Goal: Task Accomplishment & Management: Use online tool/utility

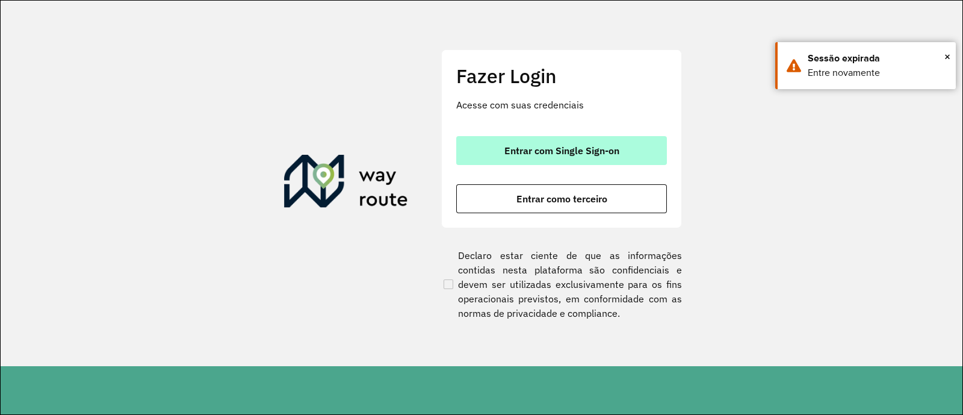
click at [622, 159] on button "Entrar com Single Sign-on" at bounding box center [561, 150] width 211 height 29
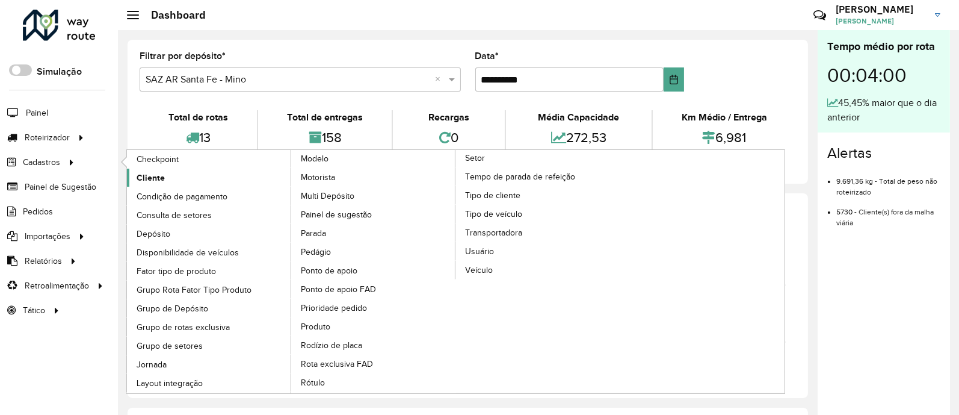
click at [202, 173] on link "Cliente" at bounding box center [209, 178] width 165 height 18
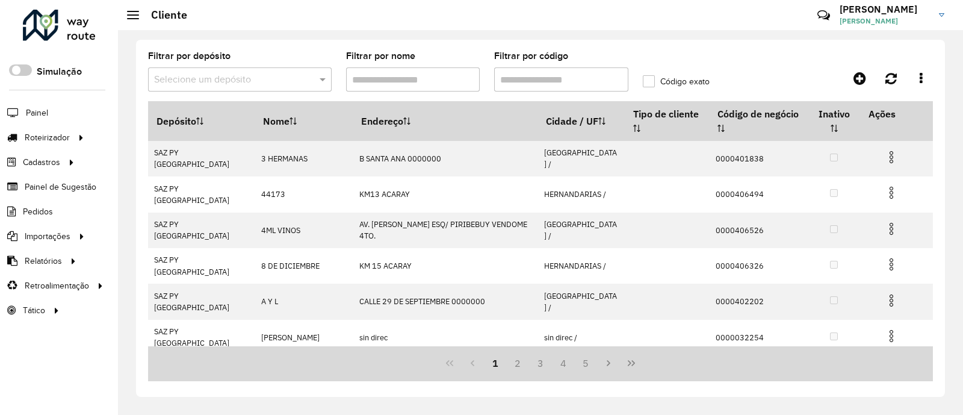
click at [581, 94] on formly-field "Filtrar por código" at bounding box center [561, 76] width 149 height 49
paste input "**********"
click at [584, 86] on input "Filtrar por código" at bounding box center [561, 79] width 134 height 24
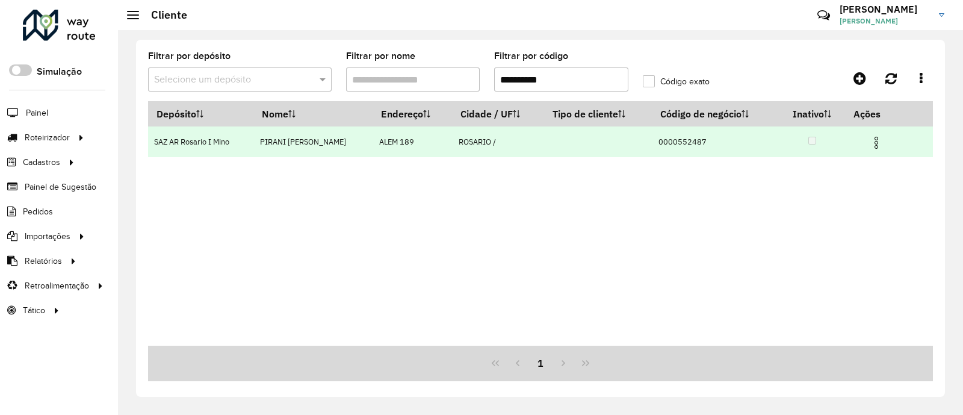
type input "**********"
click at [882, 135] on img at bounding box center [876, 142] width 14 height 14
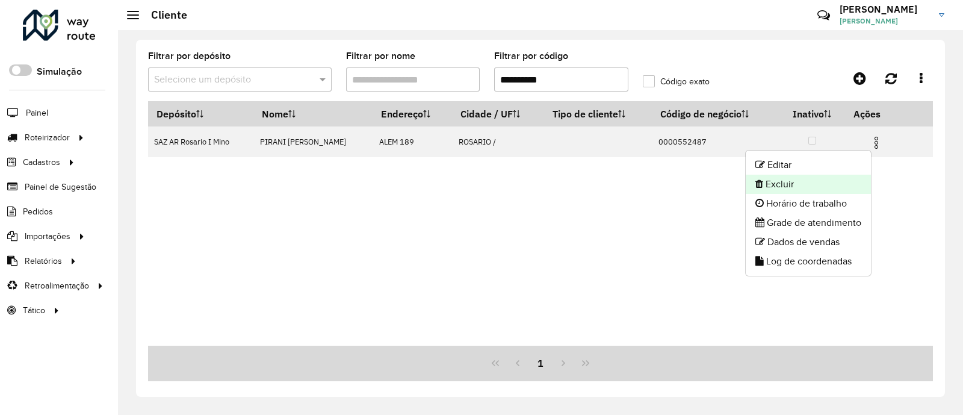
click at [807, 177] on li "Excluir" at bounding box center [808, 184] width 125 height 19
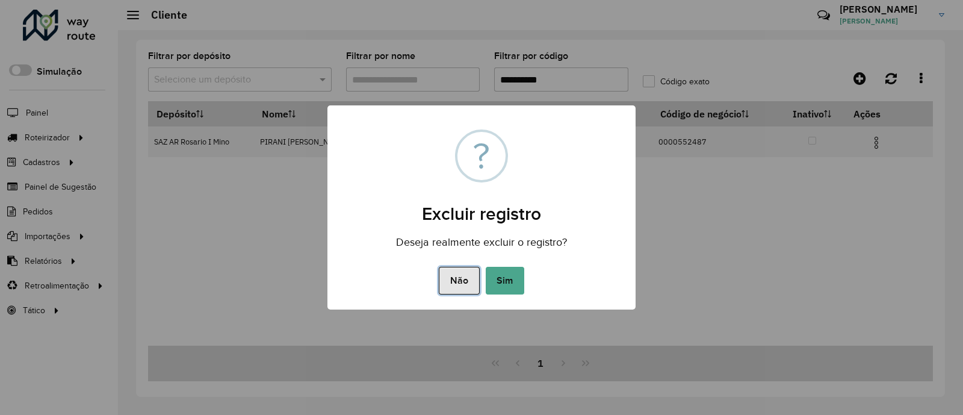
click at [460, 275] on button "Não" at bounding box center [459, 281] width 40 height 28
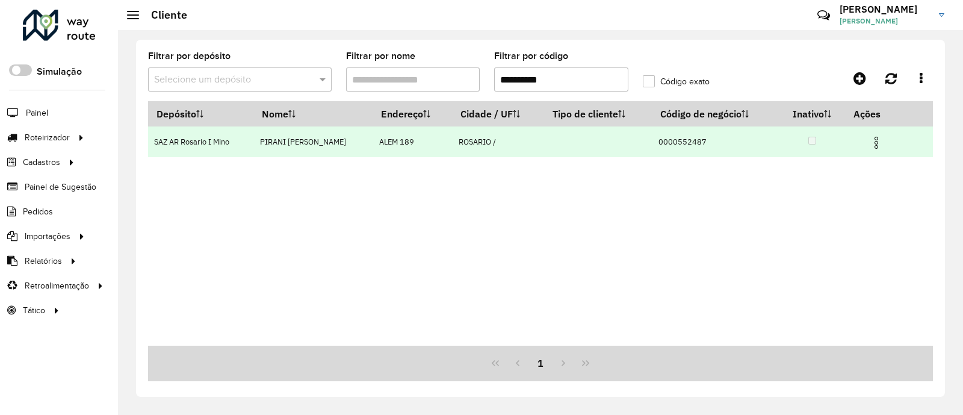
click at [882, 139] on img at bounding box center [876, 142] width 14 height 14
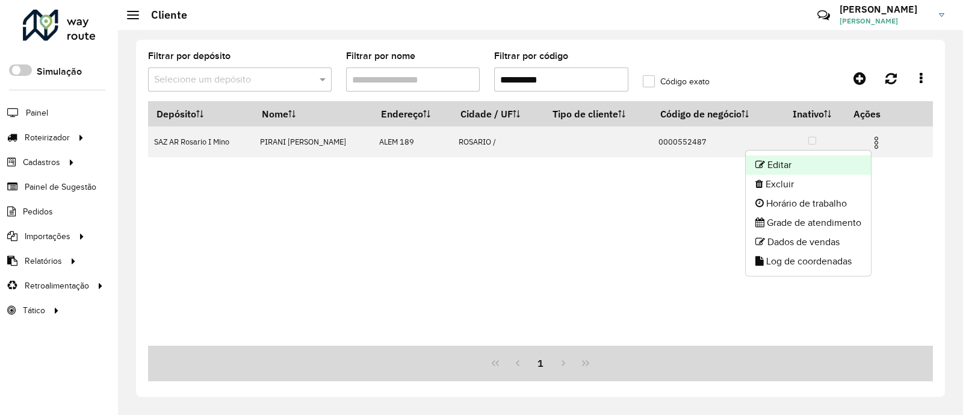
click at [773, 167] on li "Editar" at bounding box center [808, 164] width 125 height 19
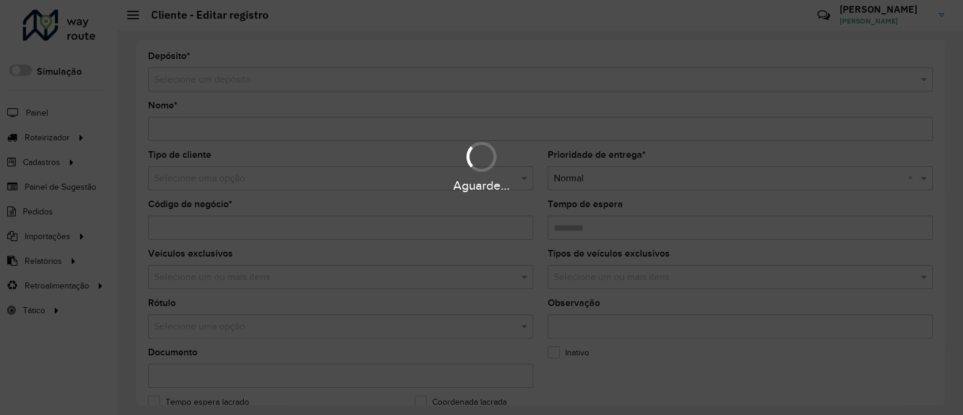
type input "**********"
type input "********"
type input "*******"
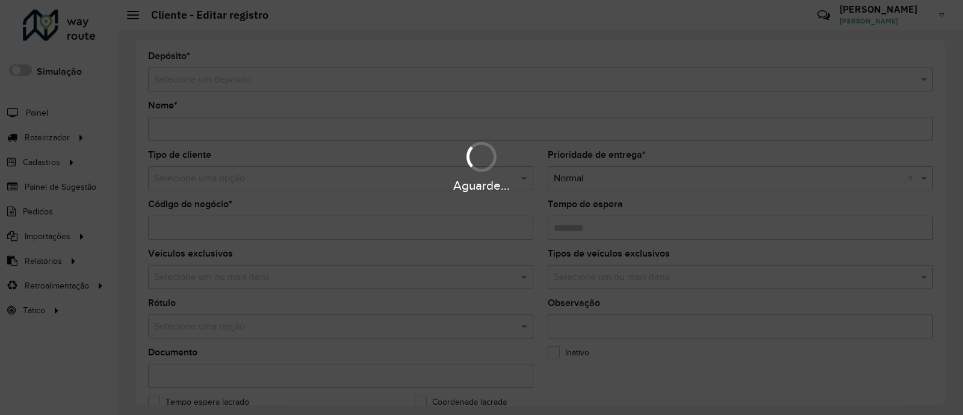
type input "**********"
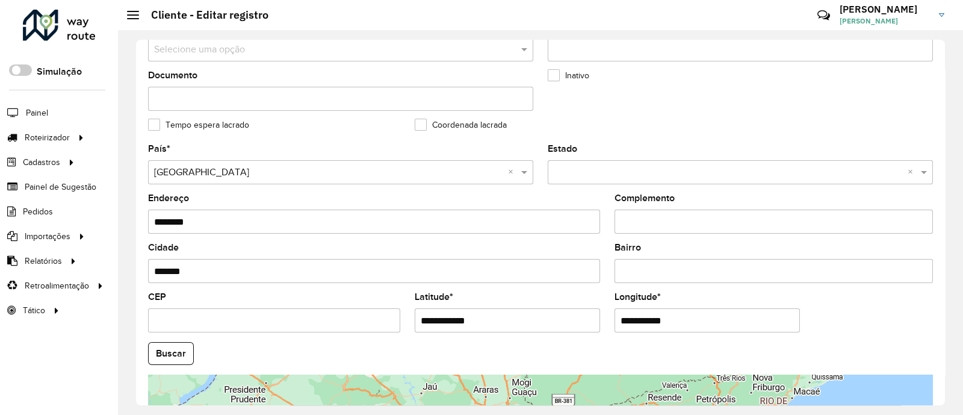
scroll to position [300, 0]
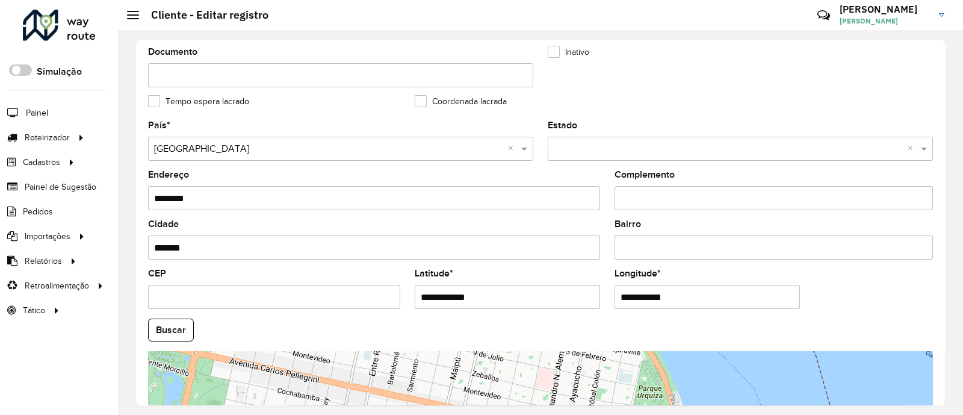
drag, startPoint x: 453, startPoint y: 287, endPoint x: 328, endPoint y: 284, distance: 124.6
click at [328, 284] on formly-group "**********" at bounding box center [540, 326] width 799 height 410
paste input "text"
type input "**********"
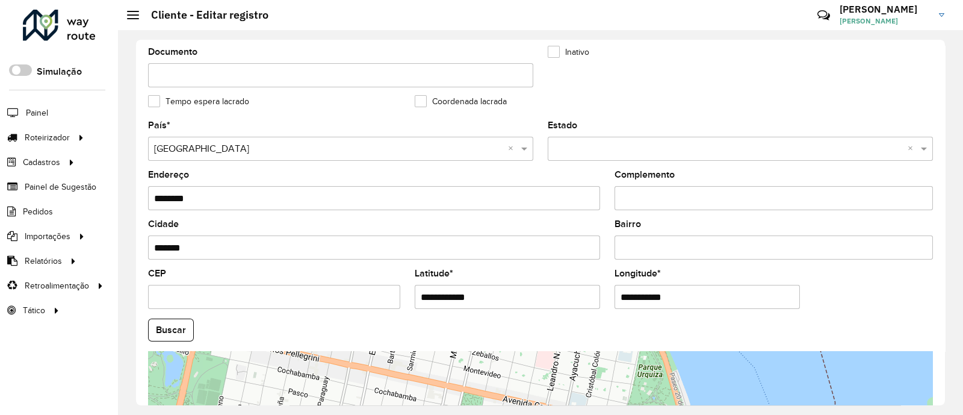
drag, startPoint x: 710, startPoint y: 289, endPoint x: 457, endPoint y: 288, distance: 252.2
click at [457, 288] on formly-group "**********" at bounding box center [540, 326] width 799 height 410
paste input "*"
type input "**********"
click at [142, 341] on hb-app "Aguarde... Pop-up bloqueado! Seu navegador bloqueou automáticamente a abertura …" at bounding box center [481, 207] width 963 height 415
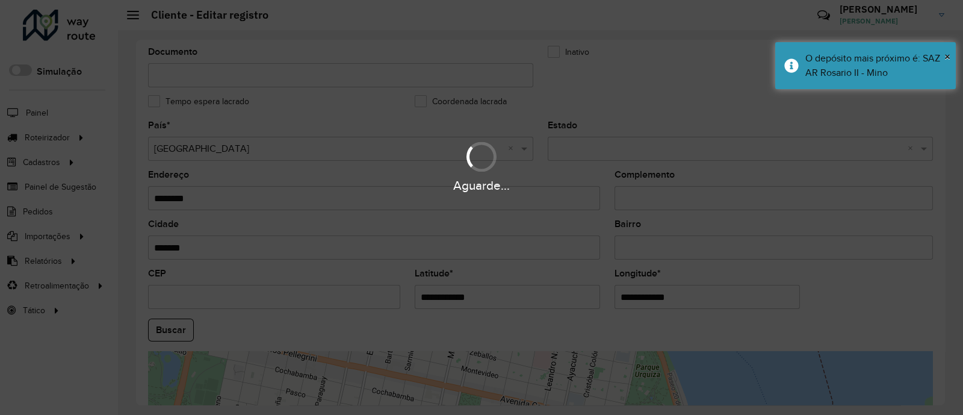
click at [173, 336] on div "Aguarde..." at bounding box center [481, 207] width 963 height 415
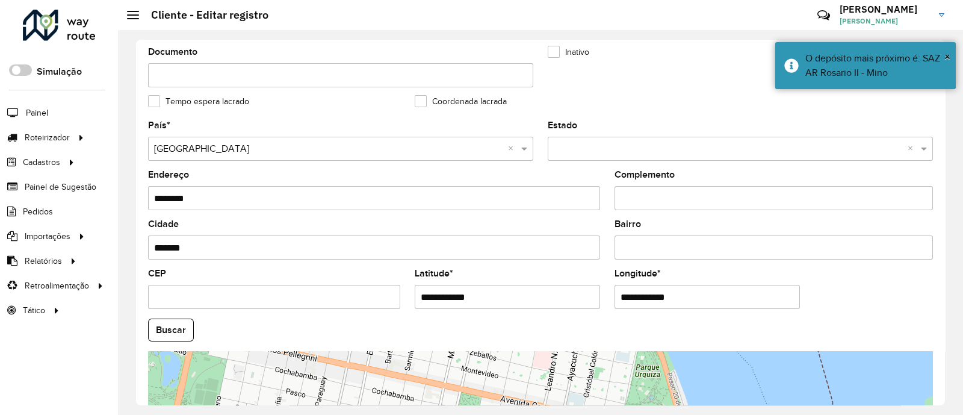
click at [173, 335] on button "Buscar" at bounding box center [171, 329] width 46 height 23
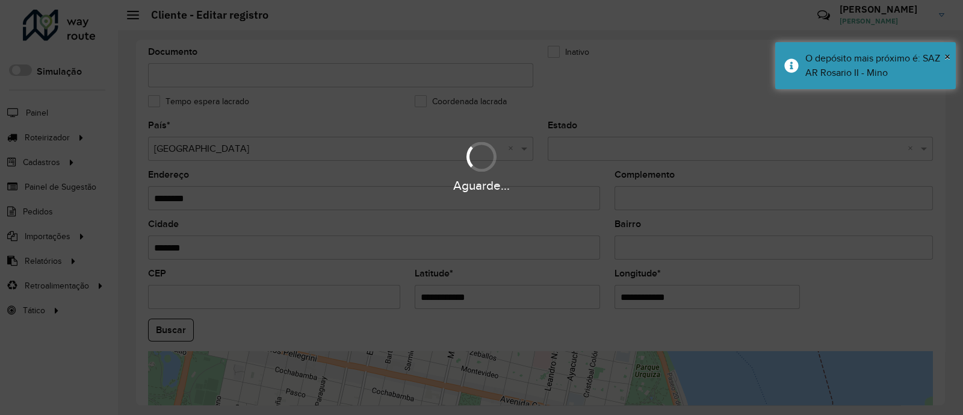
type input "**********"
type input "*******"
type input "********"
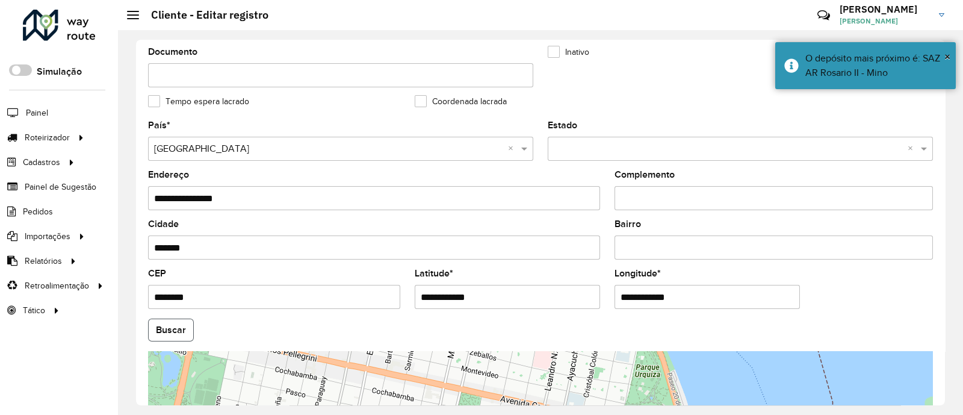
click at [173, 336] on button "Buscar" at bounding box center [171, 329] width 46 height 23
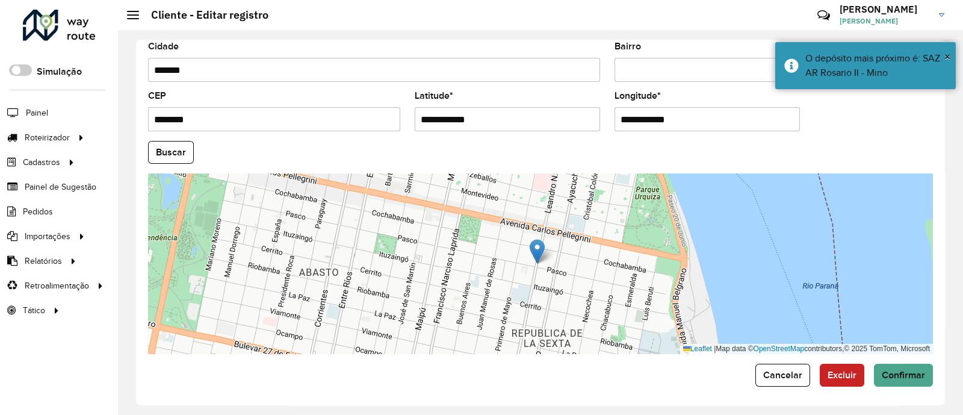
scroll to position [481, 0]
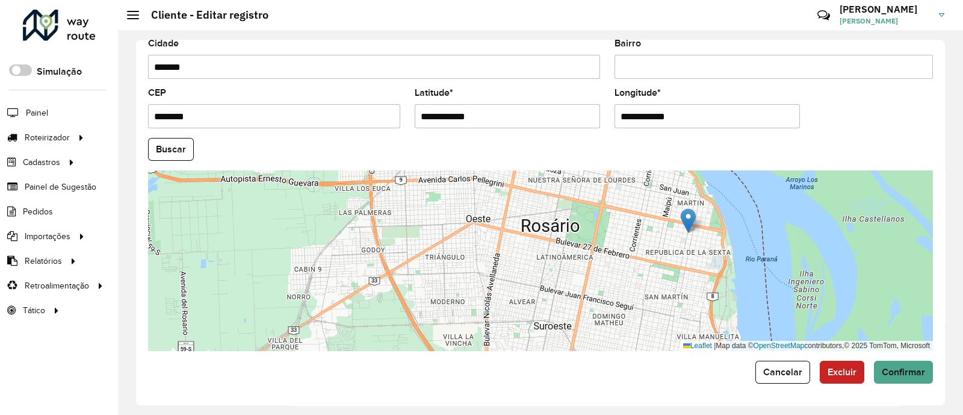
click at [904, 385] on div "**********" at bounding box center [540, 222] width 809 height 365
click at [906, 363] on button "Confirmar" at bounding box center [903, 371] width 59 height 23
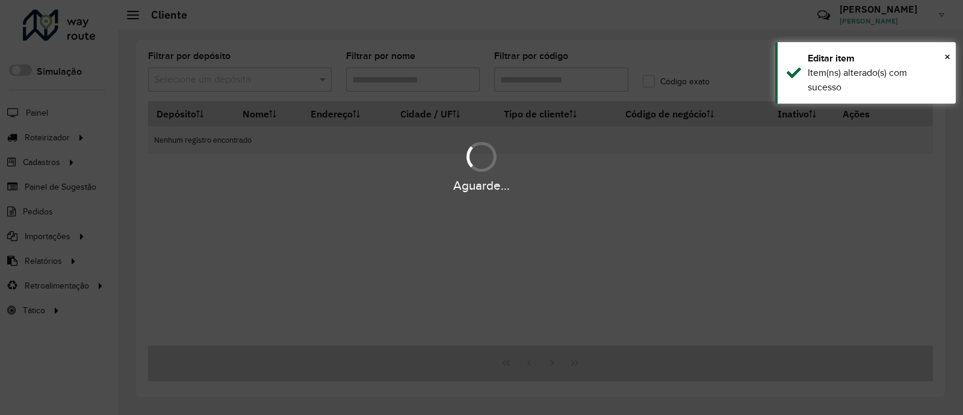
type input "**********"
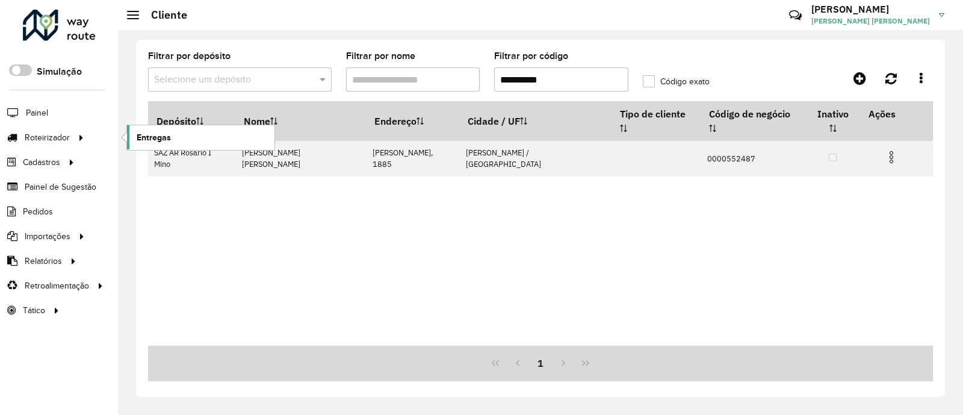
click at [162, 136] on span "Entregas" at bounding box center [154, 137] width 34 height 13
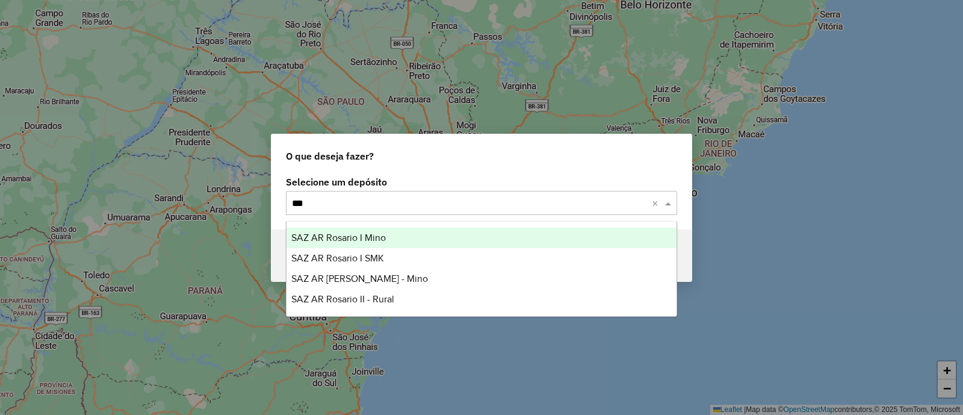
type input "****"
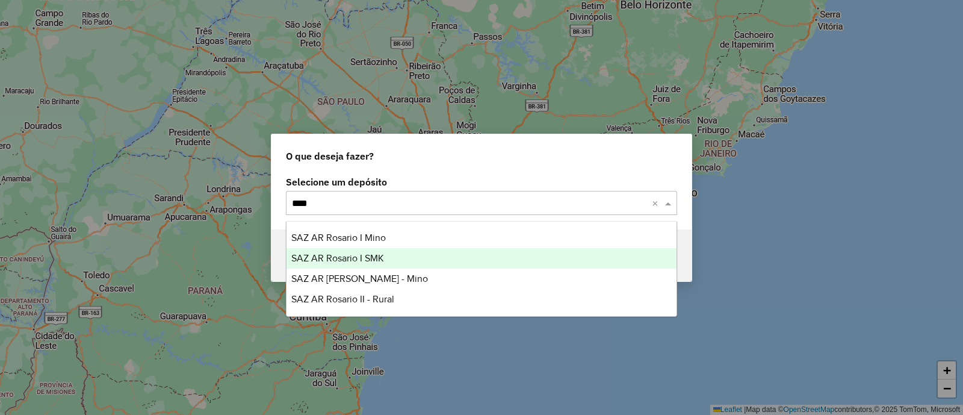
click at [478, 254] on div "SAZ AR Rosario I SMK" at bounding box center [481, 258] width 390 height 20
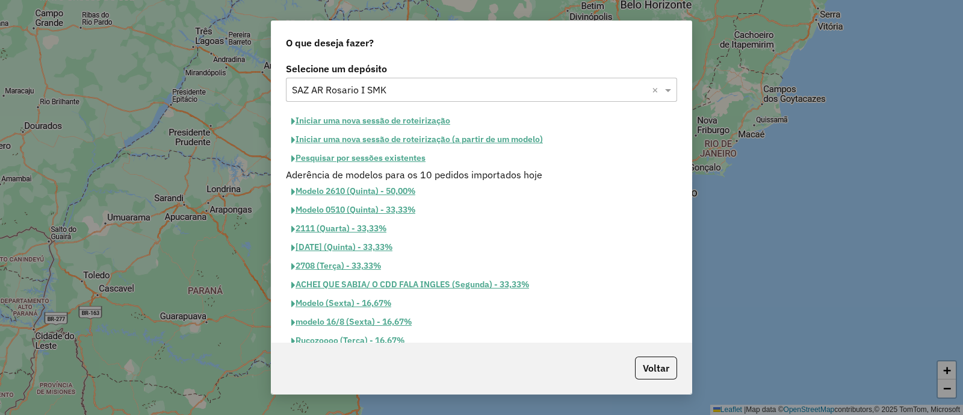
click at [351, 116] on button "Iniciar uma nova sessão de roteirização" at bounding box center [371, 120] width 170 height 19
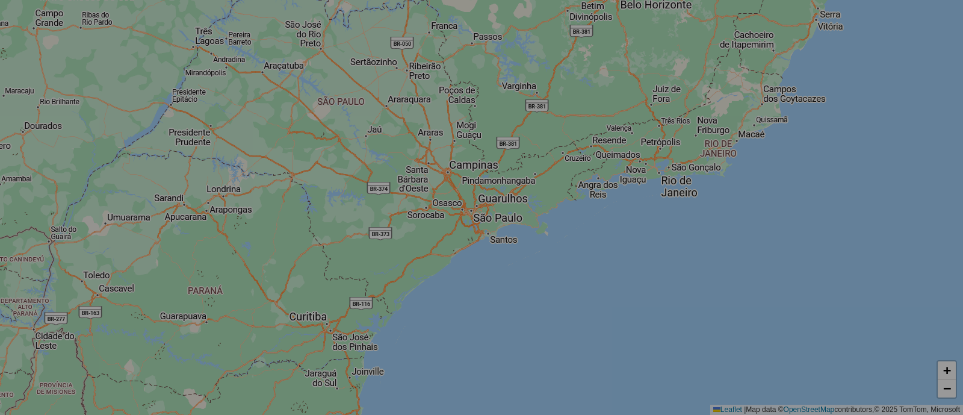
select select "*"
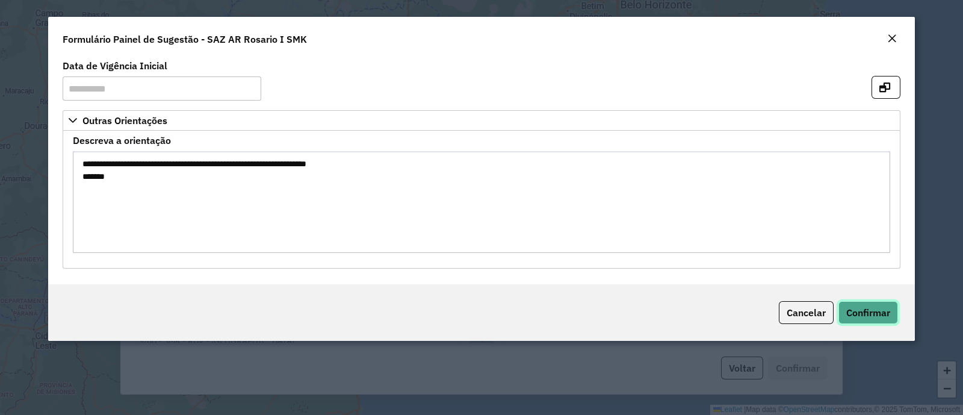
click at [883, 314] on span "Confirmar" at bounding box center [868, 312] width 44 height 12
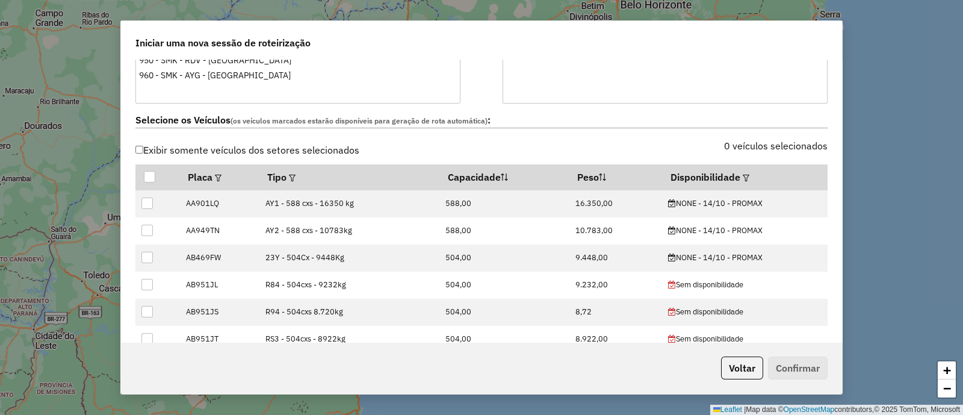
scroll to position [376, 0]
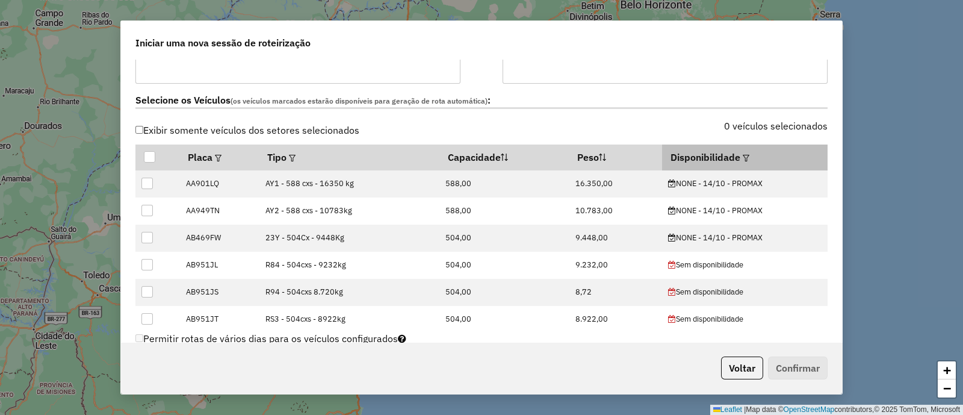
click at [722, 152] on th "Disponibilidade" at bounding box center [745, 156] width 166 height 25
click at [743, 155] on em at bounding box center [746, 158] width 7 height 7
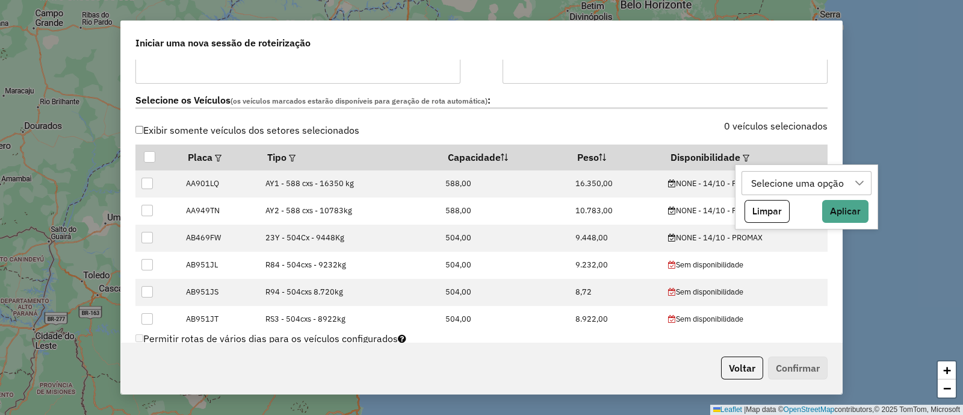
click at [766, 182] on div "Selecione uma opção" at bounding box center [797, 183] width 101 height 23
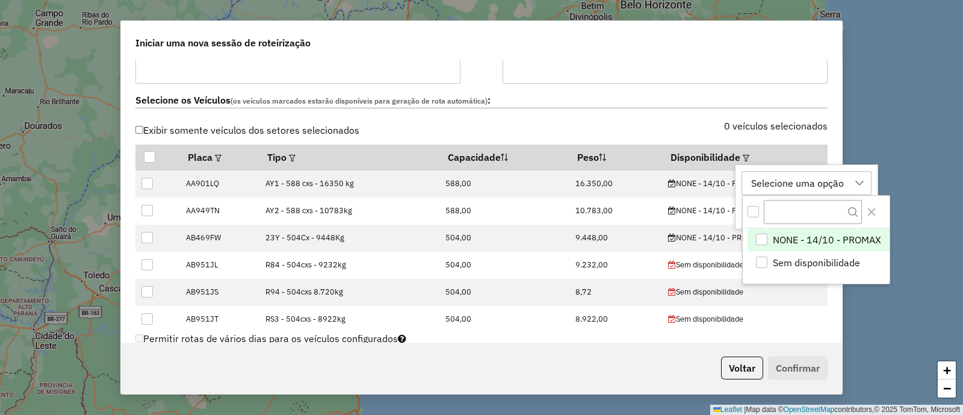
click at [806, 240] on span "NONE - 14/10 - PROMAX" at bounding box center [827, 239] width 108 height 14
click at [803, 185] on div "NONE - 14/10 - PROMAX" at bounding box center [805, 183] width 117 height 23
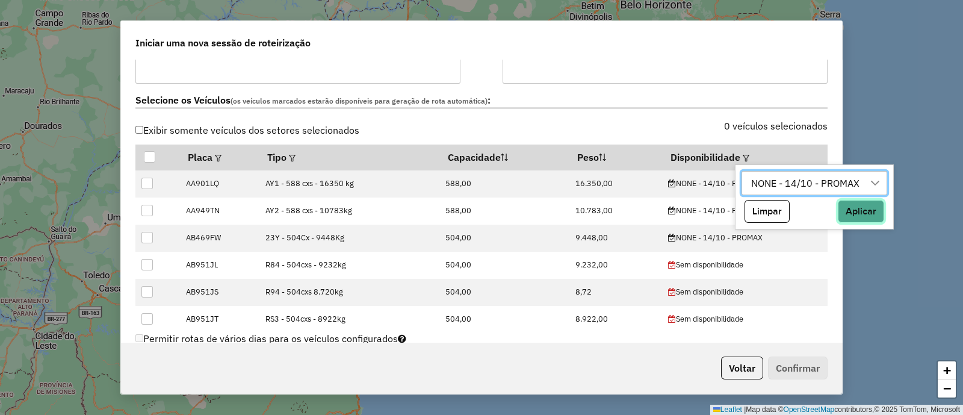
click at [847, 207] on button "Aplicar" at bounding box center [861, 211] width 46 height 23
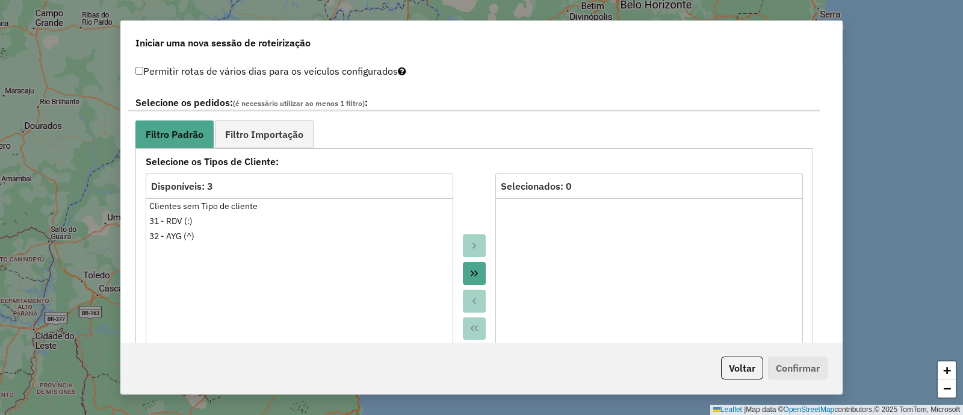
scroll to position [677, 0]
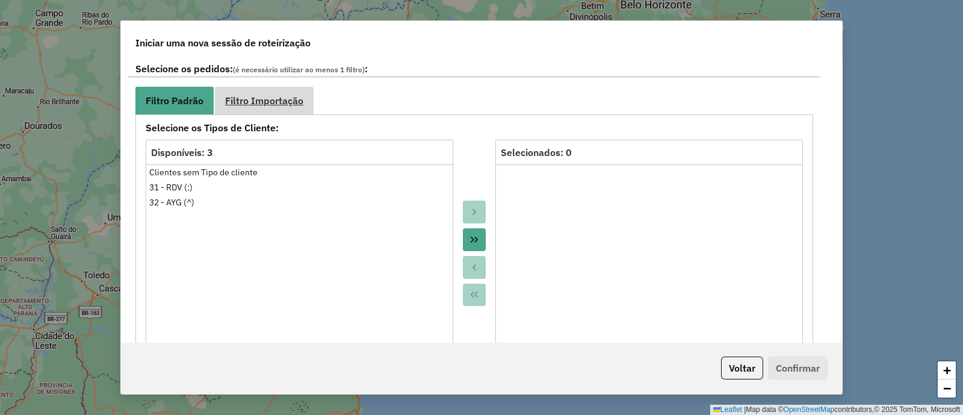
click at [269, 99] on span "Filtro Importação" at bounding box center [264, 101] width 78 height 10
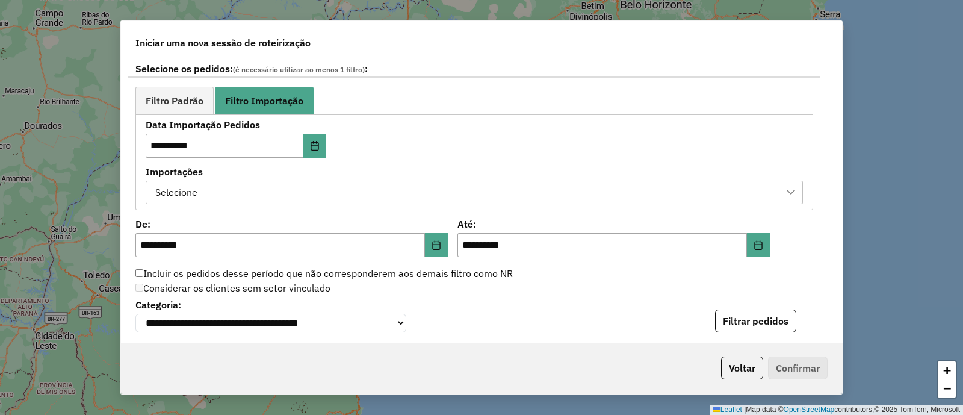
click at [349, 190] on div "Selecione" at bounding box center [465, 192] width 628 height 23
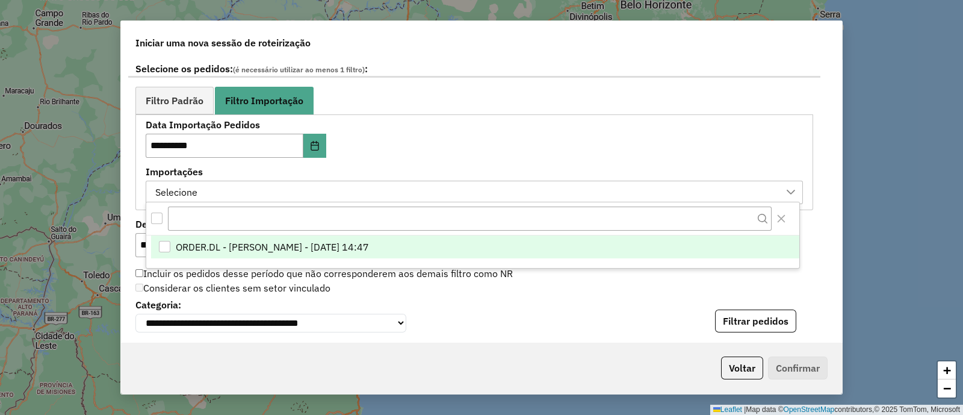
scroll to position [8, 55]
click at [369, 248] on span "ORDER.DL - LETICIA EMILY OLIVEIRA DE LIMA - 13/10/2025 14:47" at bounding box center [272, 247] width 193 height 14
click at [546, 142] on div "**********" at bounding box center [474, 162] width 657 height 84
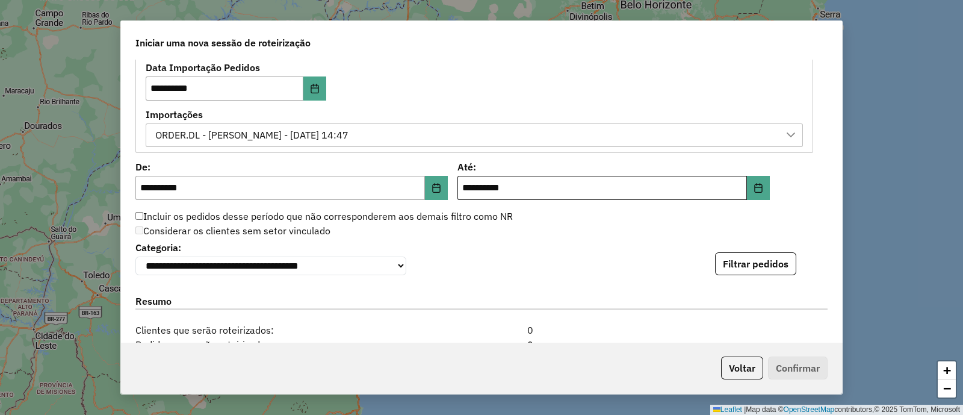
scroll to position [752, 0]
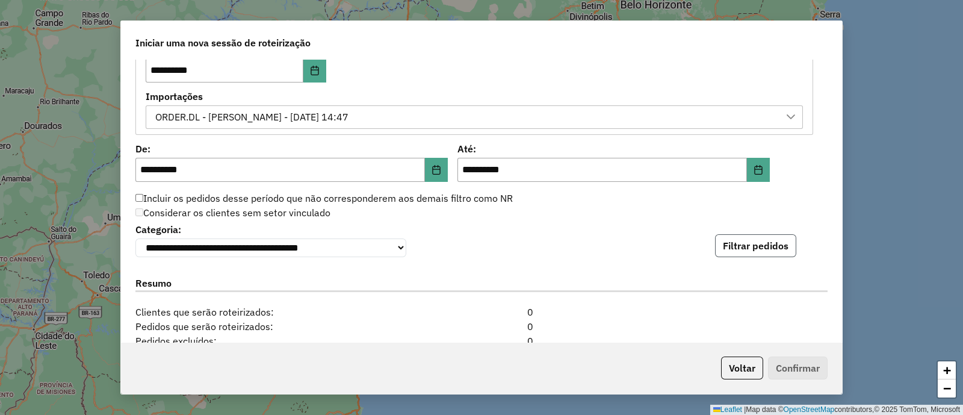
click at [750, 257] on button "Filtrar pedidos" at bounding box center [755, 245] width 81 height 23
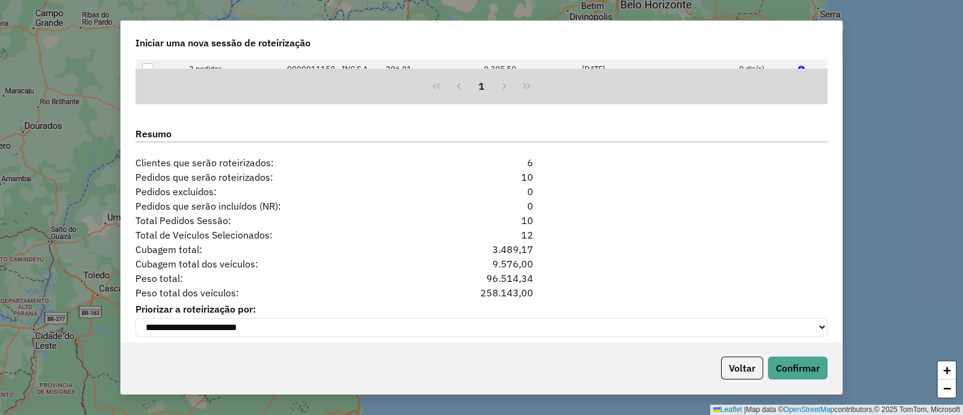
scroll to position [1162, 0]
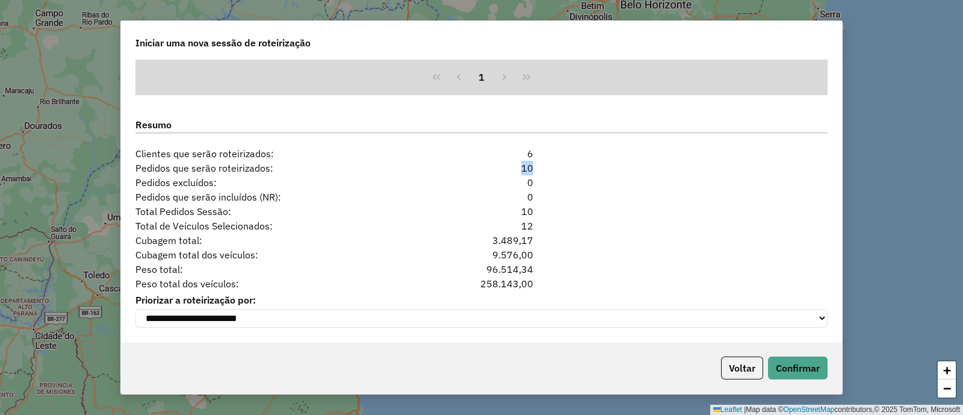
drag, startPoint x: 514, startPoint y: 159, endPoint x: 548, endPoint y: 159, distance: 34.3
click at [548, 161] on div "Pedidos que serão roteirizados: 10" at bounding box center [481, 168] width 707 height 14
drag, startPoint x: 524, startPoint y: 227, endPoint x: 341, endPoint y: 222, distance: 182.4
click at [343, 222] on div "Total de Veículos Selecionados: 12" at bounding box center [481, 225] width 707 height 14
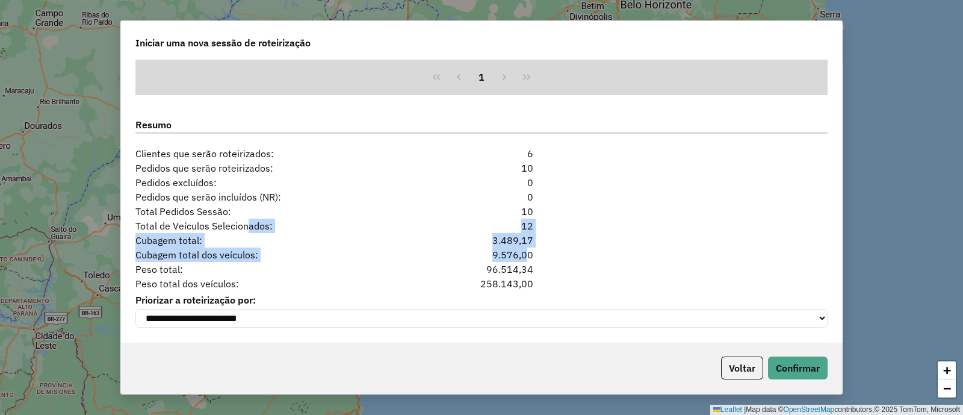
drag, startPoint x: 244, startPoint y: 224, endPoint x: 521, endPoint y: 246, distance: 277.7
click at [521, 246] on div "**********" at bounding box center [481, 201] width 721 height 282
click at [528, 228] on div "12" at bounding box center [481, 225] width 118 height 14
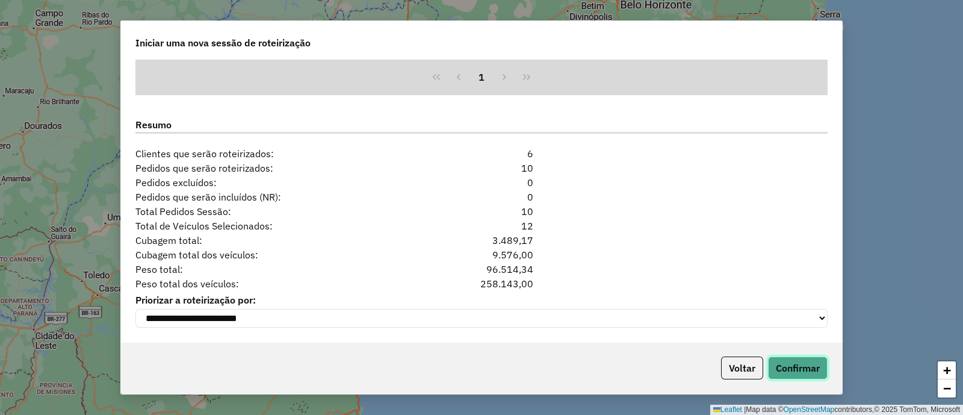
click at [809, 362] on button "Confirmar" at bounding box center [798, 367] width 60 height 23
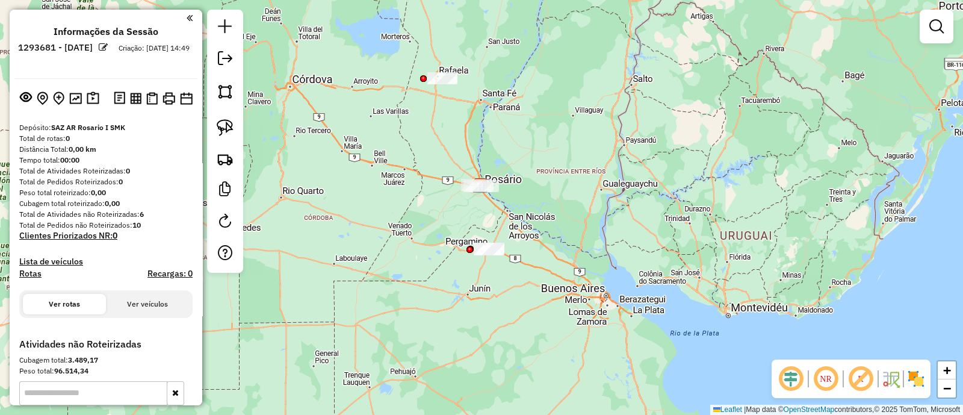
click at [411, 348] on div "Janela de atendimento Grade de atendimento Capacidade Transportadoras Veículos …" at bounding box center [481, 207] width 963 height 415
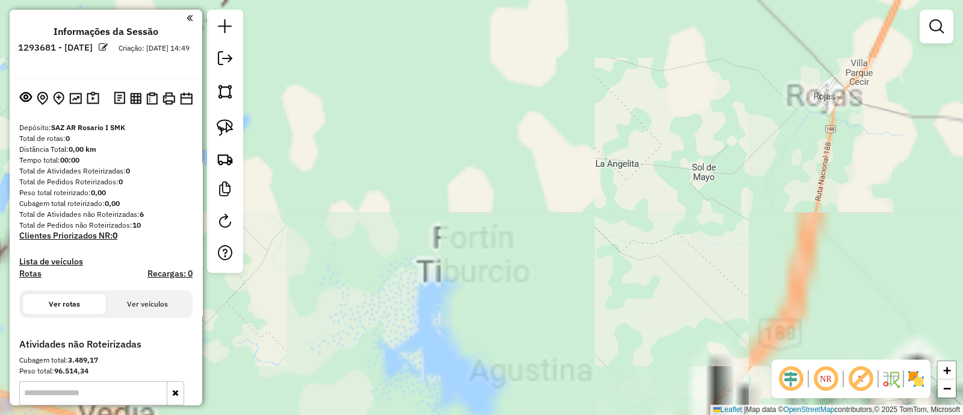
drag, startPoint x: 710, startPoint y: 2, endPoint x: 554, endPoint y: 450, distance: 474.1
click at [554, 414] on html "**********" at bounding box center [481, 207] width 963 height 415
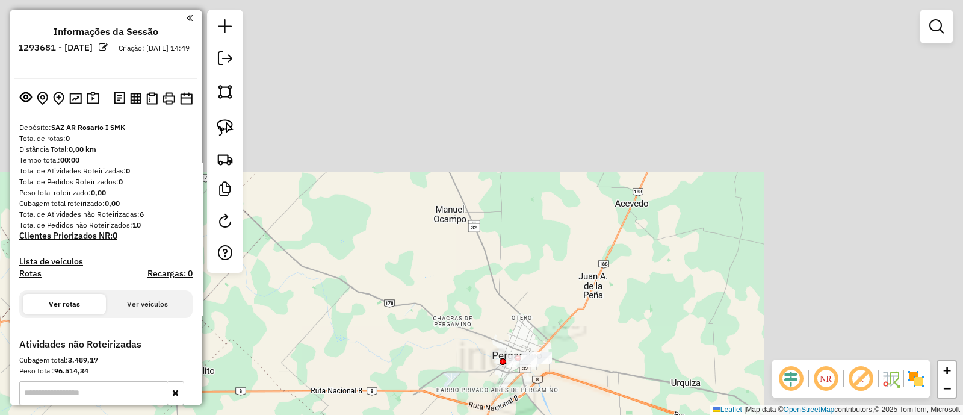
drag, startPoint x: 703, startPoint y: 204, endPoint x: 300, endPoint y: 277, distance: 409.9
click at [306, 406] on div "Atividade não roteirizada 0000181739 - DAVID ROSENTAL E HIJOS S.A.C.I. Endereço…" at bounding box center [481, 207] width 963 height 415
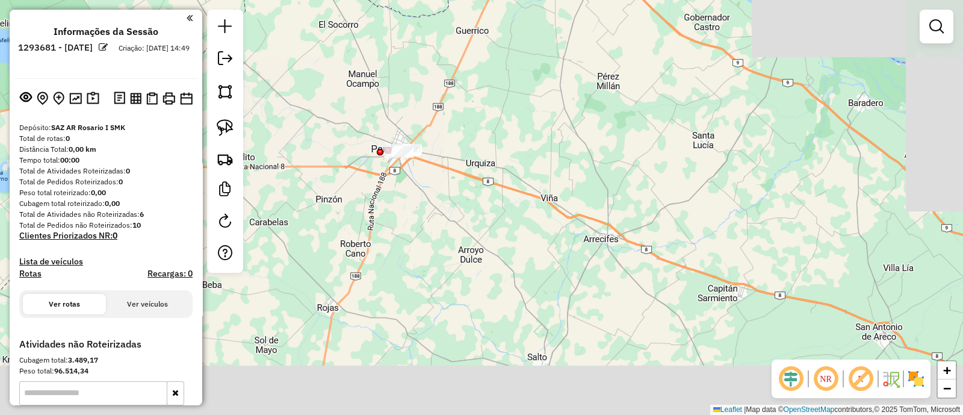
drag, startPoint x: 490, startPoint y: 293, endPoint x: 460, endPoint y: 25, distance: 269.5
click at [462, 37] on div "Atividade não roteirizada 0000181739 - DAVID ROSENTAL E HIJOS S.A.C.I. Endereço…" at bounding box center [481, 207] width 963 height 415
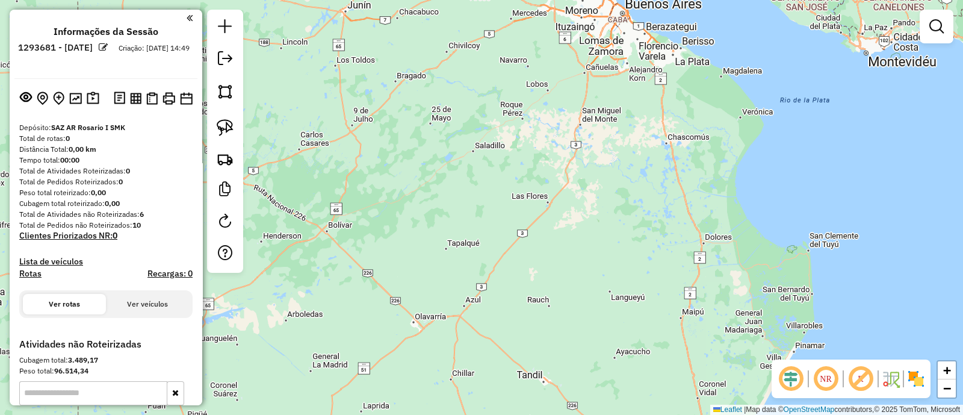
drag, startPoint x: 515, startPoint y: 100, endPoint x: 441, endPoint y: -29, distance: 149.4
click at [441, 0] on html "**********" at bounding box center [481, 207] width 963 height 415
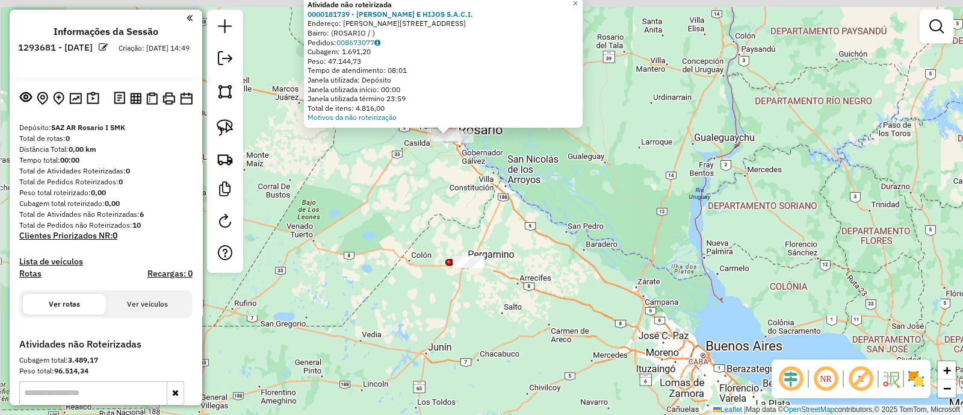
drag, startPoint x: 523, startPoint y: 355, endPoint x: 556, endPoint y: 450, distance: 100.1
click at [556, 414] on html "**********" at bounding box center [481, 207] width 963 height 415
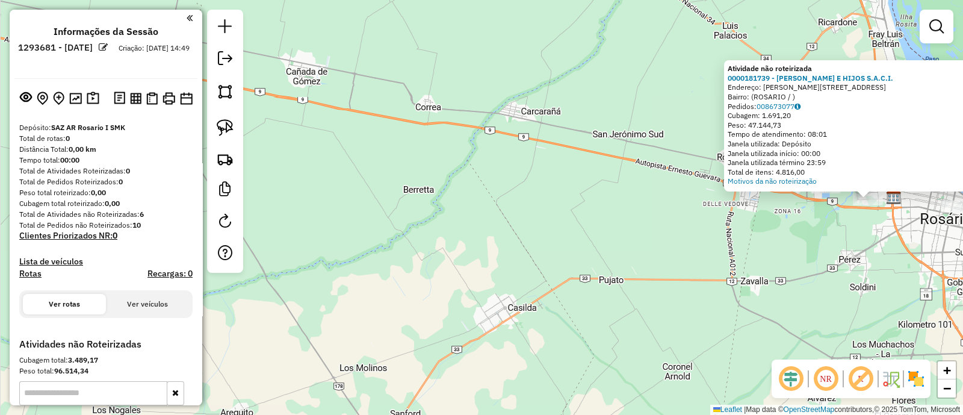
drag, startPoint x: 846, startPoint y: 243, endPoint x: 733, endPoint y: 250, distance: 112.7
click at [733, 250] on div "Atividade não roteirizada 0000181739 - DAVID ROSENTAL E HIJOS S.A.C.I. Endereço…" at bounding box center [481, 207] width 963 height 415
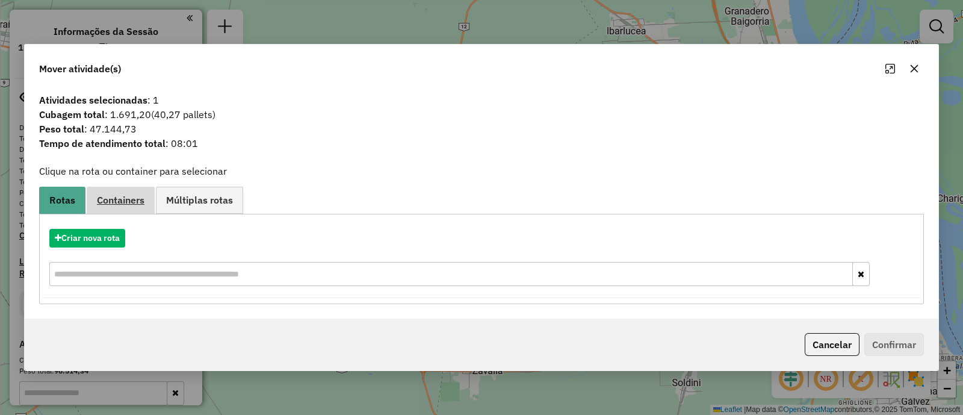
click at [141, 197] on span "Containers" at bounding box center [121, 200] width 48 height 10
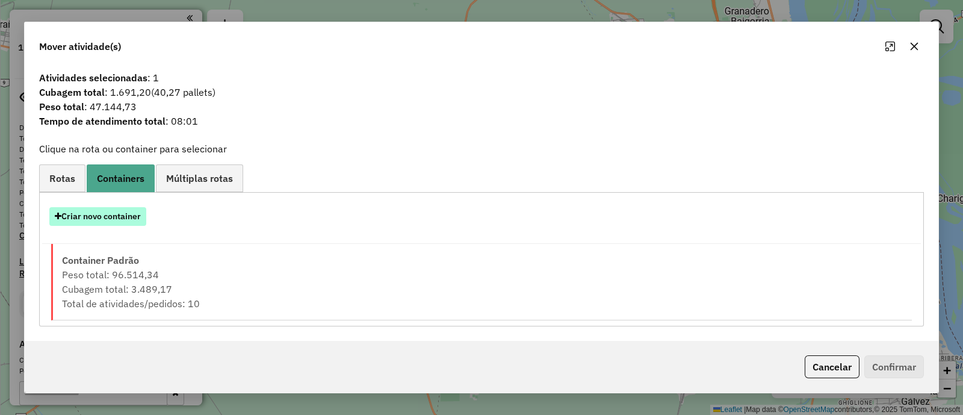
click at [93, 218] on button "Criar novo container" at bounding box center [97, 216] width 97 height 19
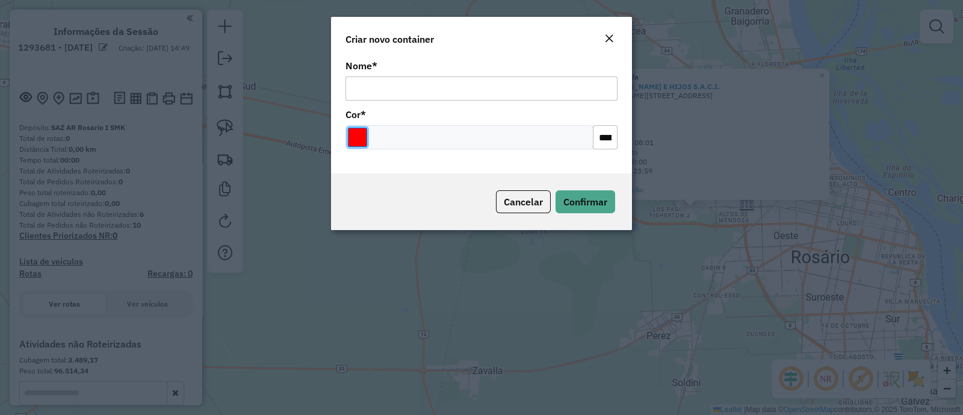
click at [361, 141] on input "Select a color" at bounding box center [357, 137] width 19 height 19
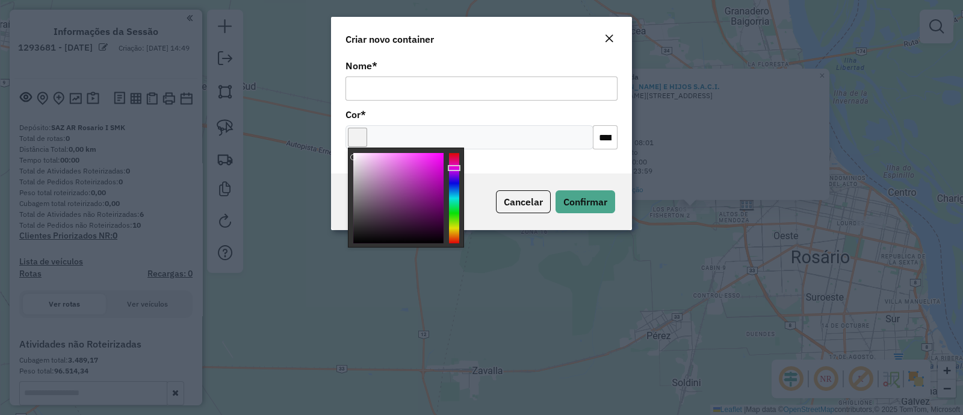
type input "*******"
drag, startPoint x: 376, startPoint y: 156, endPoint x: 347, endPoint y: 149, distance: 29.8
click at [348, 149] on div at bounding box center [406, 197] width 116 height 100
click at [445, 86] on input "Nome *" at bounding box center [481, 88] width 272 height 24
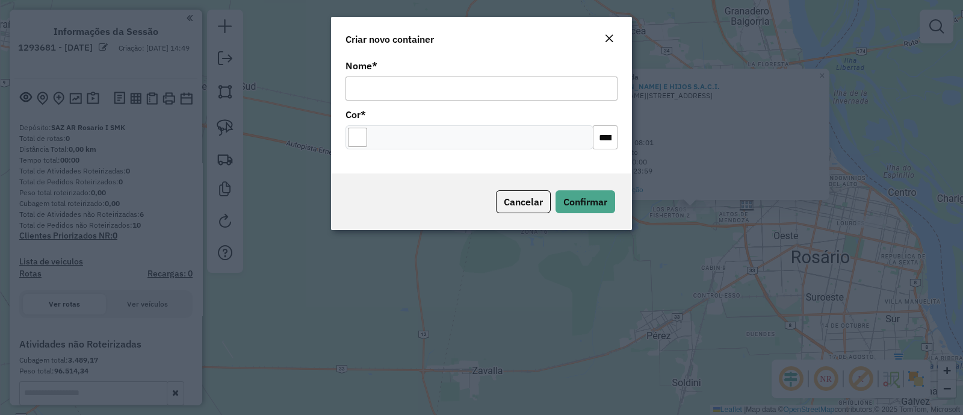
type input "***"
click at [610, 200] on button "Confirmar" at bounding box center [585, 201] width 60 height 23
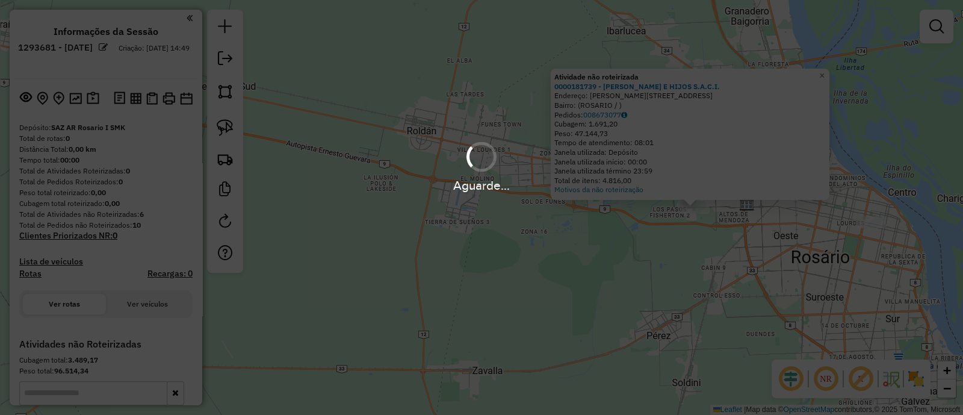
click at [703, 228] on div "Atividade não roteirizada 0000181739 - DAVID ROSENTAL E HIJOS S.A.C.I. Endereço…" at bounding box center [481, 207] width 963 height 415
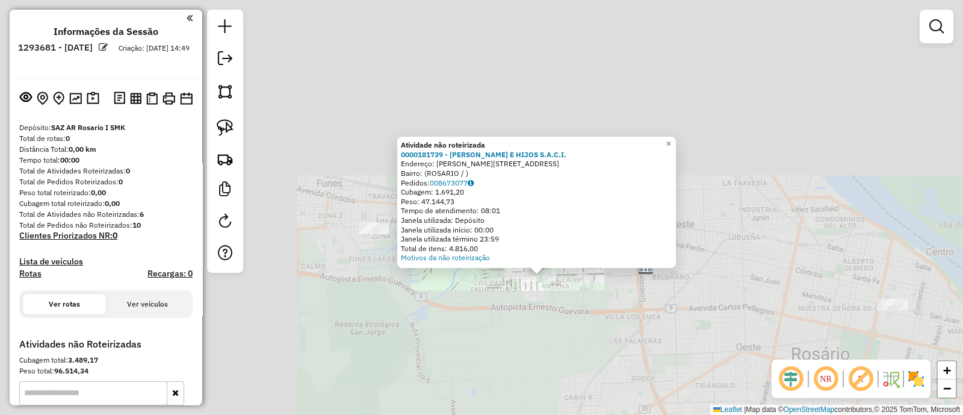
click at [568, 292] on div "Atividade não roteirizada 0000181739 - DAVID ROSENTAL E HIJOS S.A.C.I. Endereço…" at bounding box center [481, 207] width 963 height 415
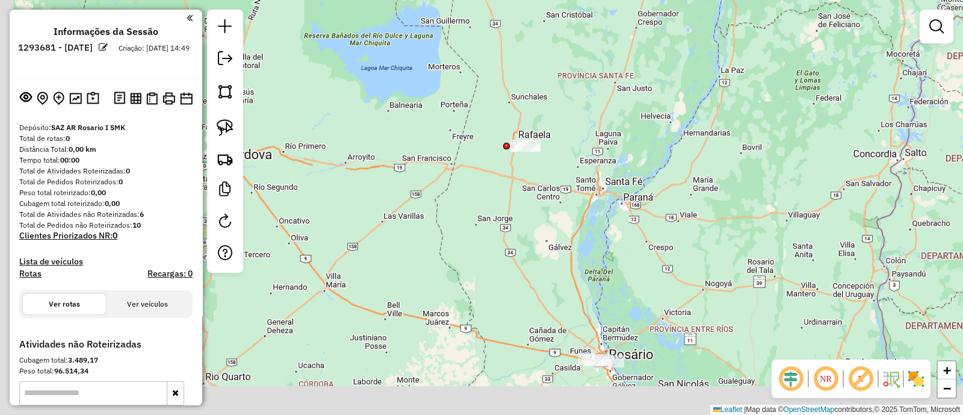
drag, startPoint x: 438, startPoint y: 239, endPoint x: 439, endPoint y: 172, distance: 66.8
click at [439, 181] on div "Janela de atendimento Grade de atendimento Capacidade Transportadoras Veículos …" at bounding box center [481, 207] width 963 height 415
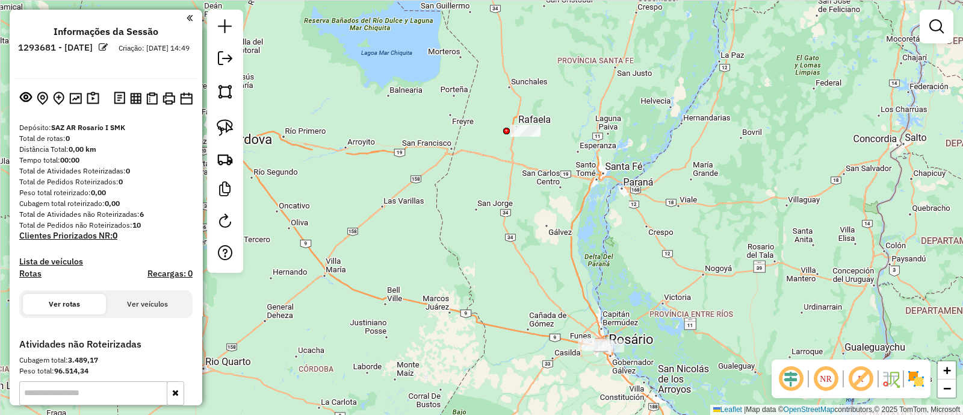
click at [919, 370] on img at bounding box center [915, 378] width 19 height 19
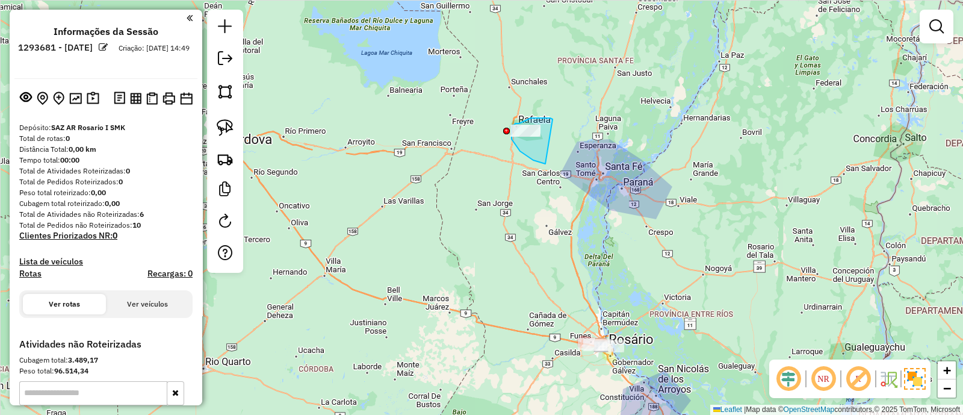
drag, startPoint x: 546, startPoint y: 118, endPoint x: 545, endPoint y: 164, distance: 45.7
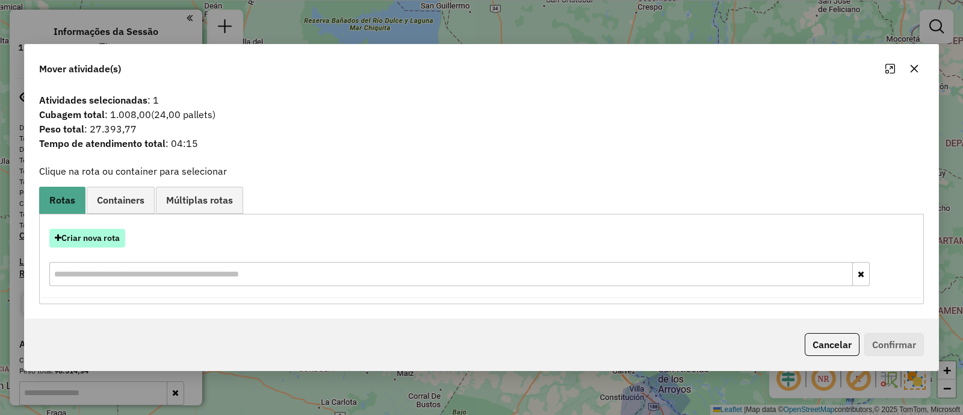
click at [117, 233] on button "Criar nova rota" at bounding box center [87, 238] width 76 height 19
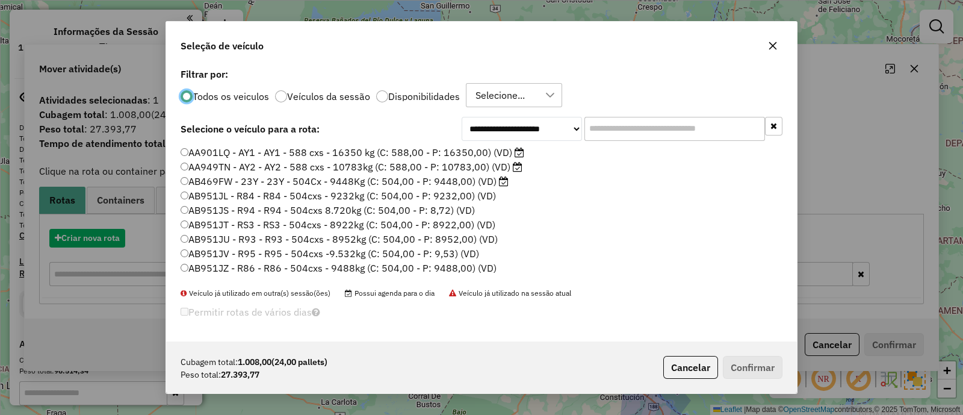
scroll to position [6, 4]
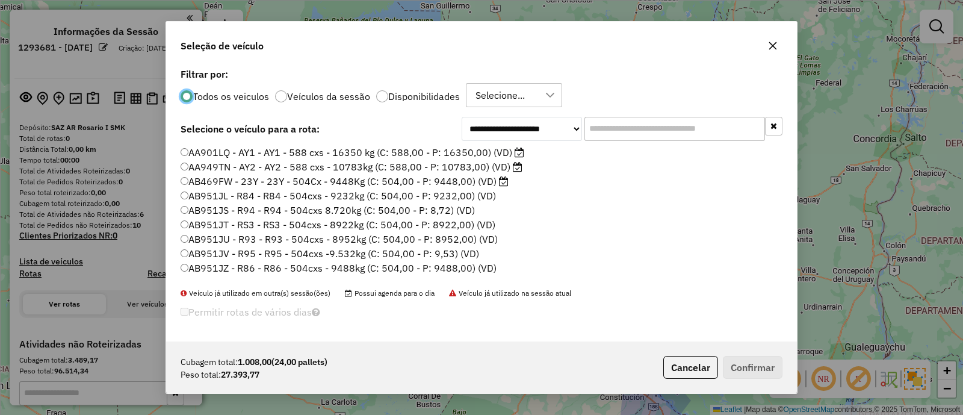
click at [432, 91] on label "Disponibilidades" at bounding box center [424, 96] width 72 height 10
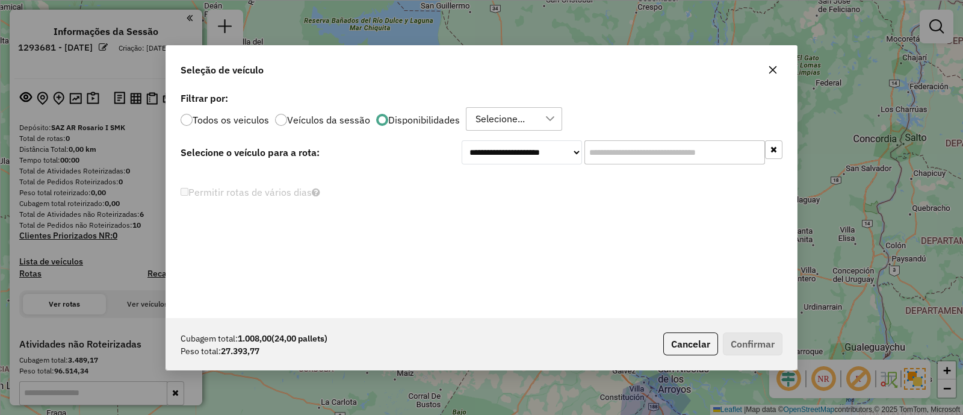
click at [637, 153] on input "text" at bounding box center [674, 152] width 181 height 24
type input "***"
click at [244, 123] on label "Todos os veiculos" at bounding box center [231, 120] width 76 height 10
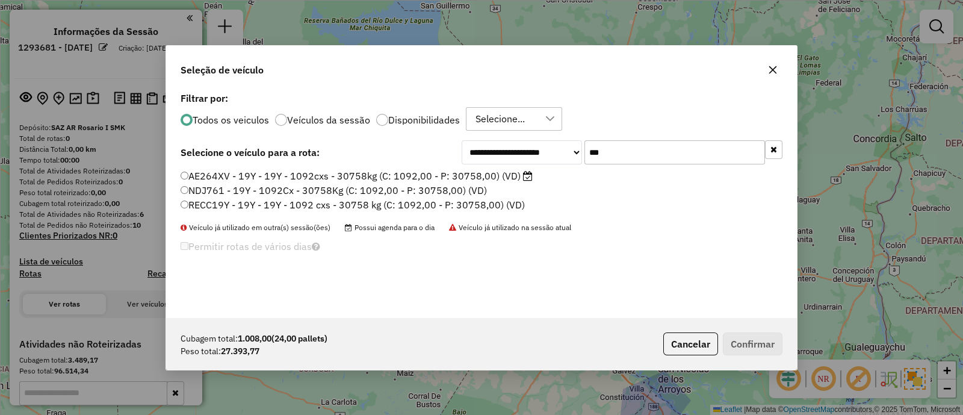
click at [327, 181] on label "AE264XV - 19Y - 19Y - 1092cxs - 30758kg (C: 1092,00 - P: 30758,00) (VD)" at bounding box center [357, 176] width 352 height 14
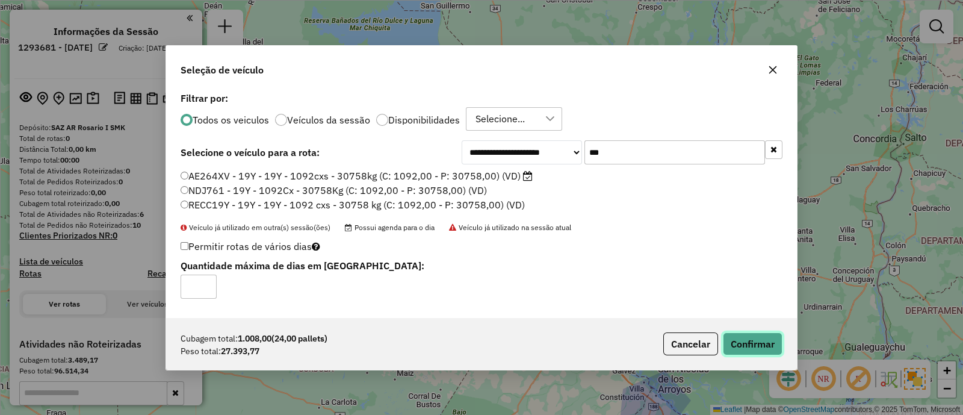
click at [760, 338] on button "Confirmar" at bounding box center [753, 343] width 60 height 23
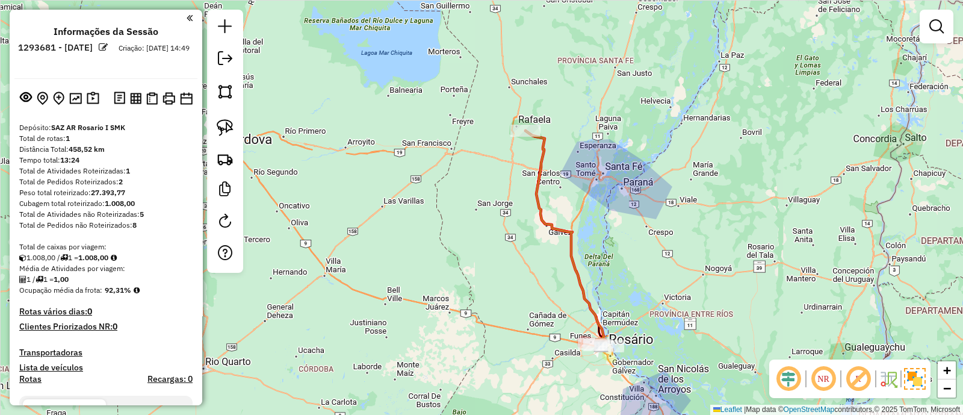
click at [560, 225] on icon at bounding box center [564, 238] width 78 height 214
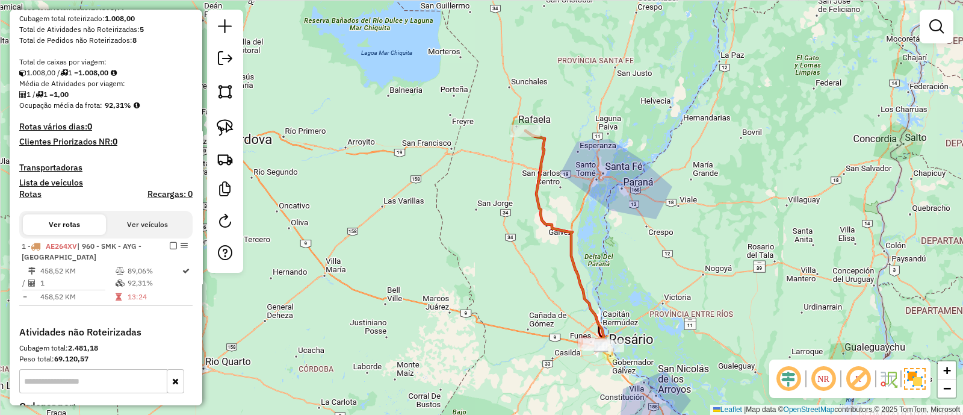
select select "**********"
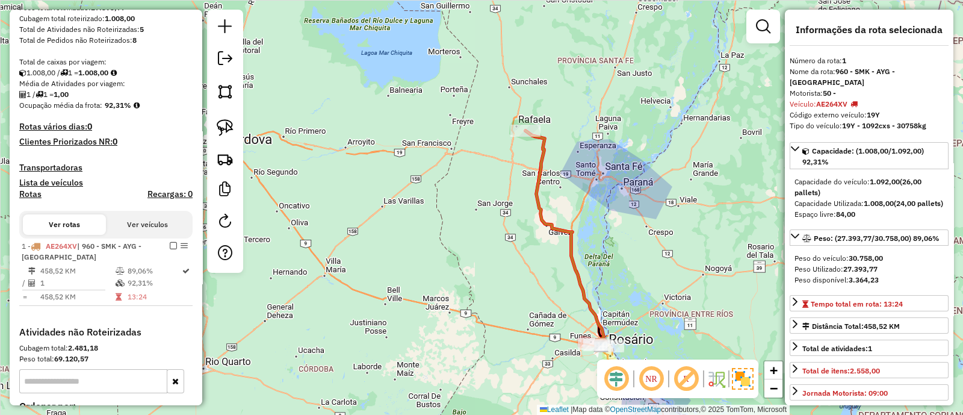
scroll to position [407, 0]
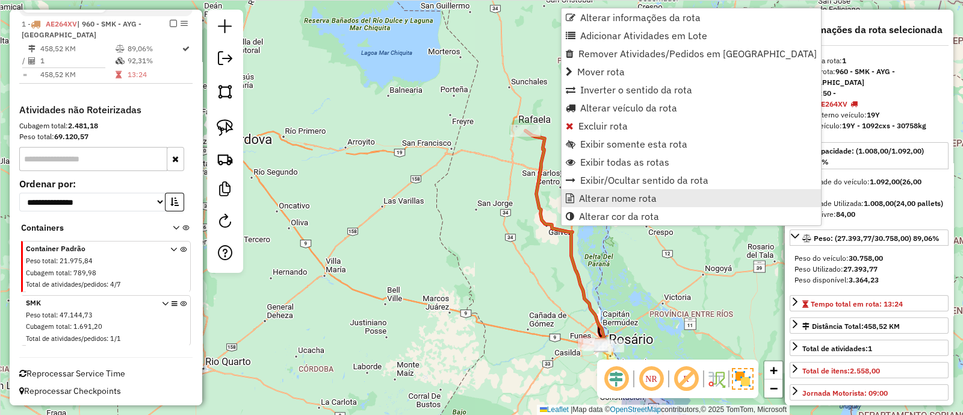
click at [583, 196] on span "Alterar nome rota" at bounding box center [618, 198] width 78 height 10
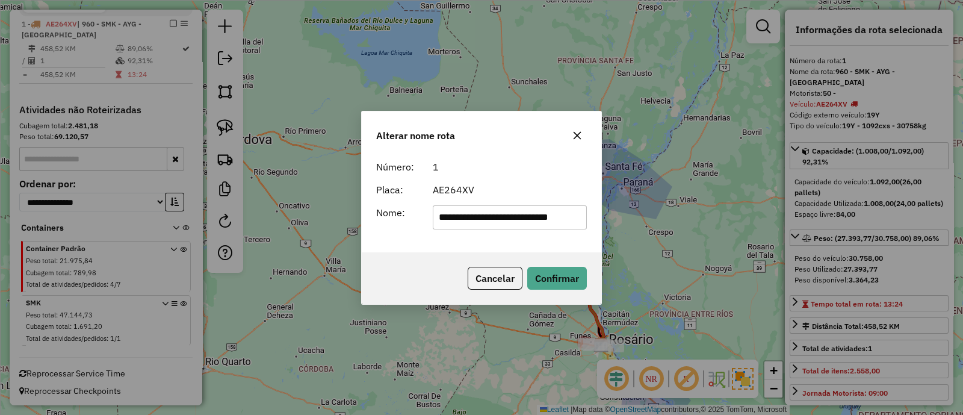
drag, startPoint x: 575, startPoint y: 217, endPoint x: 385, endPoint y: 194, distance: 191.0
click at [385, 194] on form "**********" at bounding box center [481, 194] width 211 height 70
type input "***"
click at [575, 284] on button "Confirmar" at bounding box center [557, 278] width 60 height 23
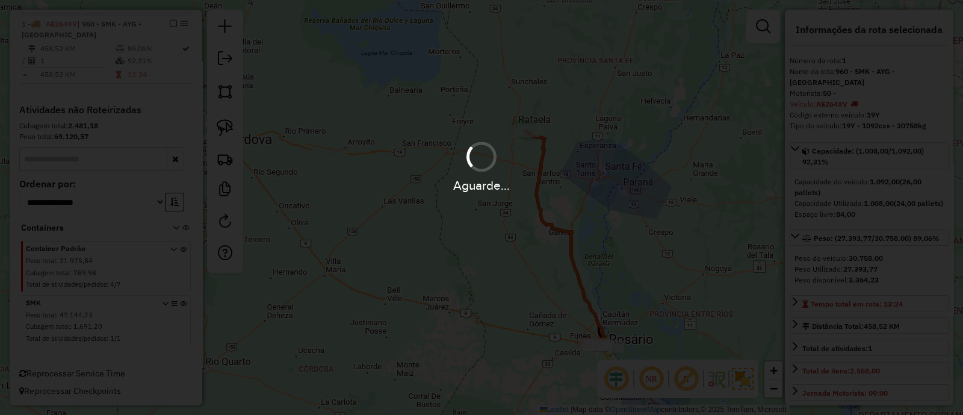
scroll to position [396, 0]
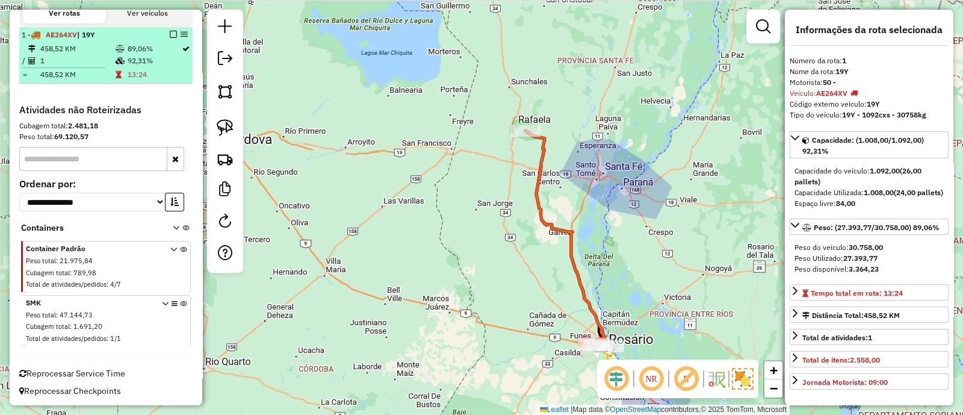
click at [171, 31] on em at bounding box center [173, 34] width 7 height 7
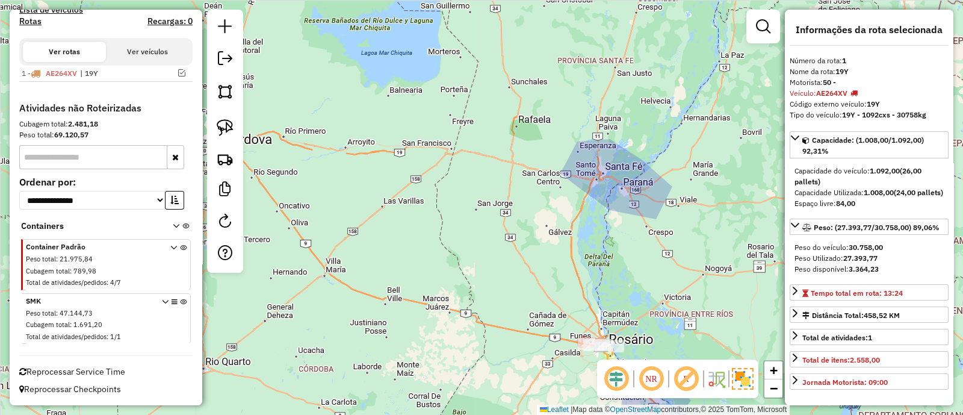
scroll to position [356, 0]
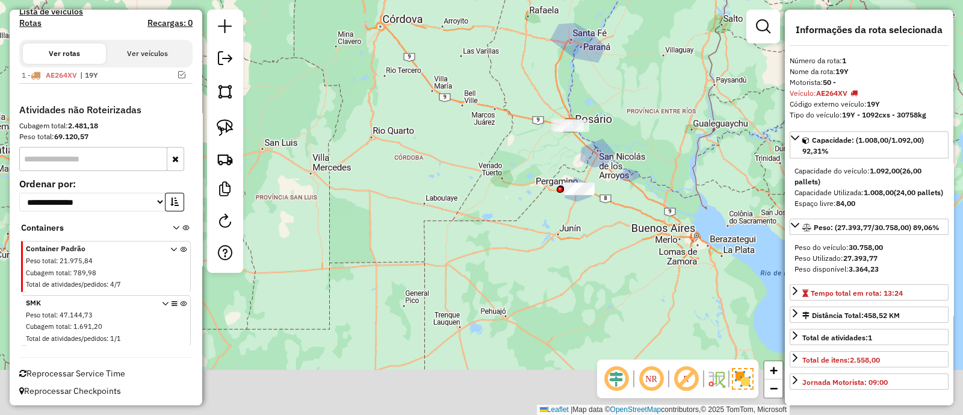
drag, startPoint x: 692, startPoint y: 305, endPoint x: 616, endPoint y: 90, distance: 228.4
click at [616, 90] on div "Janela de atendimento Grade de atendimento Capacidade Transportadoras Veículos …" at bounding box center [481, 207] width 963 height 415
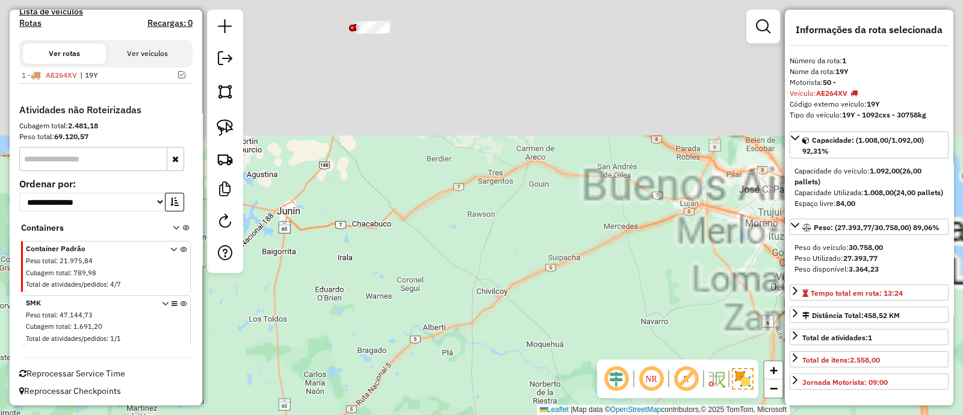
drag, startPoint x: 604, startPoint y: 63, endPoint x: 364, endPoint y: 450, distance: 454.9
click at [364, 414] on html "Aguarde... Pop-up bloqueado! Seu navegador bloqueou automáticamente a abertura …" at bounding box center [481, 207] width 963 height 415
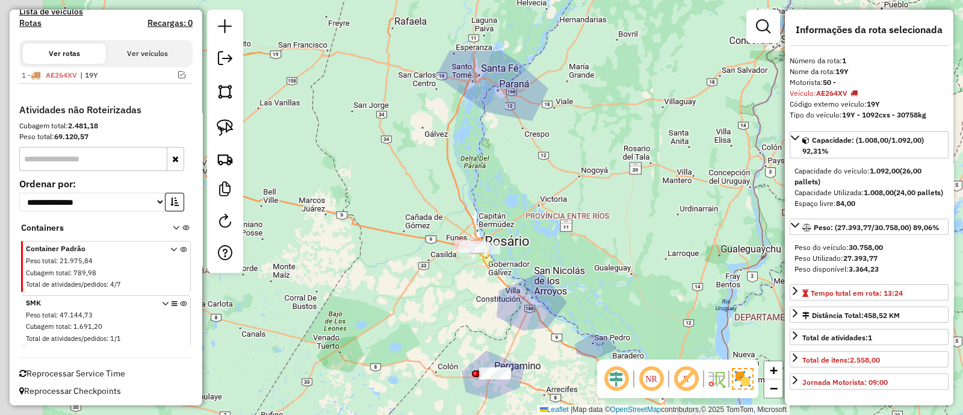
drag, startPoint x: 494, startPoint y: 284, endPoint x: 522, endPoint y: 296, distance: 30.7
click at [522, 296] on div "Janela de atendimento Grade de atendimento Capacidade Transportadoras Veículos …" at bounding box center [481, 207] width 963 height 415
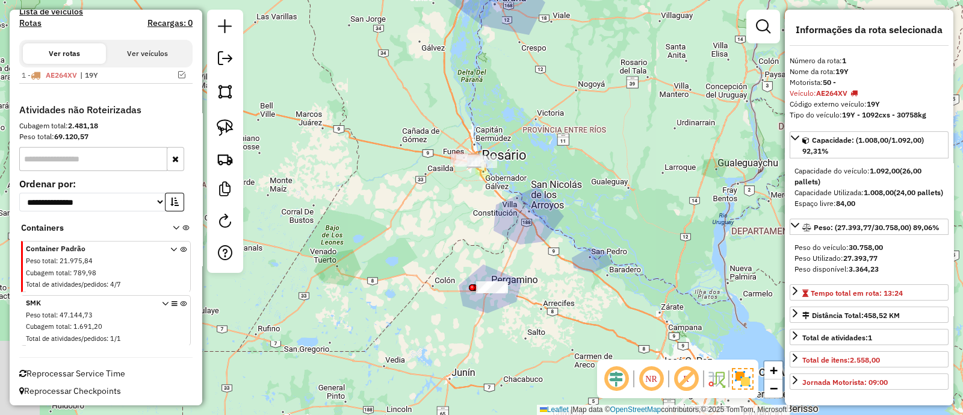
drag, startPoint x: 522, startPoint y: 258, endPoint x: 518, endPoint y: 242, distance: 16.8
click at [518, 242] on div "Janela de atendimento Grade de atendimento Capacidade Transportadoras Veículos …" at bounding box center [481, 207] width 963 height 415
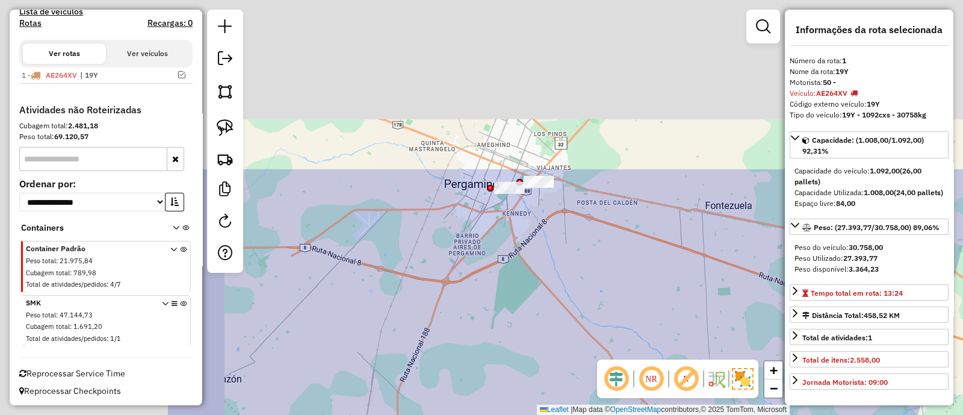
drag, startPoint x: 311, startPoint y: 218, endPoint x: 642, endPoint y: 450, distance: 404.5
click at [642, 414] on html "Aguarde... Pop-up bloqueado! Seu navegador bloqueou automáticamente a abertura …" at bounding box center [481, 207] width 963 height 415
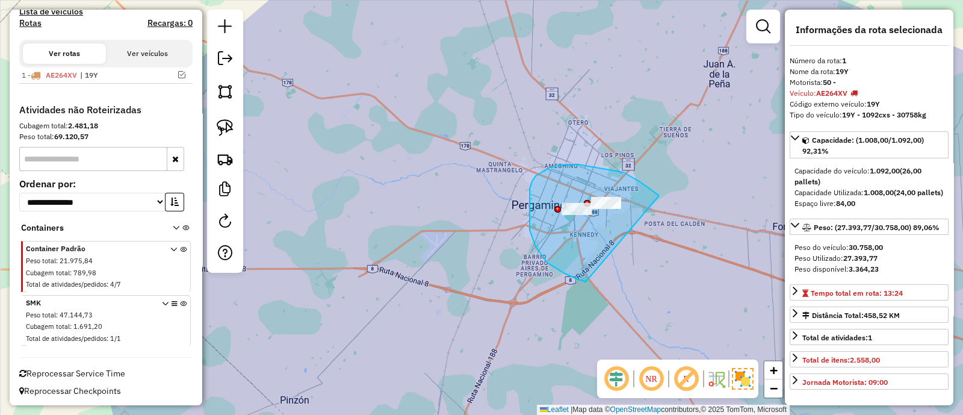
drag, startPoint x: 658, startPoint y: 196, endPoint x: 586, endPoint y: 282, distance: 112.3
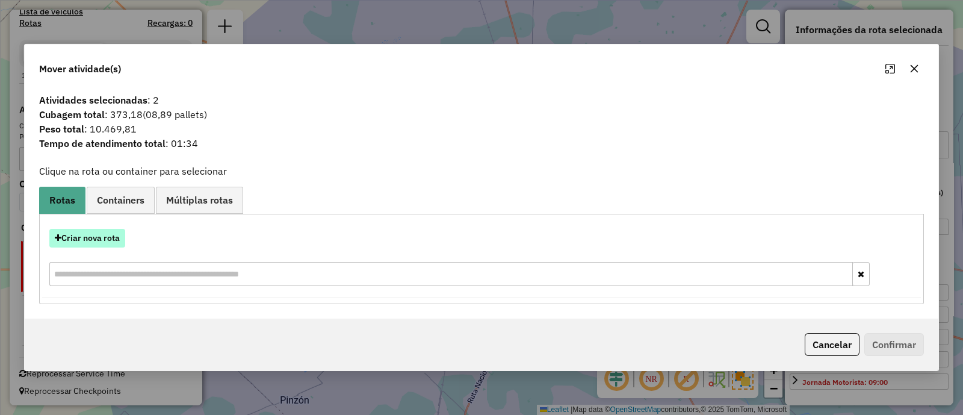
click at [124, 242] on button "Criar nova rota" at bounding box center [87, 238] width 76 height 19
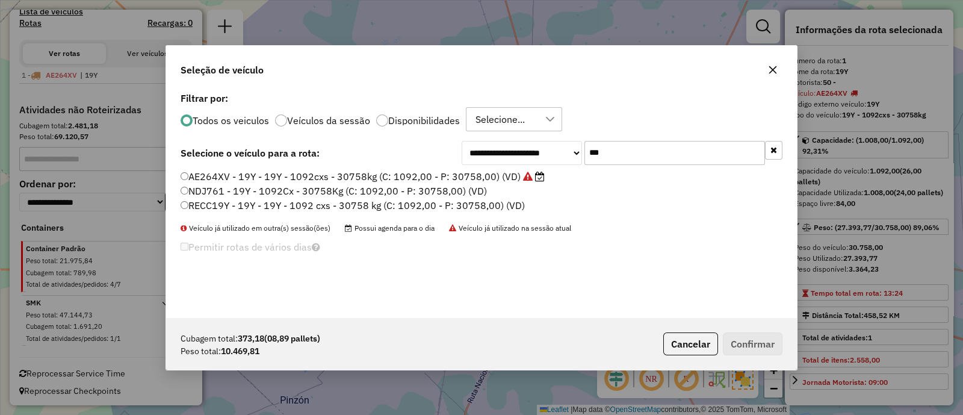
scroll to position [6, 3]
drag, startPoint x: 555, startPoint y: 152, endPoint x: 480, endPoint y: 161, distance: 75.8
click at [480, 161] on div "**********" at bounding box center [622, 152] width 321 height 24
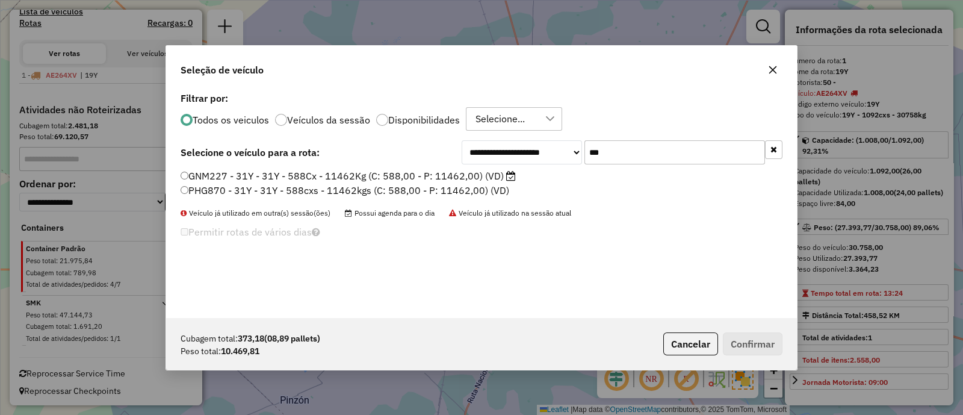
type input "***"
click at [484, 179] on label "GNM227 - 31Y - 31Y - 588Cx - 11462Kg (C: 588,00 - P: 11462,00) (VD)" at bounding box center [348, 176] width 335 height 14
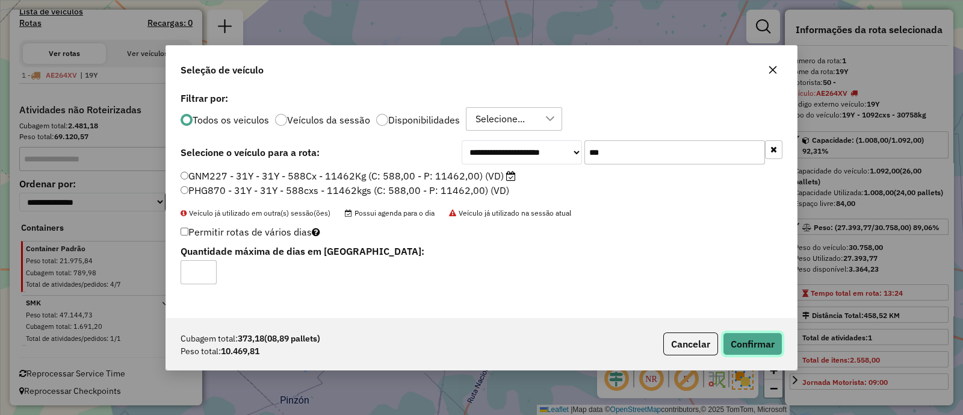
click at [761, 341] on button "Confirmar" at bounding box center [753, 343] width 60 height 23
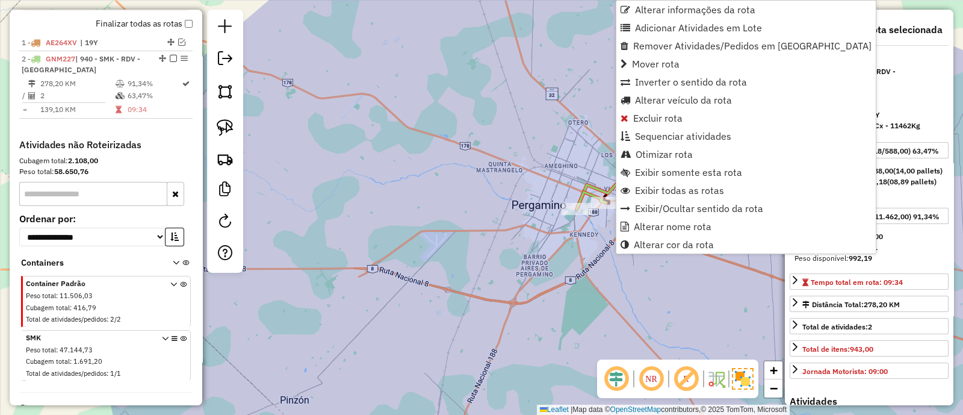
scroll to position [447, 0]
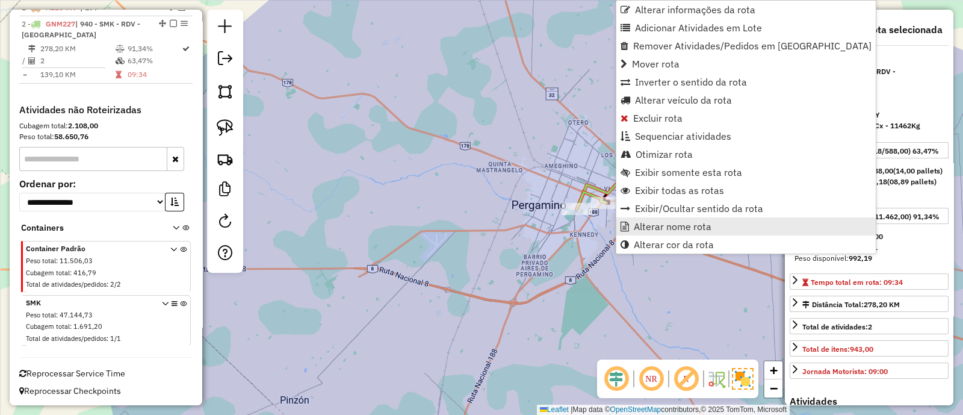
click at [653, 224] on span "Alterar nome rota" at bounding box center [673, 226] width 78 height 10
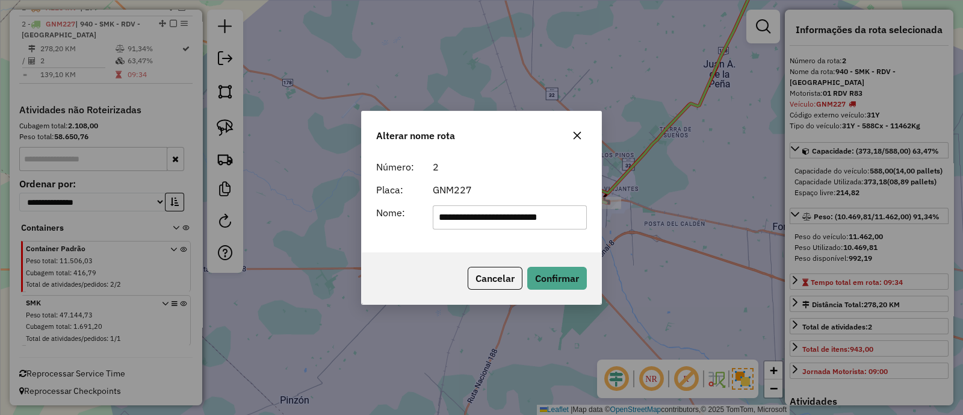
drag, startPoint x: 362, startPoint y: 215, endPoint x: 309, endPoint y: 212, distance: 53.6
click at [310, 213] on div "**********" at bounding box center [481, 207] width 963 height 415
type input "***"
click at [549, 267] on button "Confirmar" at bounding box center [557, 278] width 60 height 23
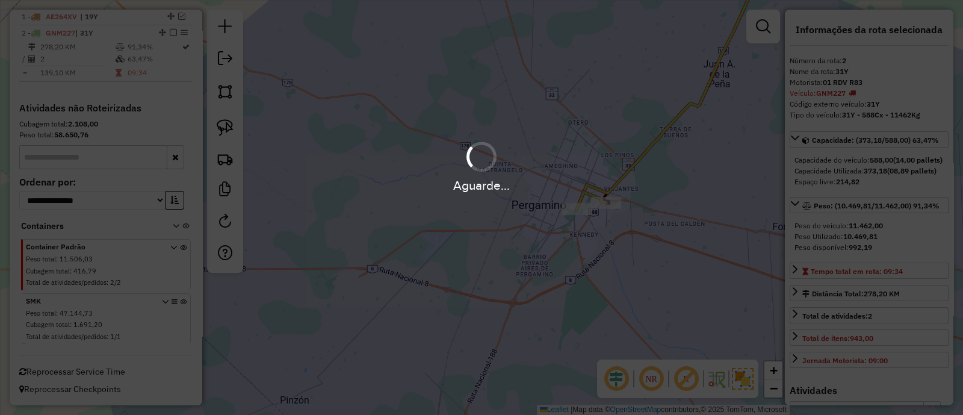
scroll to position [436, 0]
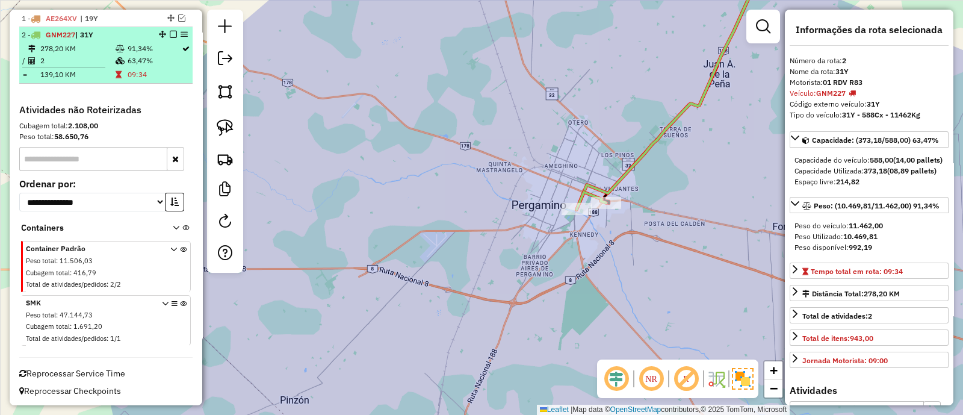
click at [170, 31] on em at bounding box center [173, 34] width 7 height 7
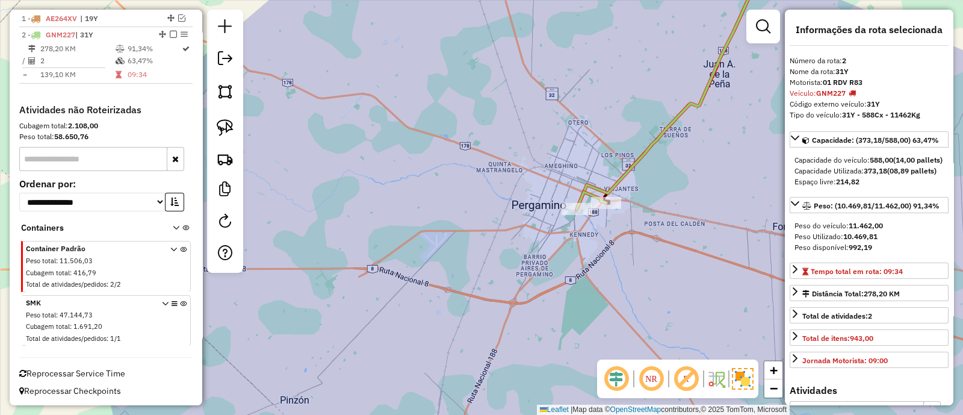
scroll to position [396, 0]
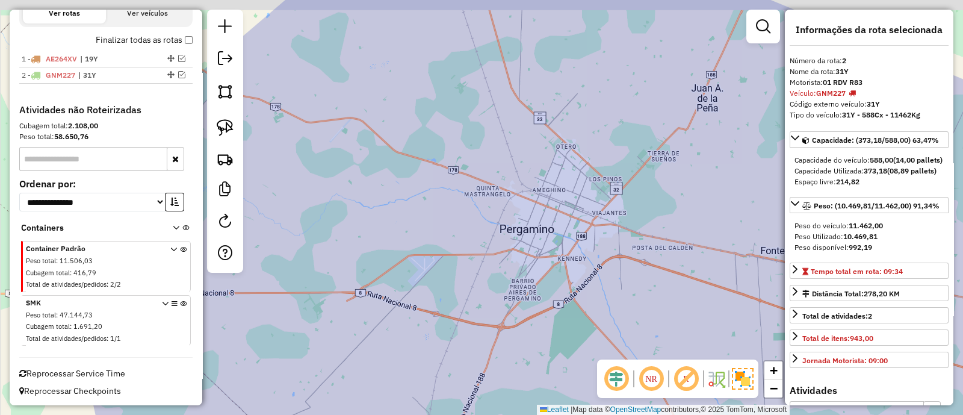
drag, startPoint x: 664, startPoint y: 191, endPoint x: 617, endPoint y: 223, distance: 57.1
click at [646, 212] on div "Janela de atendimento Grade de atendimento Capacidade Transportadoras Veículos …" at bounding box center [481, 207] width 963 height 415
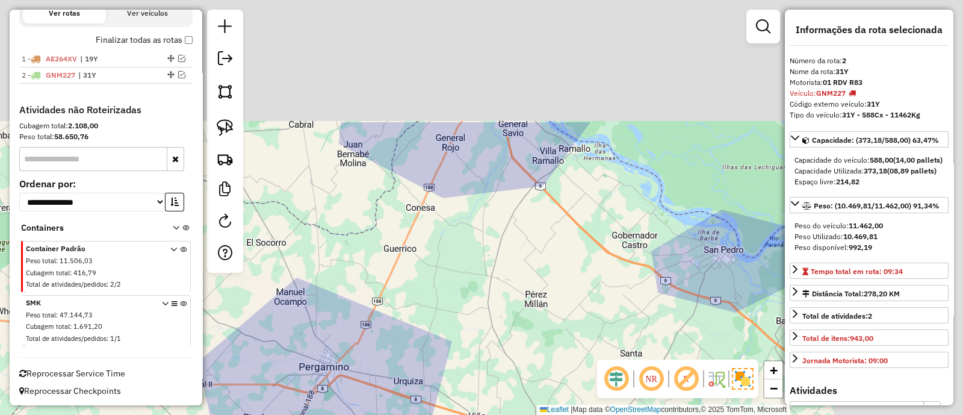
drag, startPoint x: 636, startPoint y: 196, endPoint x: 313, endPoint y: 439, distance: 404.0
click at [313, 414] on html "Aguarde... Pop-up bloqueado! Seu navegador bloqueou automáticamente a abertura …" at bounding box center [481, 207] width 963 height 415
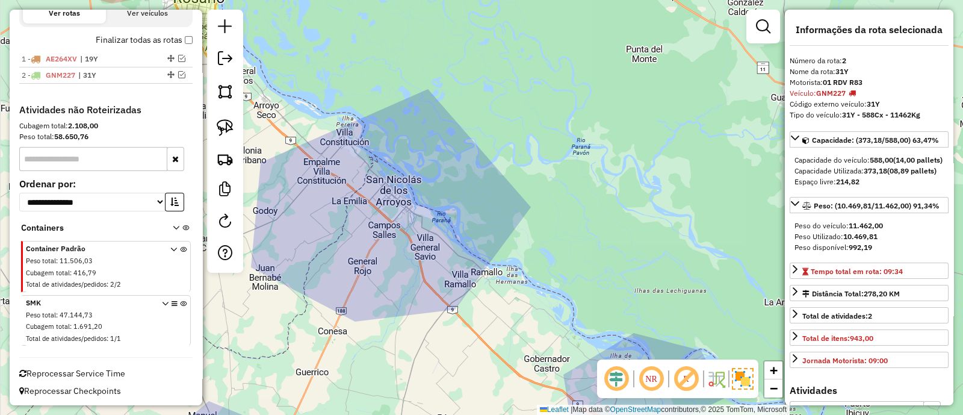
click at [530, 274] on div "Janela de atendimento Grade de atendimento Capacidade Transportadoras Veículos …" at bounding box center [481, 207] width 963 height 415
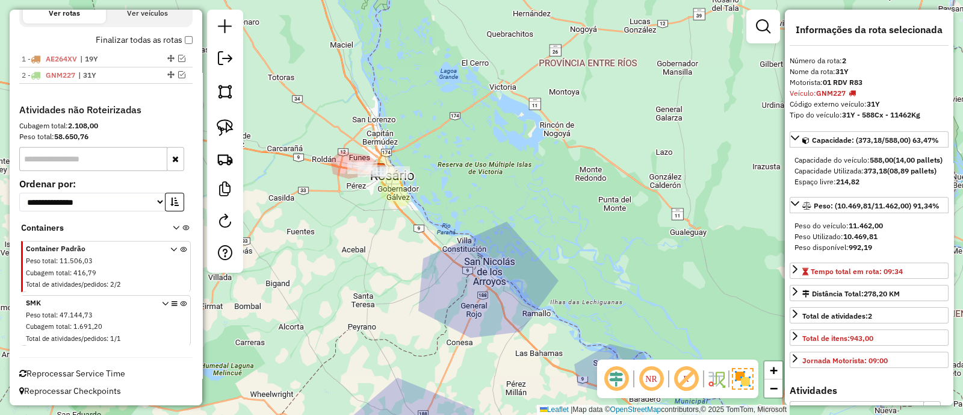
drag, startPoint x: 450, startPoint y: 251, endPoint x: 536, endPoint y: 346, distance: 127.8
click at [536, 347] on div "Janela de atendimento Grade de atendimento Capacidade Transportadoras Veículos …" at bounding box center [481, 207] width 963 height 415
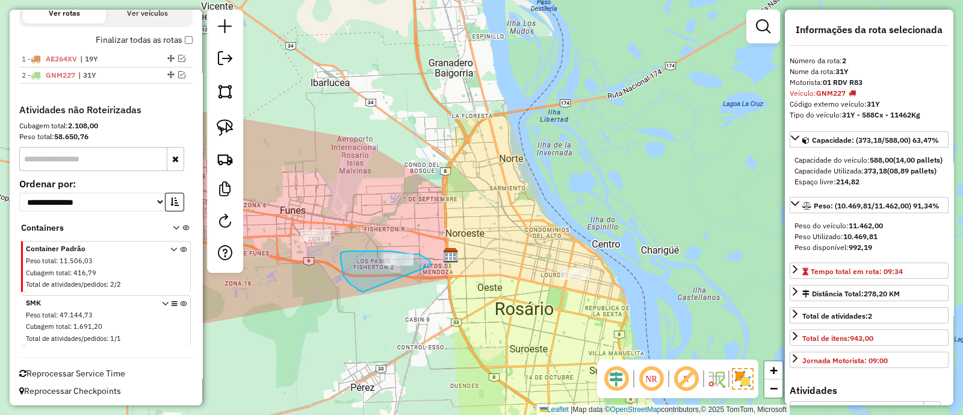
drag, startPoint x: 430, startPoint y: 265, endPoint x: 362, endPoint y: 292, distance: 73.0
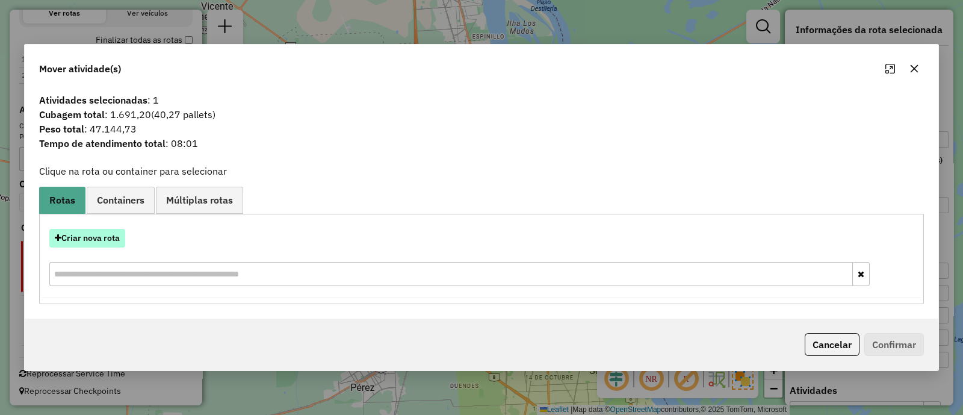
click at [99, 237] on button "Criar nova rota" at bounding box center [87, 238] width 76 height 19
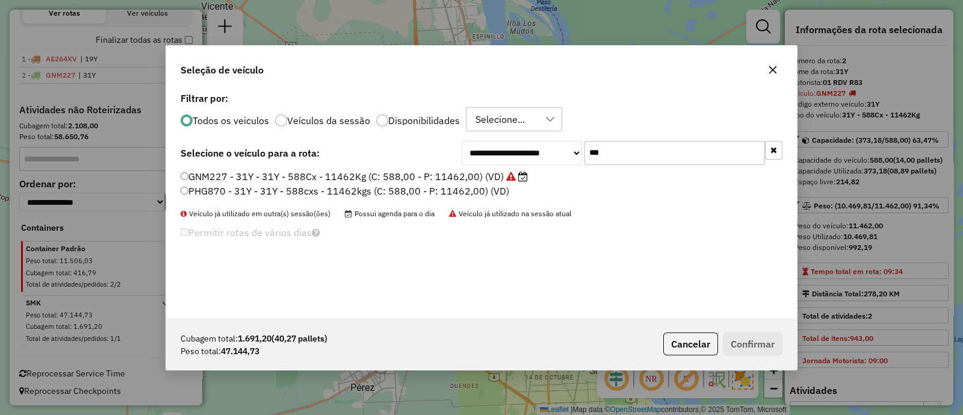
scroll to position [6, 4]
drag, startPoint x: 615, startPoint y: 153, endPoint x: 525, endPoint y: 146, distance: 90.0
click at [525, 146] on div "**********" at bounding box center [622, 152] width 321 height 24
type input "***"
click at [435, 175] on label "HST711 - RS7 - RS7 - 1008cxs - 31391kgs (C: 1008,00 - P: 31391,00) (VD)" at bounding box center [356, 176] width 351 height 14
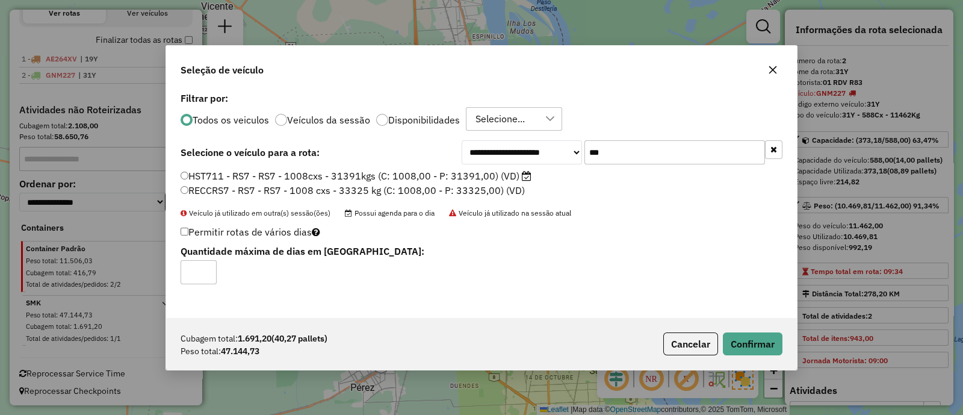
click at [763, 357] on div "Cubagem total: 1.691,20 (40,27 pallets) Peso total: 47.144,73 Cancelar Confirmar" at bounding box center [481, 344] width 631 height 52
click at [757, 348] on button "Confirmar" at bounding box center [753, 343] width 60 height 23
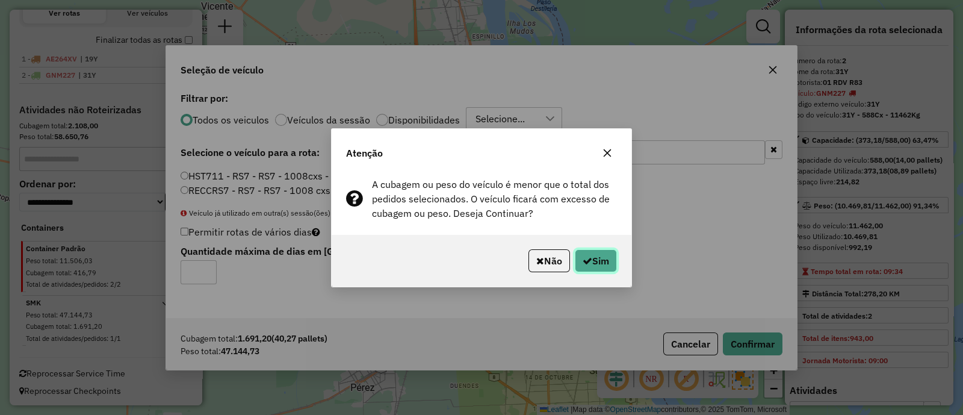
click at [598, 264] on button "Sim" at bounding box center [596, 260] width 42 height 23
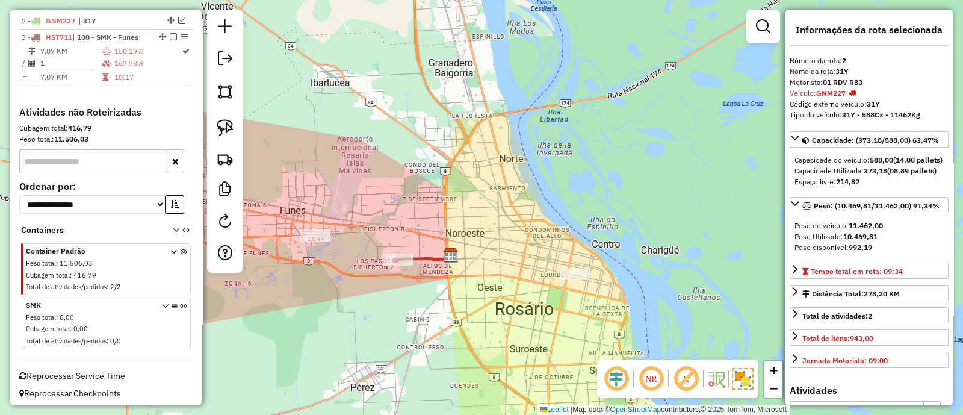
scroll to position [453, 0]
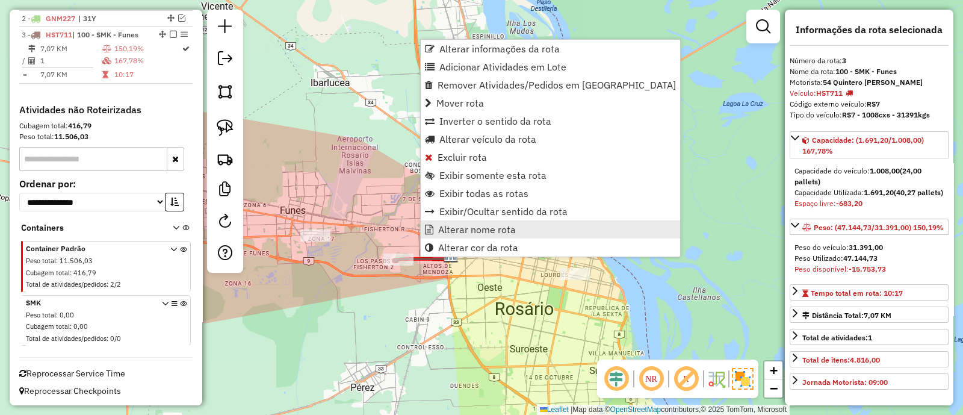
click at [459, 224] on span "Alterar nome rota" at bounding box center [477, 229] width 78 height 10
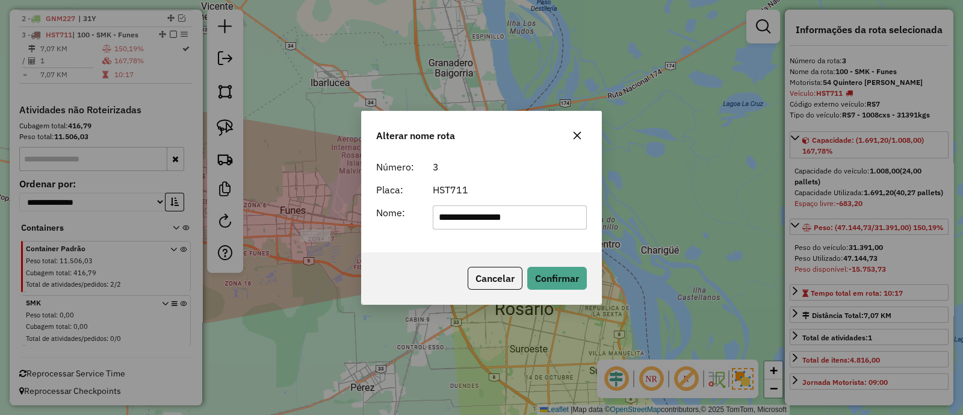
drag, startPoint x: 538, startPoint y: 215, endPoint x: 391, endPoint y: 212, distance: 146.9
click at [392, 212] on div "**********" at bounding box center [481, 217] width 225 height 24
type input "*"
type input "***"
click at [557, 276] on button "Confirmar" at bounding box center [557, 278] width 60 height 23
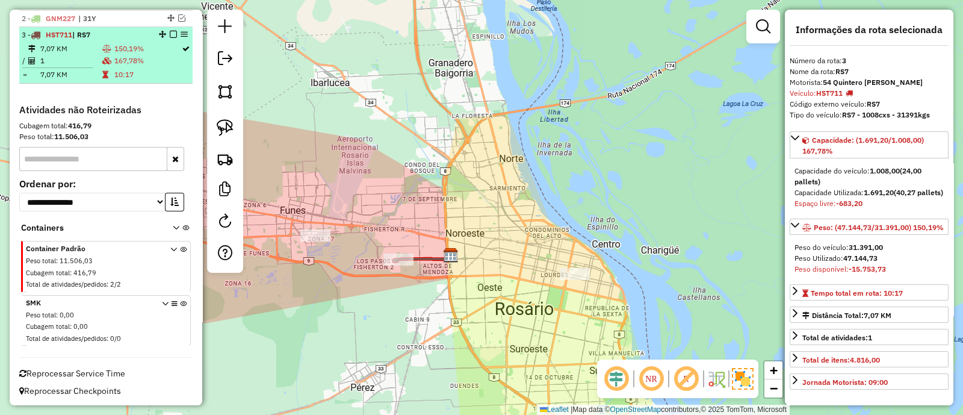
click at [170, 31] on em at bounding box center [173, 34] width 7 height 7
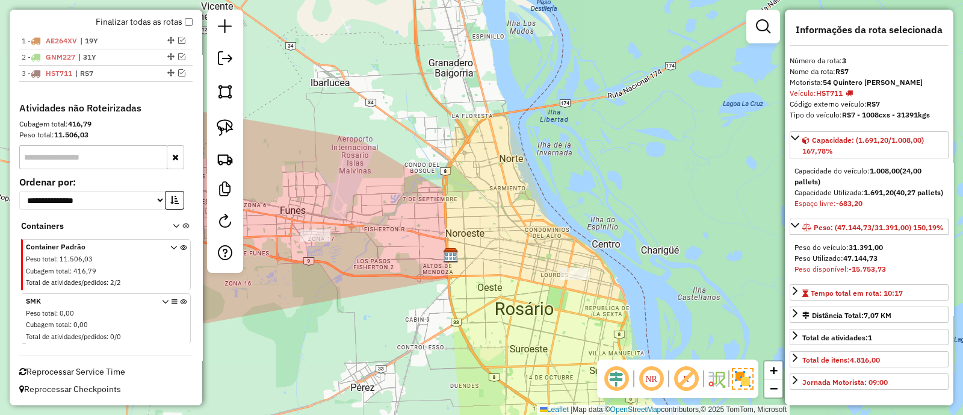
scroll to position [412, 0]
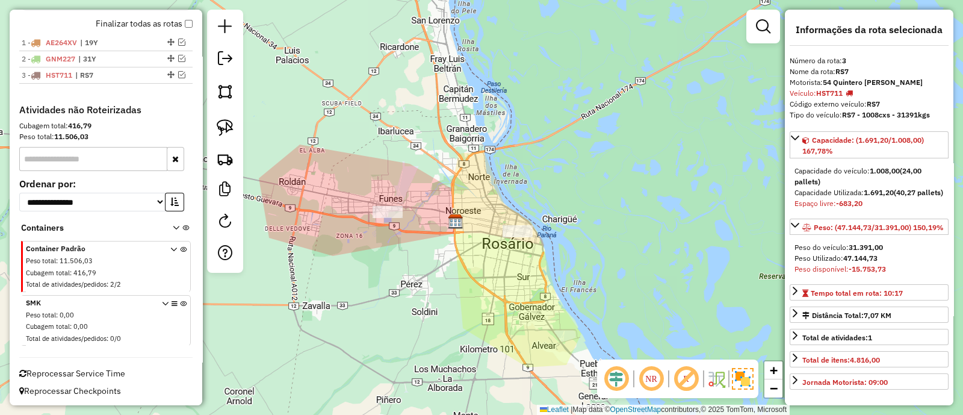
drag, startPoint x: 511, startPoint y: 289, endPoint x: 525, endPoint y: 293, distance: 14.9
click at [525, 293] on div "Janela de atendimento Grade de atendimento Capacidade Transportadoras Veículos …" at bounding box center [481, 207] width 963 height 415
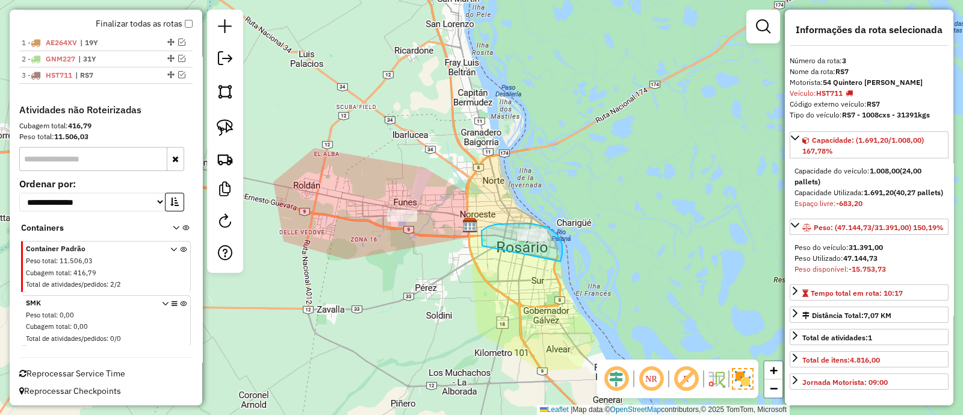
drag, startPoint x: 562, startPoint y: 254, endPoint x: 493, endPoint y: 262, distance: 69.7
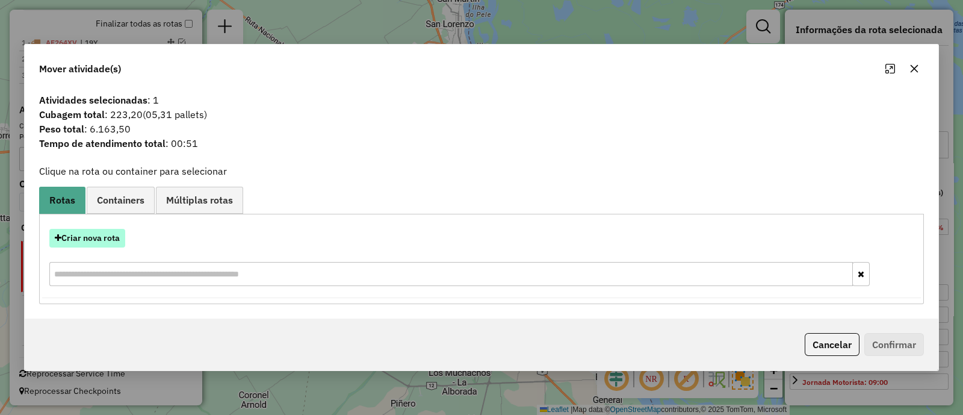
click at [93, 236] on button "Criar nova rota" at bounding box center [87, 238] width 76 height 19
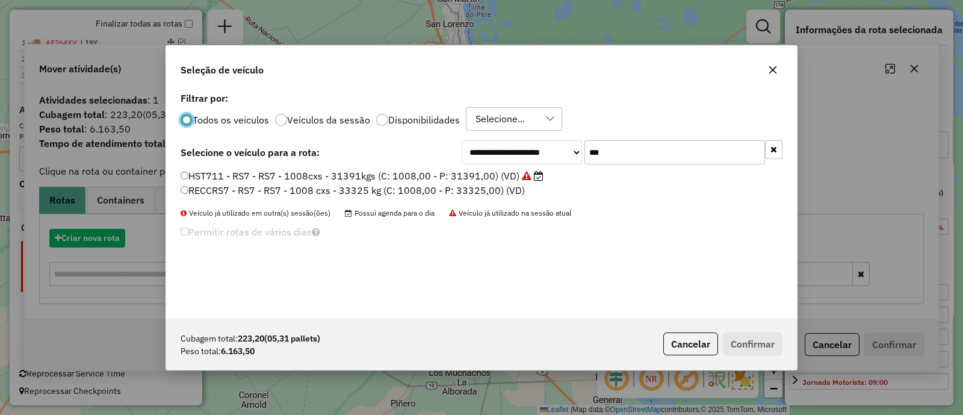
scroll to position [6, 4]
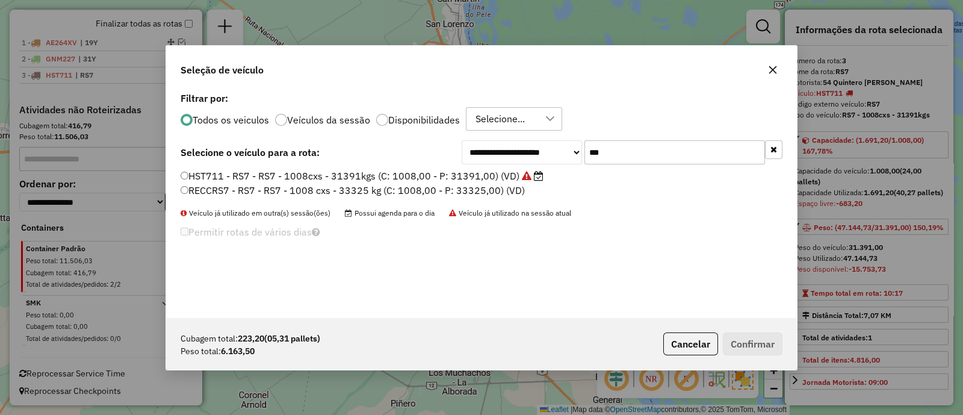
drag, startPoint x: 642, startPoint y: 150, endPoint x: 521, endPoint y: 150, distance: 121.6
click at [521, 150] on div "**********" at bounding box center [622, 152] width 321 height 24
paste input "********"
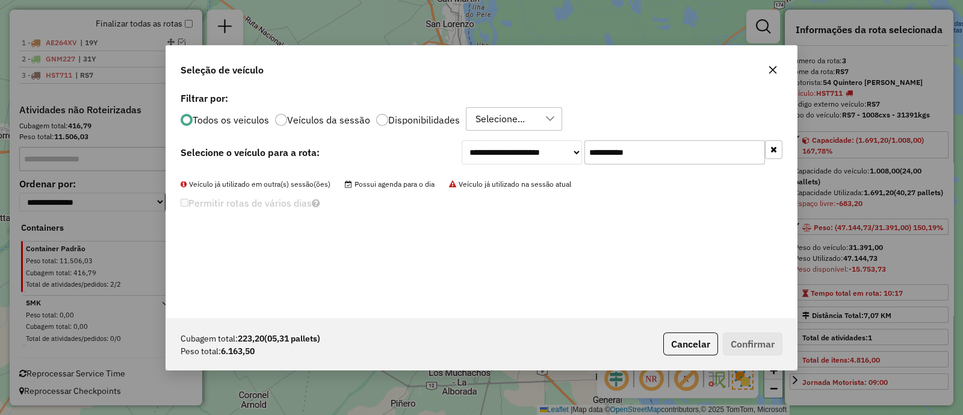
drag, startPoint x: 606, startPoint y: 151, endPoint x: 716, endPoint y: 152, distance: 110.1
click at [716, 152] on input "**********" at bounding box center [674, 152] width 181 height 24
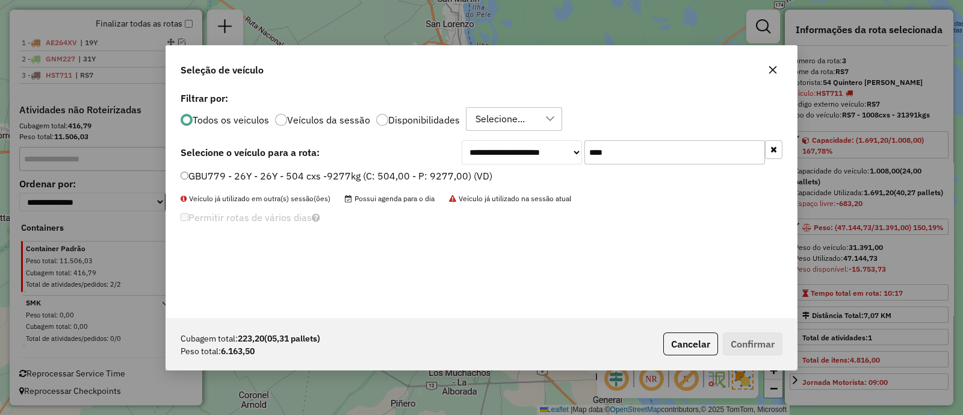
type input "***"
click at [469, 178] on label "GBU779 - 26Y - 26Y - 504 cxs -9277kg (C: 504,00 - P: 9277,00) (VD)" at bounding box center [337, 176] width 312 height 14
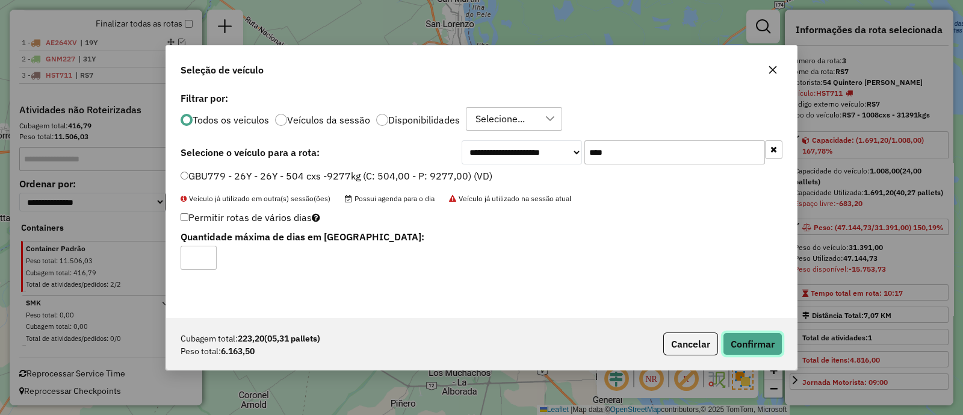
click at [734, 350] on button "Confirmar" at bounding box center [753, 343] width 60 height 23
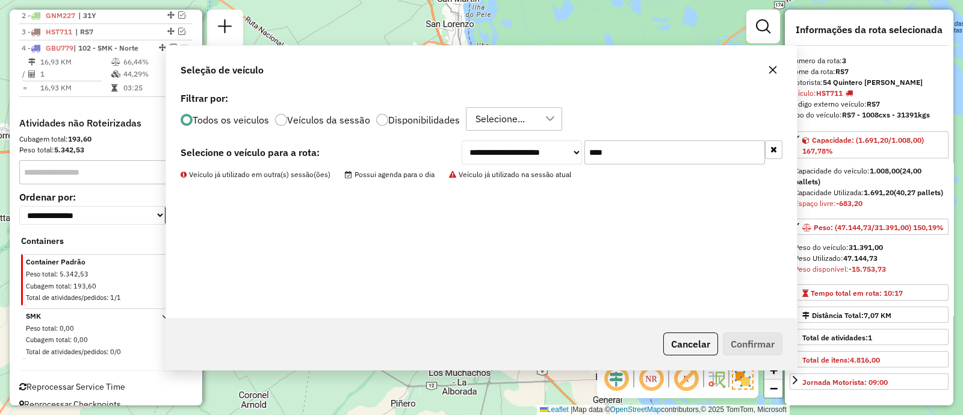
scroll to position [469, 0]
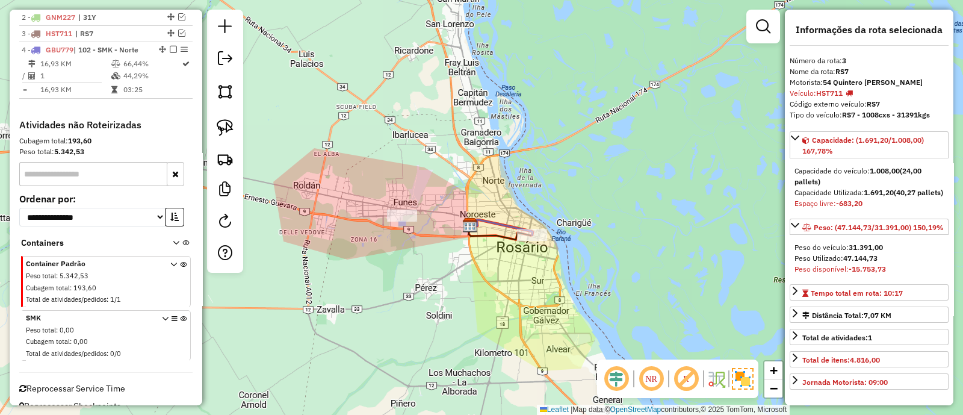
click at [512, 223] on icon at bounding box center [501, 227] width 63 height 15
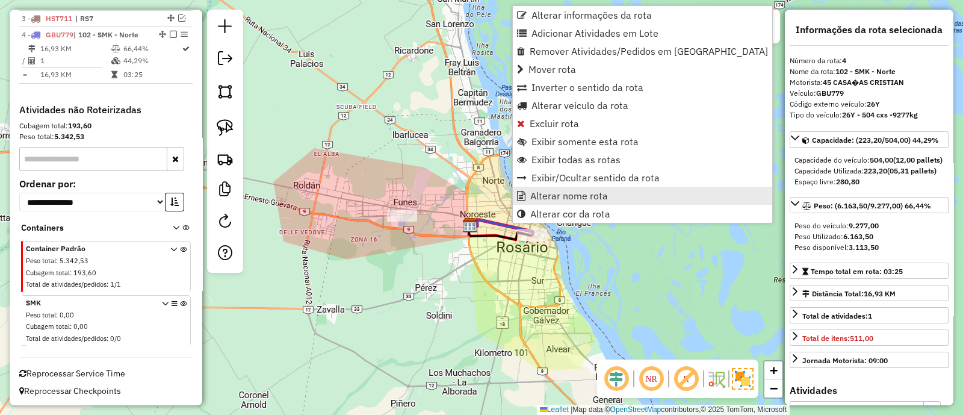
click at [552, 194] on span "Alterar nome rota" at bounding box center [569, 196] width 78 height 10
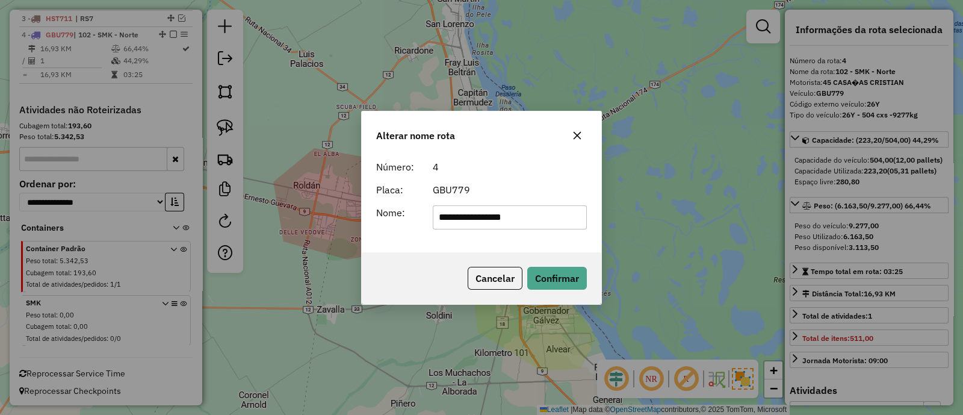
drag, startPoint x: 533, startPoint y: 217, endPoint x: 200, endPoint y: 215, distance: 332.8
click at [200, 215] on div "**********" at bounding box center [481, 207] width 963 height 415
type input "***"
click at [557, 278] on button "Confirmar" at bounding box center [557, 278] width 60 height 23
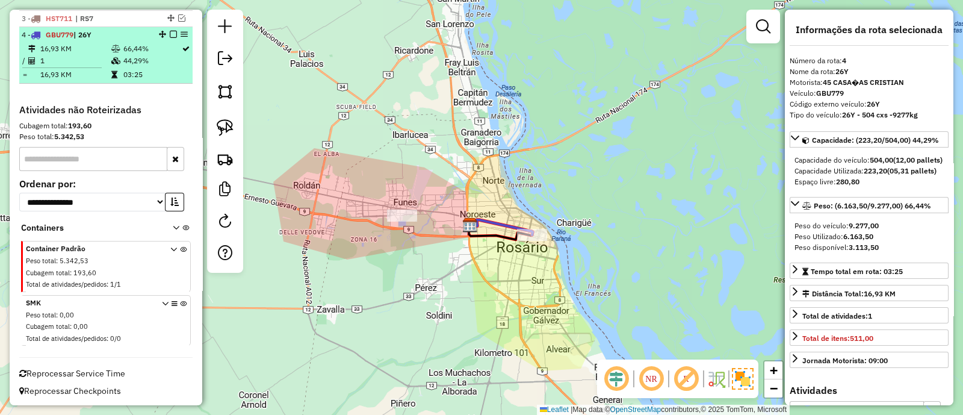
click at [172, 34] on em at bounding box center [173, 34] width 7 height 7
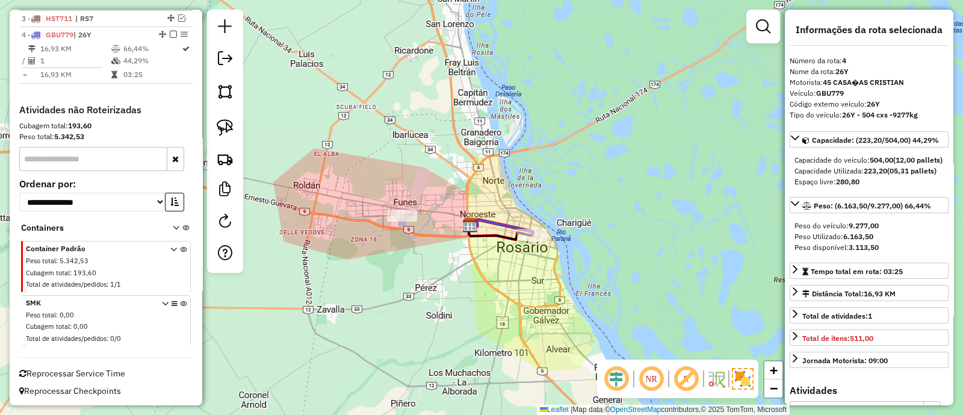
scroll to position [443, 0]
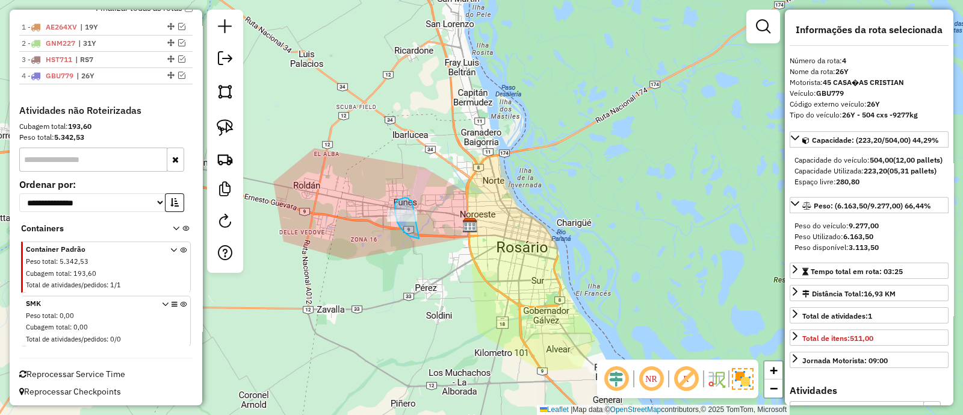
drag, startPoint x: 403, startPoint y: 197, endPoint x: 421, endPoint y: 238, distance: 44.7
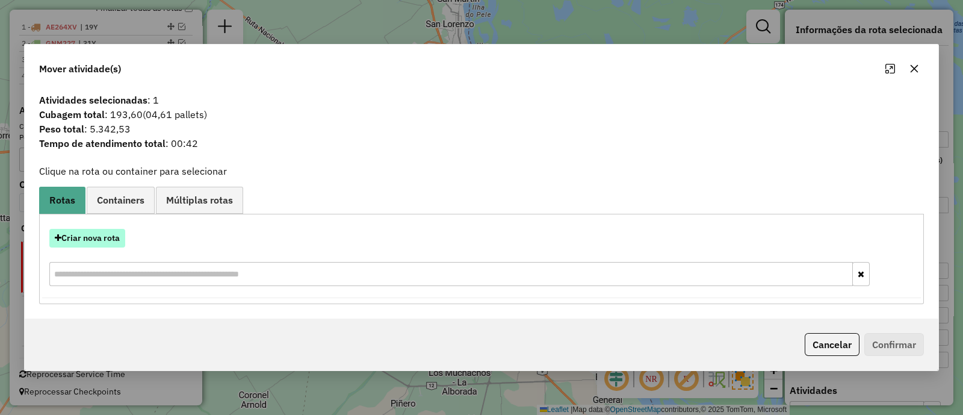
click at [104, 244] on button "Criar nova rota" at bounding box center [87, 238] width 76 height 19
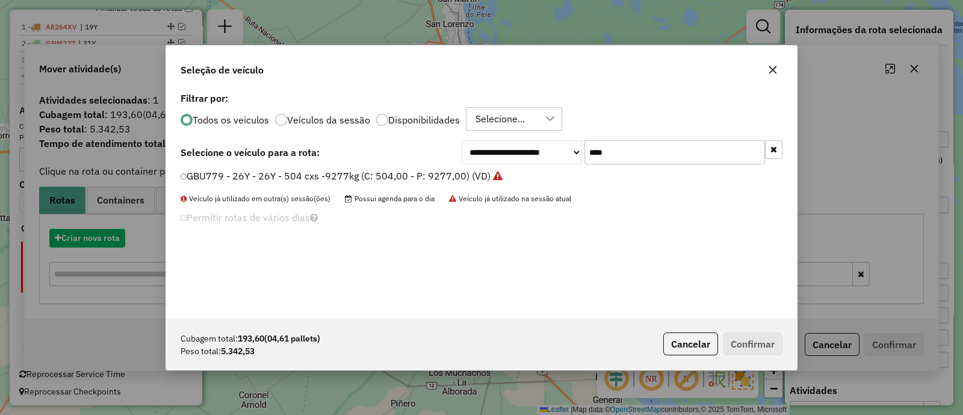
scroll to position [6, 4]
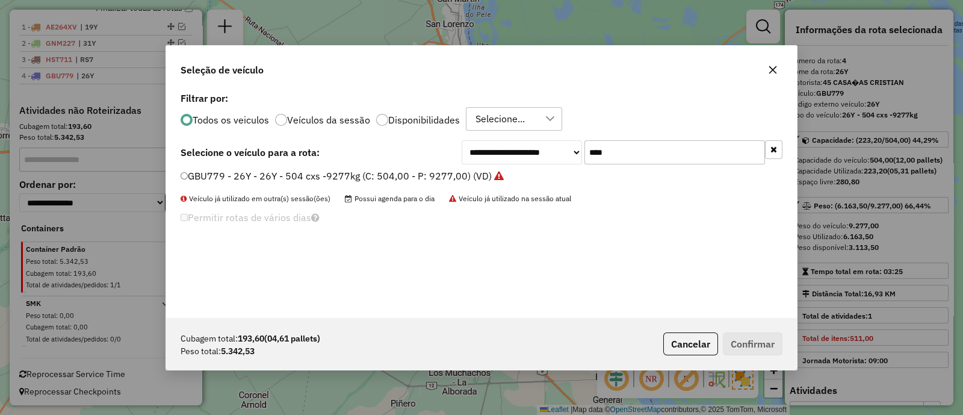
drag, startPoint x: 608, startPoint y: 148, endPoint x: 492, endPoint y: 145, distance: 116.8
click at [493, 146] on div "**********" at bounding box center [622, 152] width 321 height 24
type input "***"
click at [456, 179] on label "KTO857 - SA1 - SA1 - 336cxs - 7421kgs (C: 336,00 - P: 7421,00) (VD)" at bounding box center [338, 176] width 315 height 14
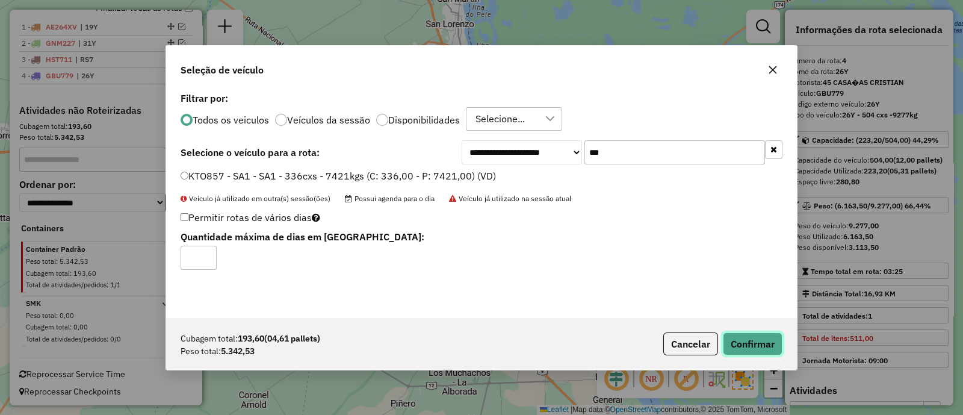
click at [751, 337] on button "Confirmar" at bounding box center [753, 343] width 60 height 23
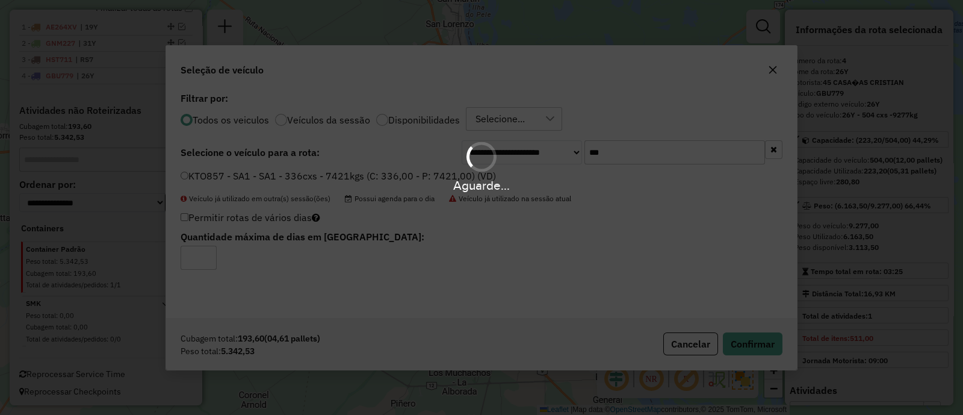
scroll to position [257, 0]
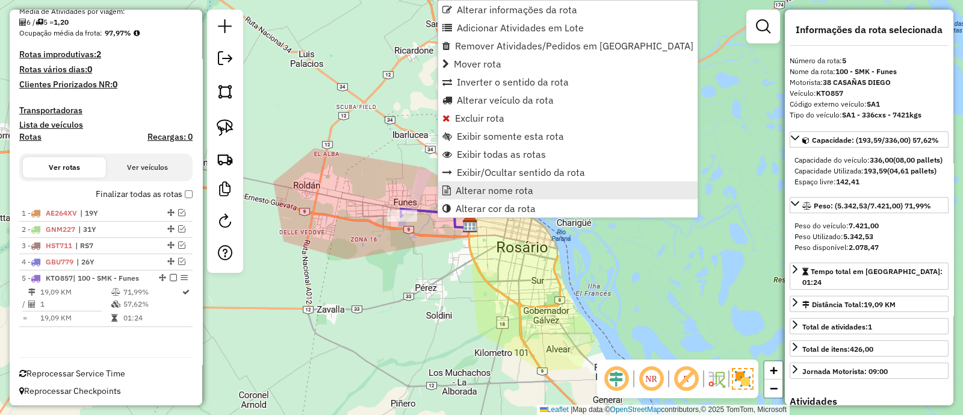
click at [471, 182] on link "Alterar nome rota" at bounding box center [567, 190] width 259 height 18
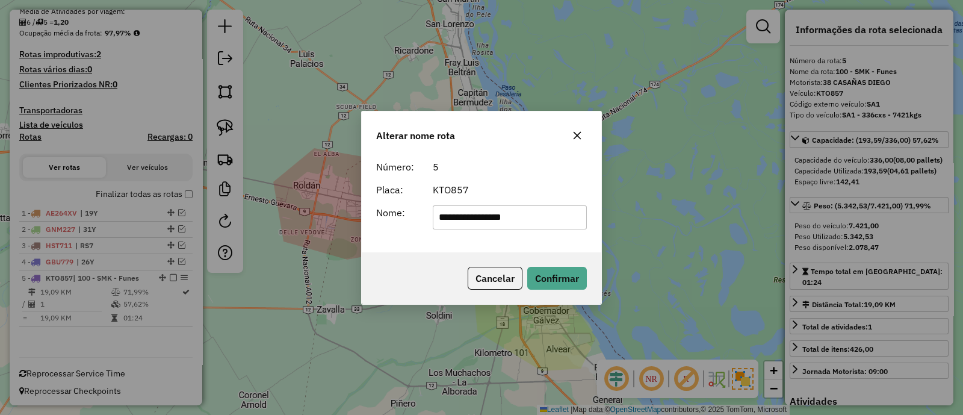
drag, startPoint x: 521, startPoint y: 206, endPoint x: 409, endPoint y: 205, distance: 111.9
click at [410, 205] on div "**********" at bounding box center [481, 217] width 225 height 24
type input "***"
click at [563, 276] on button "Confirmar" at bounding box center [557, 278] width 60 height 23
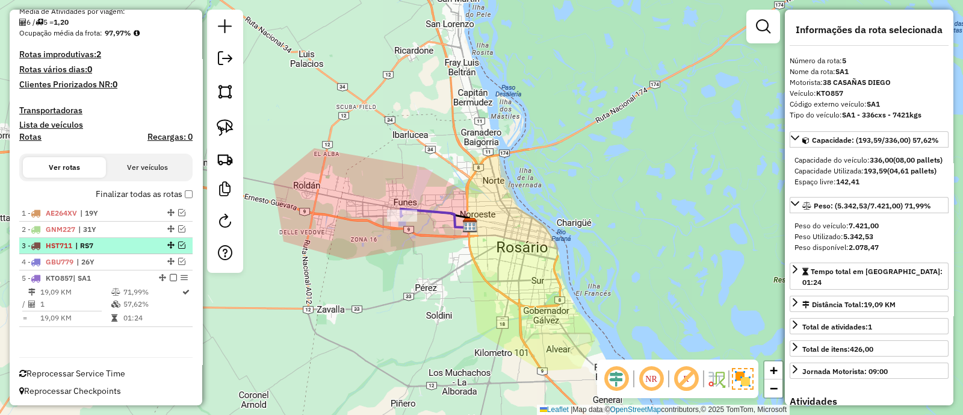
drag, startPoint x: 167, startPoint y: 276, endPoint x: 180, endPoint y: 278, distance: 13.4
click at [170, 276] on em at bounding box center [173, 277] width 7 height 7
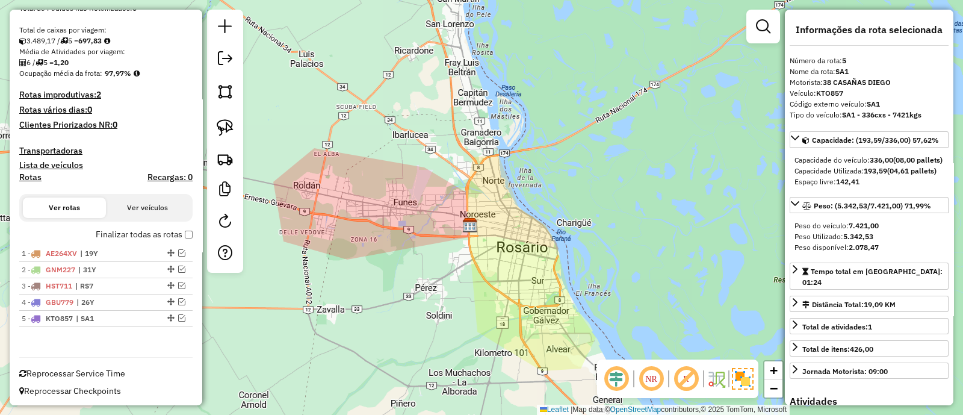
click at [397, 281] on div "Janela de atendimento Grade de atendimento Capacidade Transportadoras Veículos …" at bounding box center [481, 207] width 963 height 415
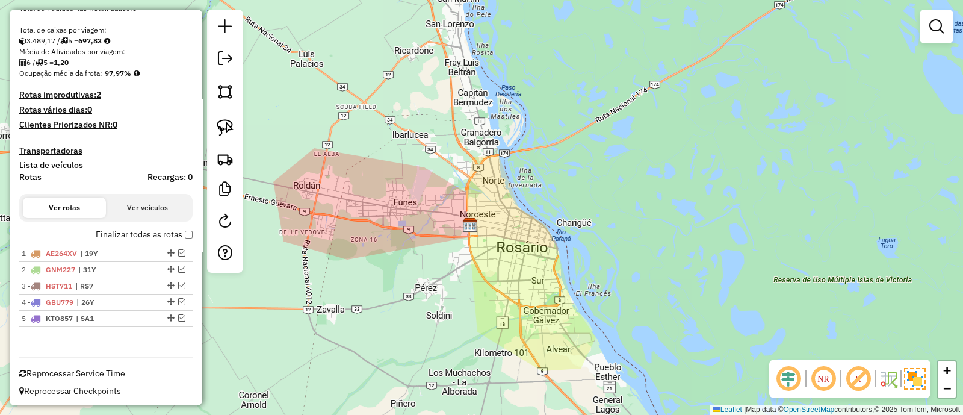
click at [169, 234] on label "Finalizar todas as rotas" at bounding box center [144, 234] width 97 height 13
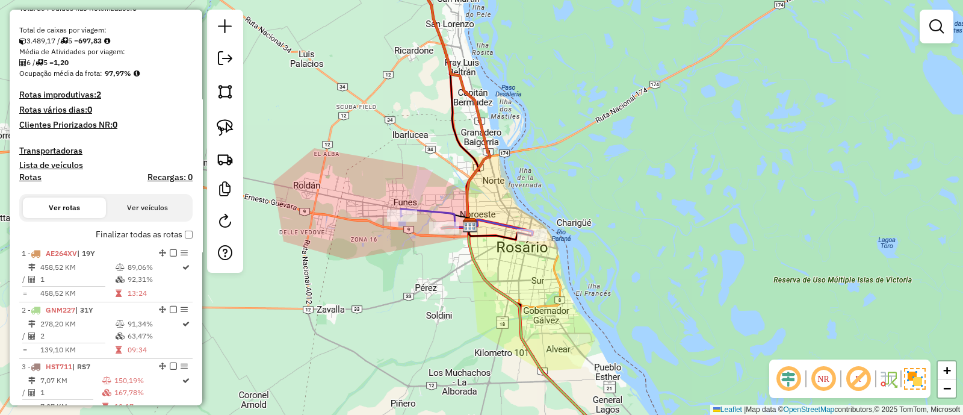
click at [26, 177] on h4 "Rotas" at bounding box center [30, 177] width 22 height 10
select select "*"
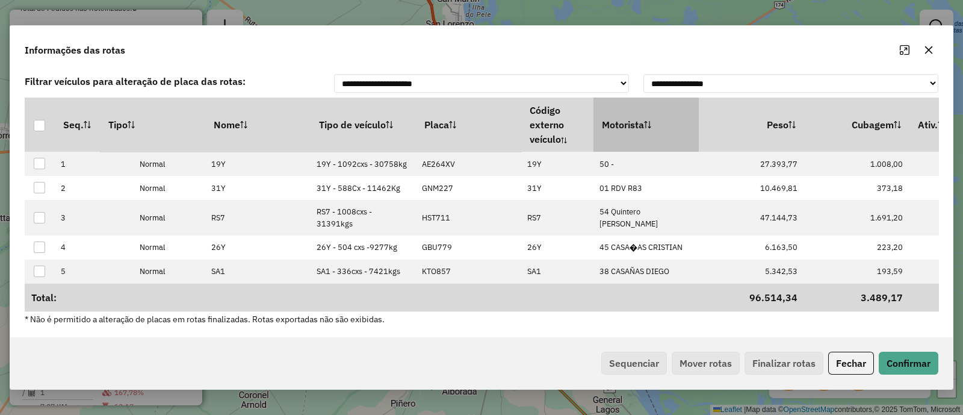
click at [660, 110] on th "Motorista" at bounding box center [645, 124] width 105 height 54
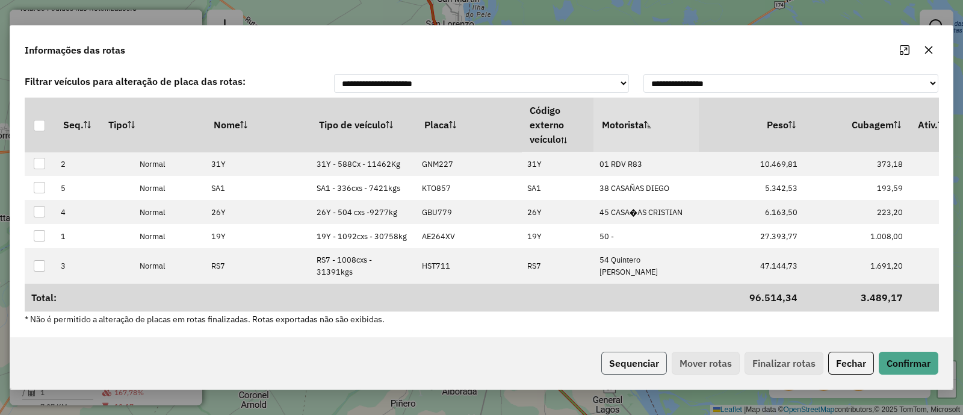
click at [637, 359] on button "Sequenciar" at bounding box center [634, 362] width 66 height 23
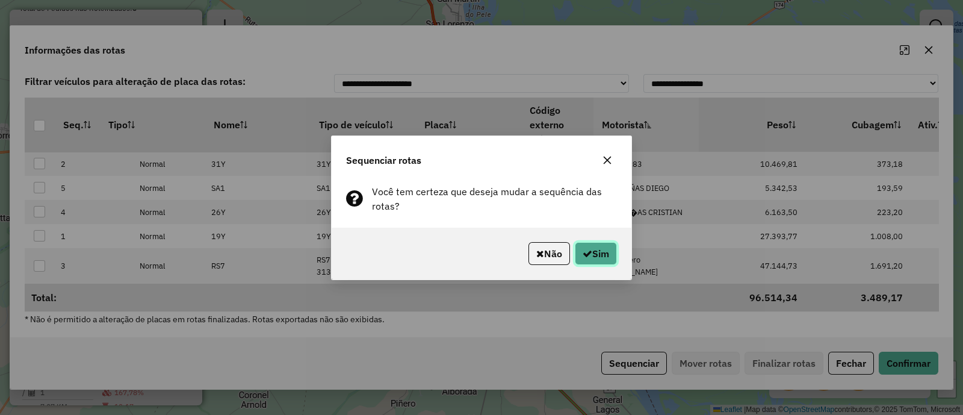
click at [602, 260] on button "Sim" at bounding box center [596, 253] width 42 height 23
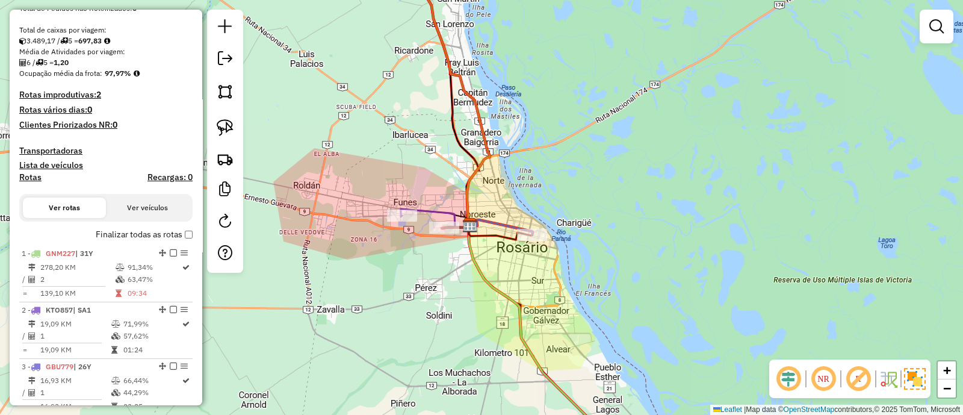
click at [168, 237] on label "Finalizar todas as rotas" at bounding box center [144, 234] width 97 height 13
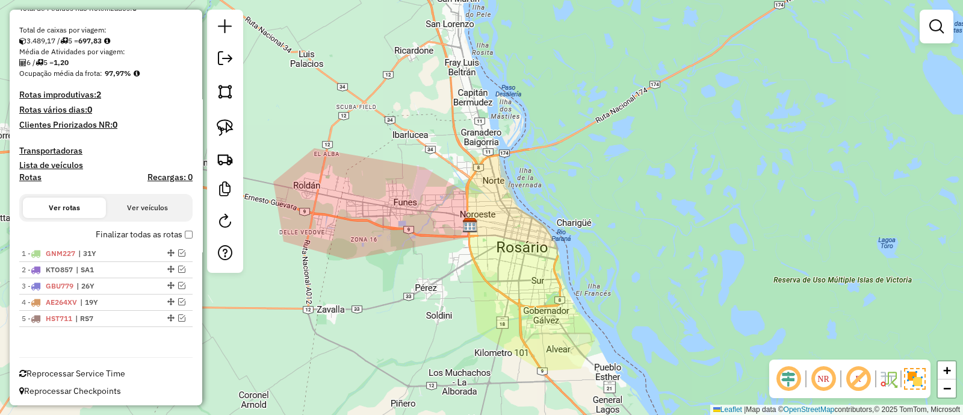
click at [158, 230] on label "Finalizar todas as rotas" at bounding box center [144, 234] width 97 height 13
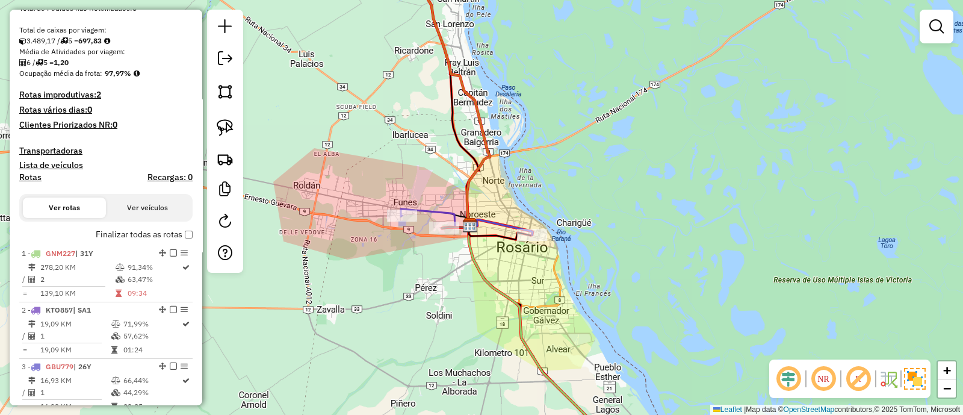
click at [483, 128] on icon at bounding box center [445, 92] width 89 height 269
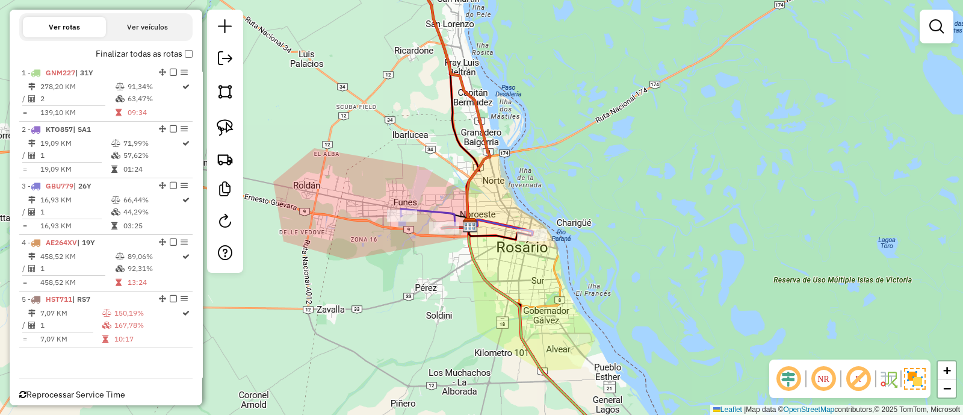
select select "**********"
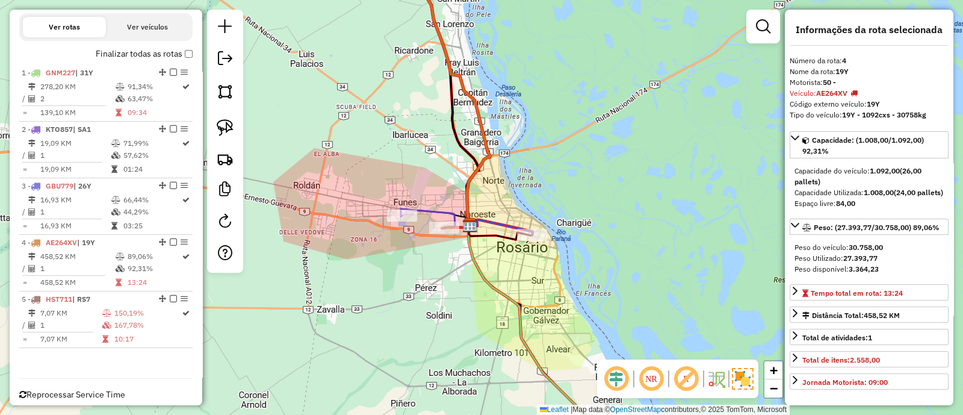
scroll to position [418, 0]
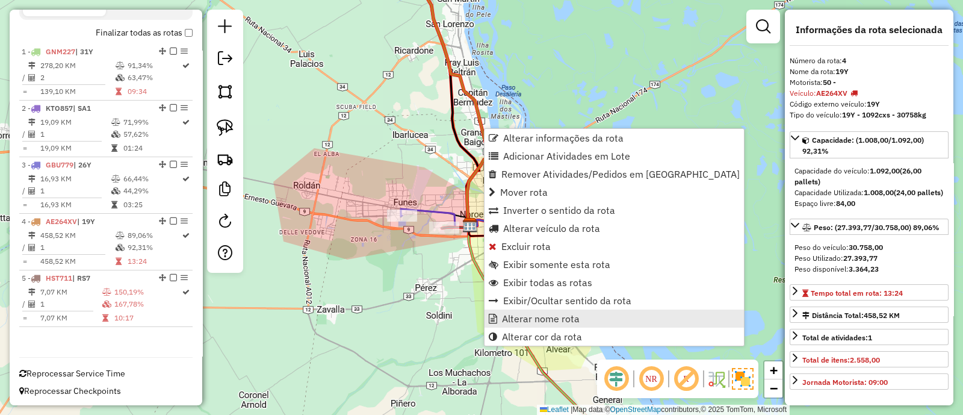
click at [554, 318] on span "Alterar nome rota" at bounding box center [541, 319] width 78 height 10
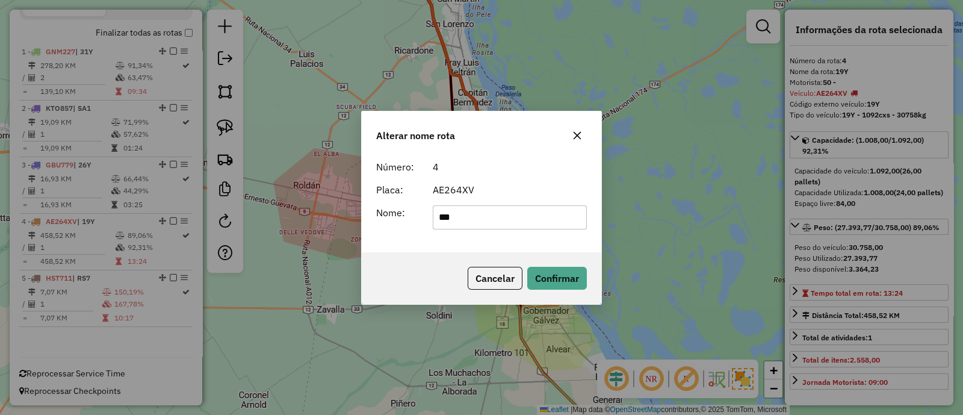
click at [445, 218] on input "***" at bounding box center [510, 217] width 155 height 24
type input "***"
click at [563, 284] on button "Confirmar" at bounding box center [557, 278] width 60 height 23
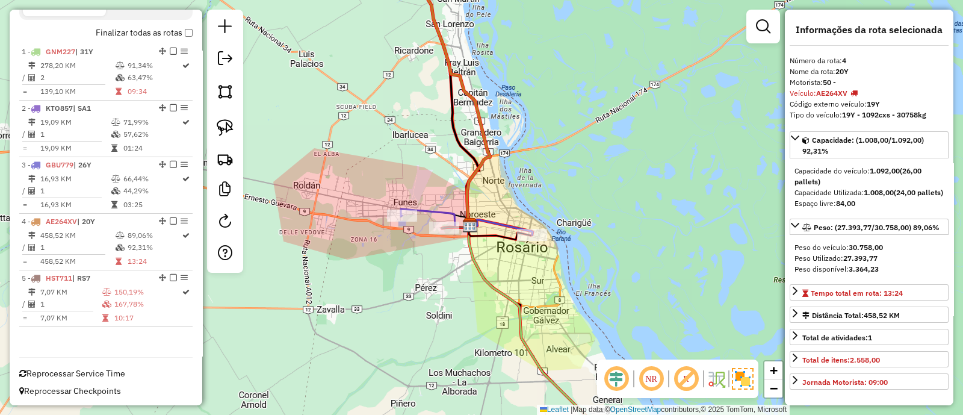
drag, startPoint x: 176, startPoint y: 51, endPoint x: 611, endPoint y: 179, distance: 452.9
click at [611, 179] on div "Janela de atendimento Grade de atendimento Capacidade Transportadoras Veículos …" at bounding box center [481, 207] width 963 height 415
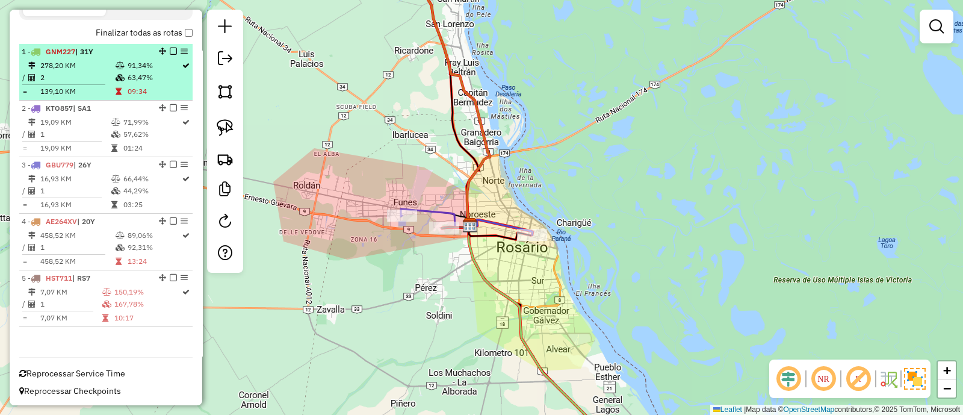
select select "**********"
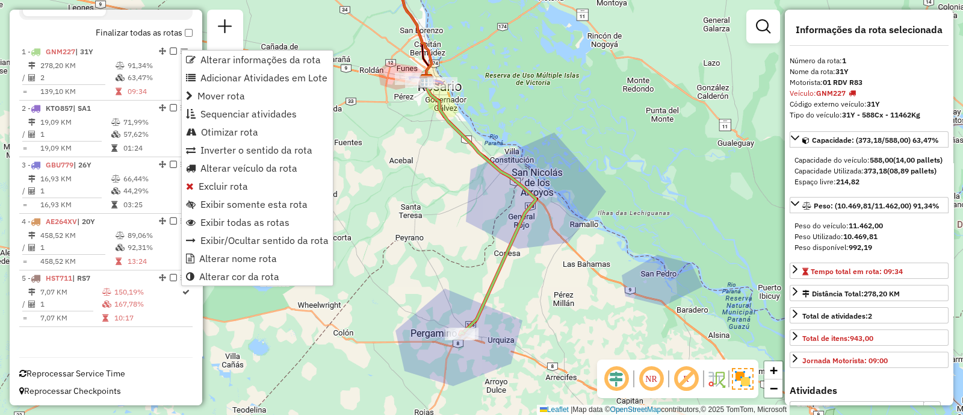
click at [472, 92] on div "Janela de atendimento Grade de atendimento Capacidade Transportadoras Veículos …" at bounding box center [481, 207] width 963 height 415
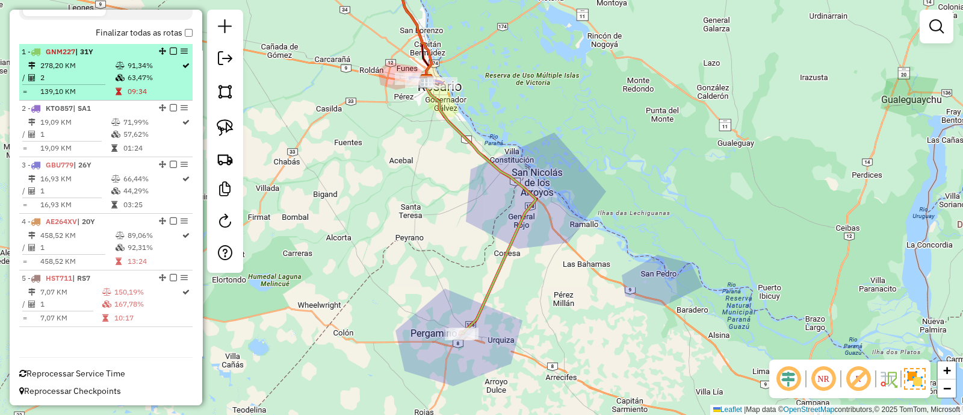
click at [147, 84] on table "278,20 KM 91,34% / 2 63,47% = 139,10 KM 09:34" at bounding box center [106, 79] width 169 height 38
select select "**********"
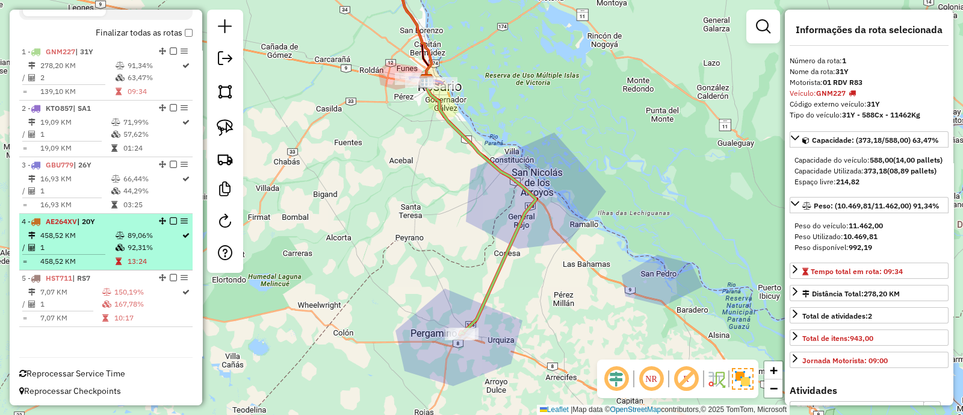
click at [149, 223] on div "4 - AE264XV | 20Y" at bounding box center [106, 221] width 169 height 11
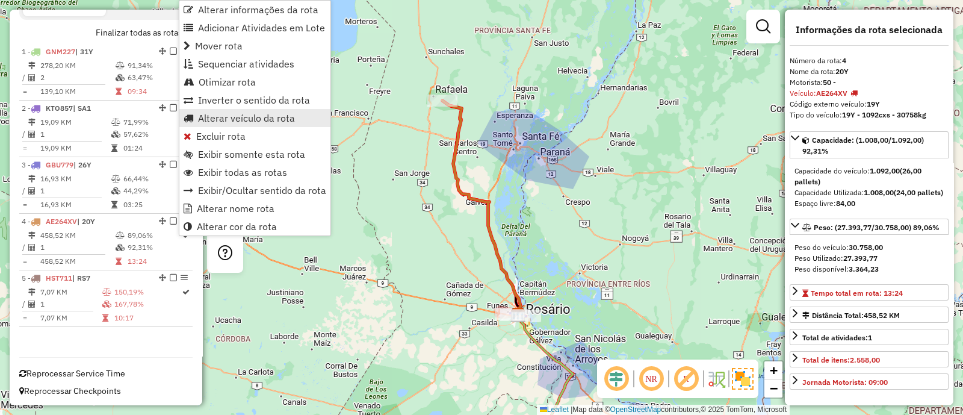
click at [284, 116] on span "Alterar veículo da rota" at bounding box center [246, 118] width 97 height 10
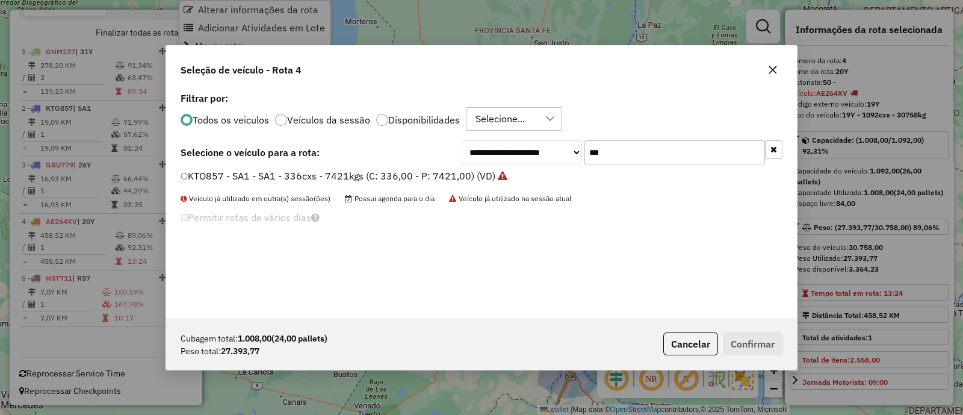
scroll to position [6, 4]
drag, startPoint x: 634, startPoint y: 159, endPoint x: 520, endPoint y: 153, distance: 114.5
click at [520, 153] on div "**********" at bounding box center [622, 152] width 321 height 24
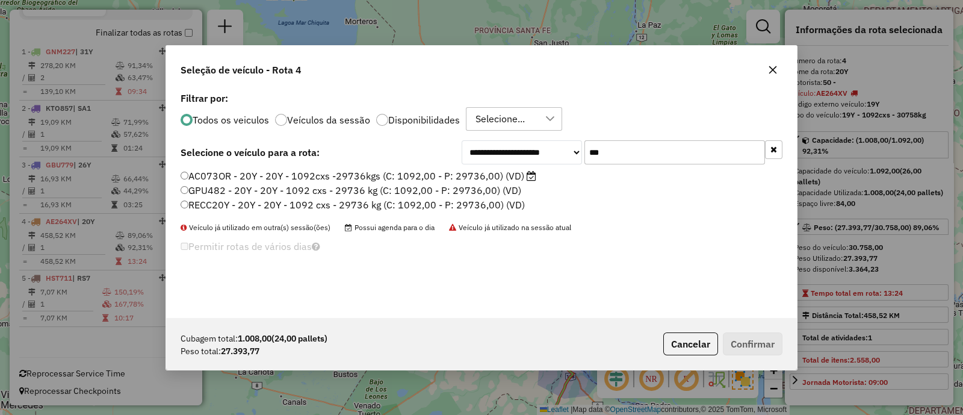
type input "***"
click at [489, 175] on label "AC073OR - 20Y - 20Y - 1092cxs -29736kgs (C: 1092,00 - P: 29736,00) (VD)" at bounding box center [359, 176] width 356 height 14
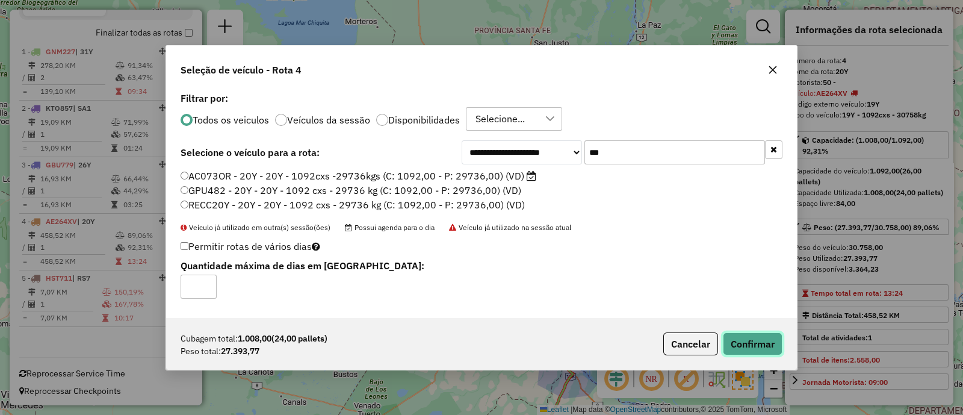
click at [764, 347] on button "Confirmar" at bounding box center [753, 343] width 60 height 23
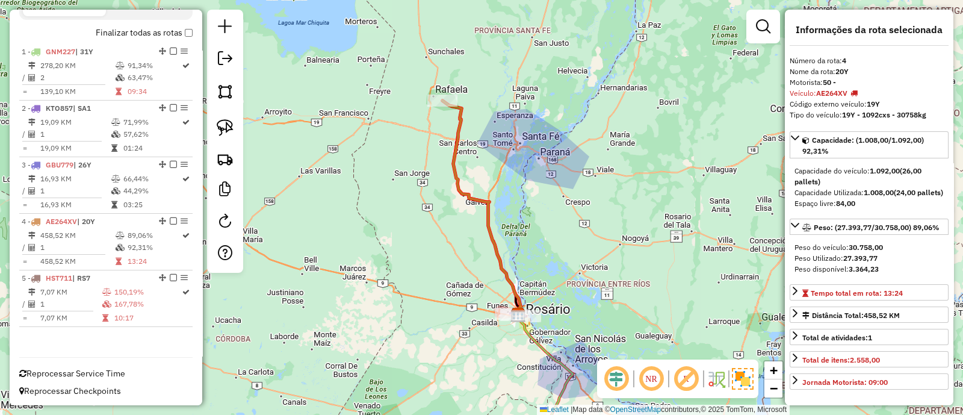
click at [495, 224] on icon at bounding box center [481, 208] width 78 height 214
click at [495, 226] on icon at bounding box center [481, 208] width 78 height 214
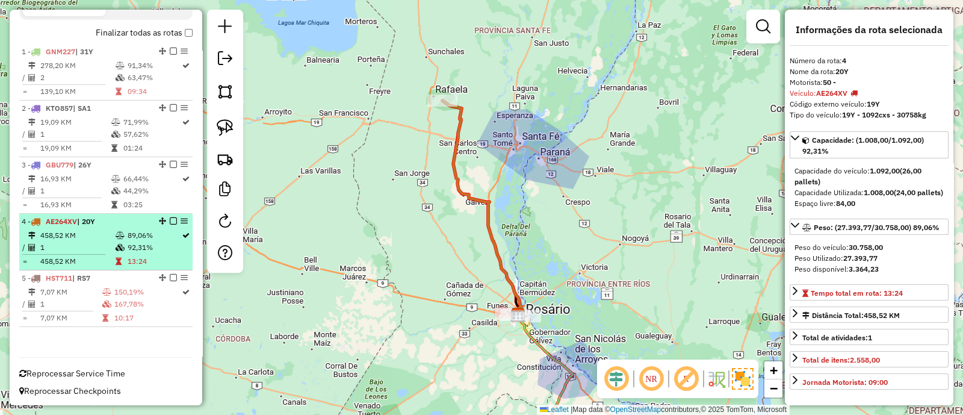
click at [133, 229] on td "89,06%" at bounding box center [154, 235] width 54 height 12
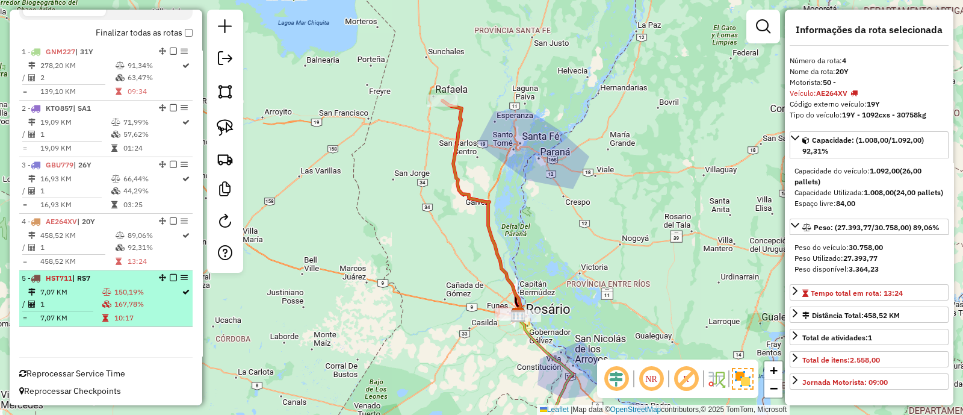
click at [134, 283] on li "5 - HST711 | RS7 7,07 KM 150,19% / 1 167,78% = 7,07 KM 10:17" at bounding box center [105, 298] width 173 height 57
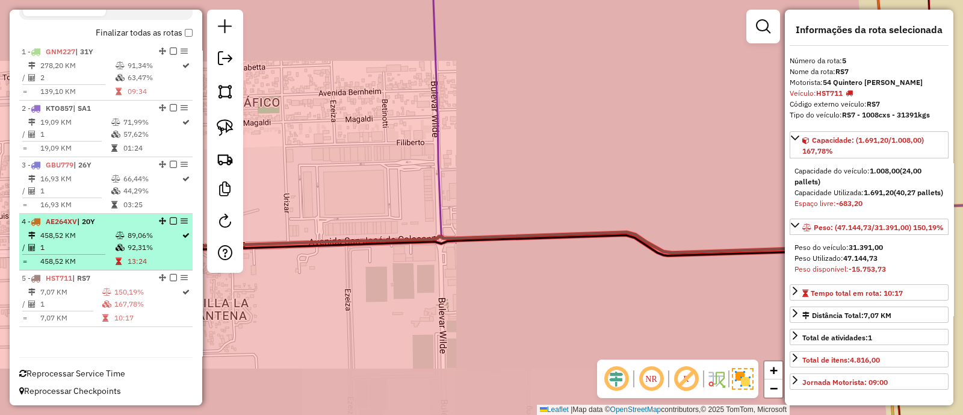
click at [123, 255] on td at bounding box center [121, 261] width 12 height 12
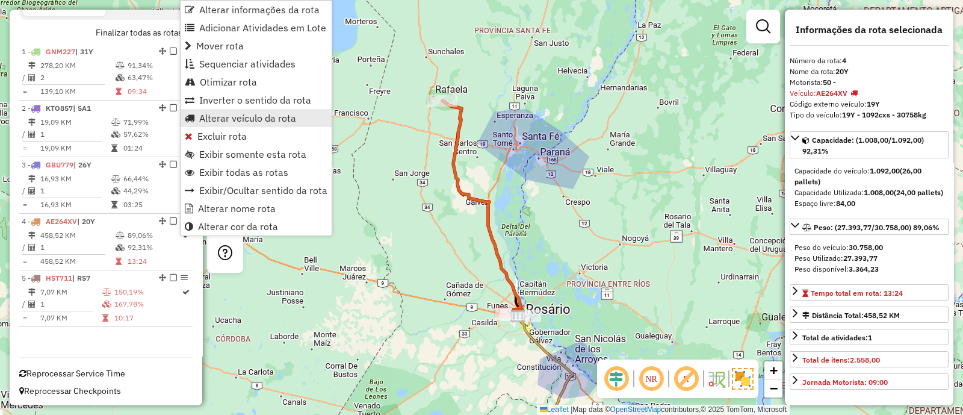
click at [224, 118] on span "Alterar veículo da rota" at bounding box center [247, 118] width 97 height 10
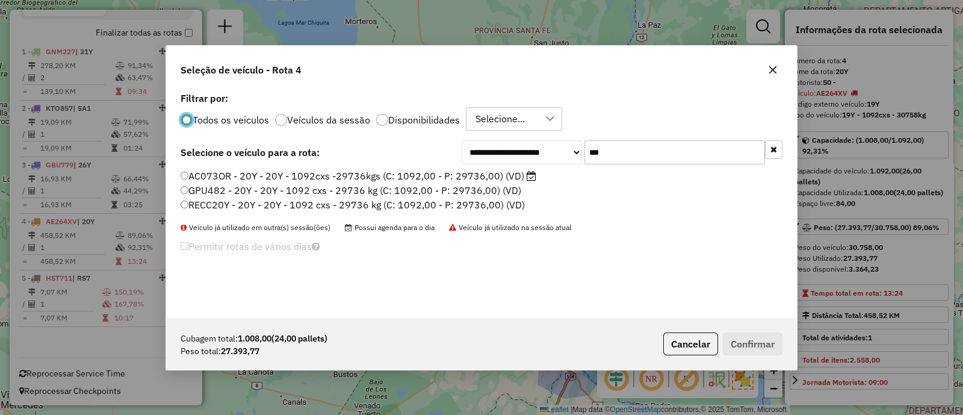
scroll to position [6, 3]
click at [509, 173] on label "AC073OR - 20Y - 20Y - 1092cxs -29736kgs (C: 1092,00 - P: 29736,00) (VD)" at bounding box center [359, 176] width 356 height 14
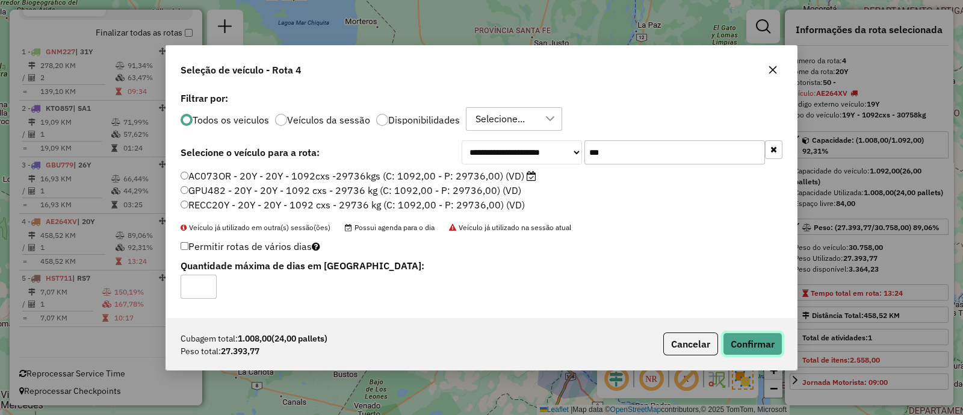
click at [752, 340] on button "Confirmar" at bounding box center [753, 343] width 60 height 23
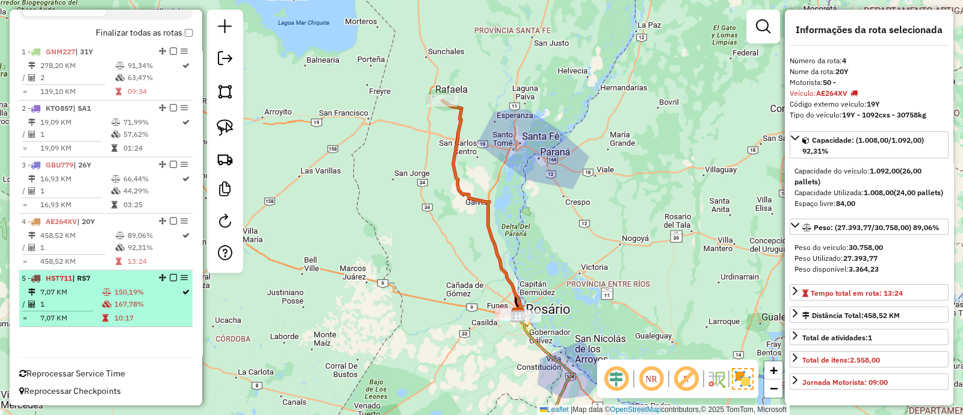
click at [148, 289] on td "150,19%" at bounding box center [147, 292] width 67 height 12
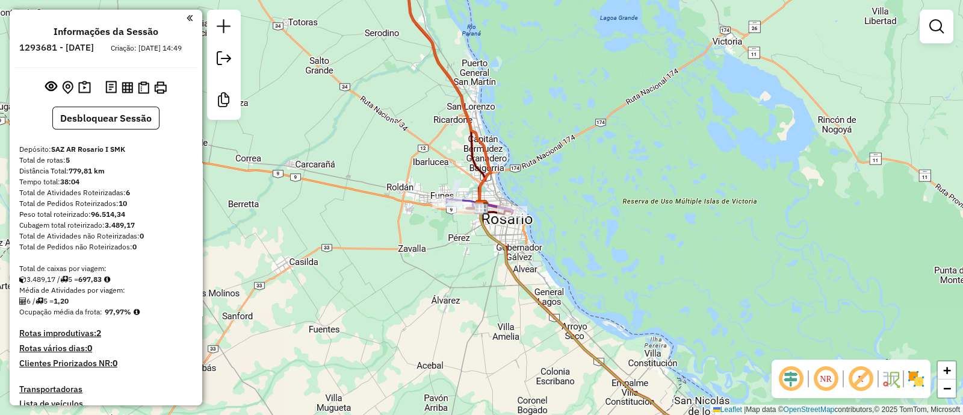
click at [473, 119] on icon at bounding box center [443, 83] width 96 height 250
select select "**********"
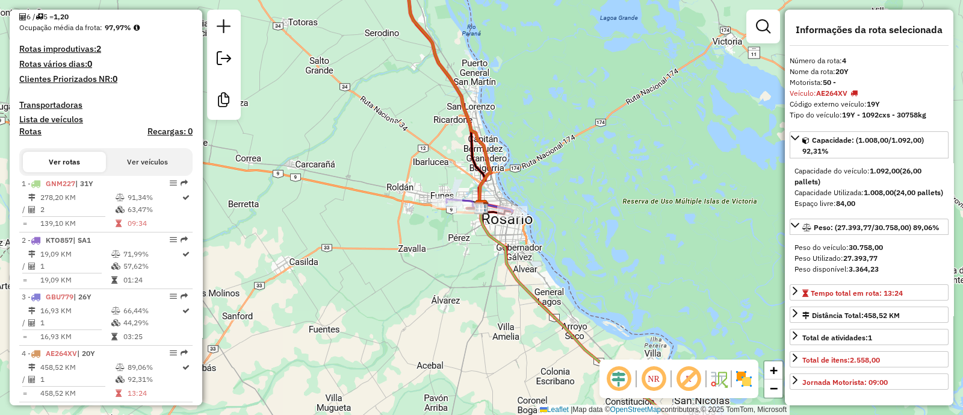
scroll to position [367, 0]
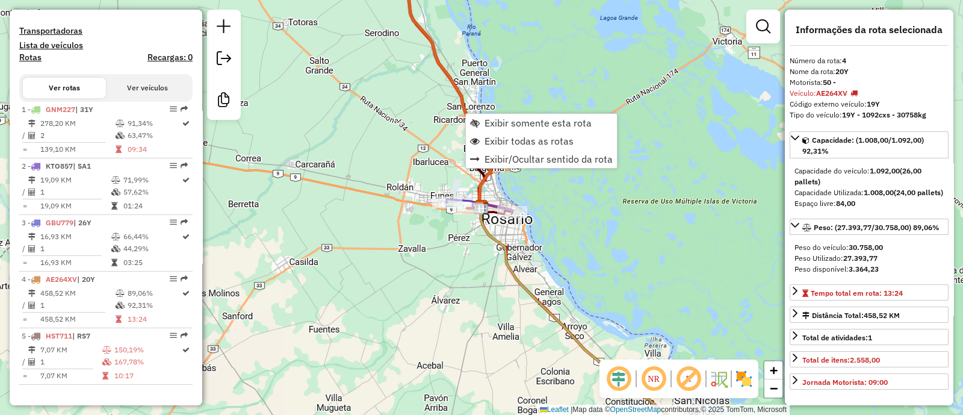
click at [454, 79] on icon at bounding box center [443, 83] width 96 height 250
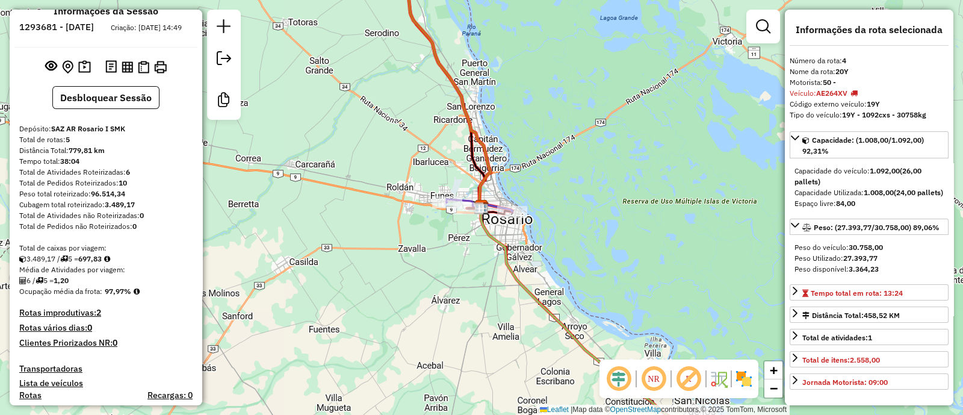
scroll to position [0, 0]
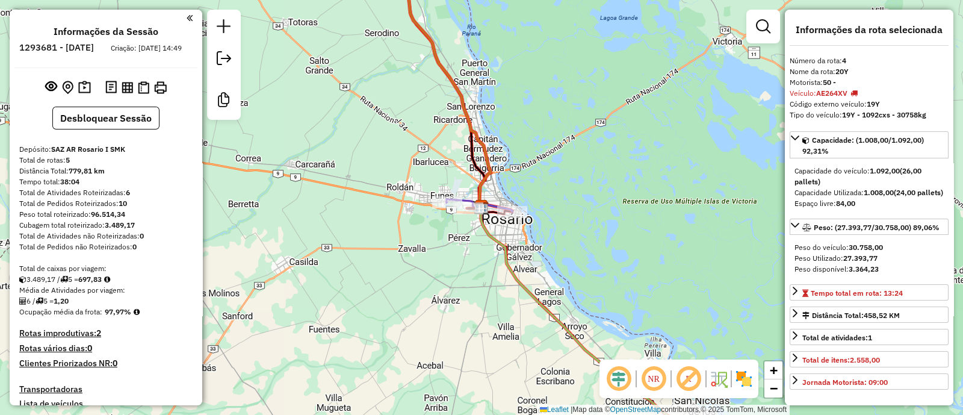
click at [114, 140] on div "Informações da Sessão 1293681 - 14/10/2025 Criação: 13/10/2025 14:49 Desbloquea…" at bounding box center [106, 207] width 193 height 395
click at [113, 129] on button "Desbloquear Sessão" at bounding box center [105, 118] width 107 height 23
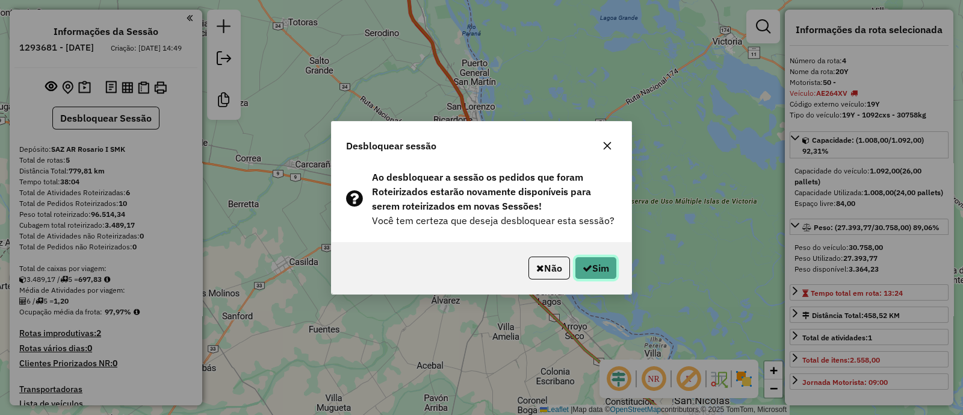
click at [587, 274] on button "Sim" at bounding box center [596, 267] width 42 height 23
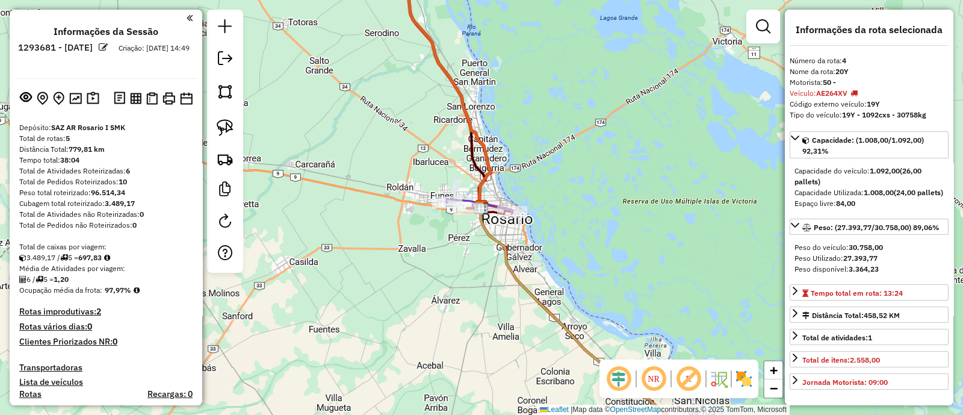
scroll to position [418, 0]
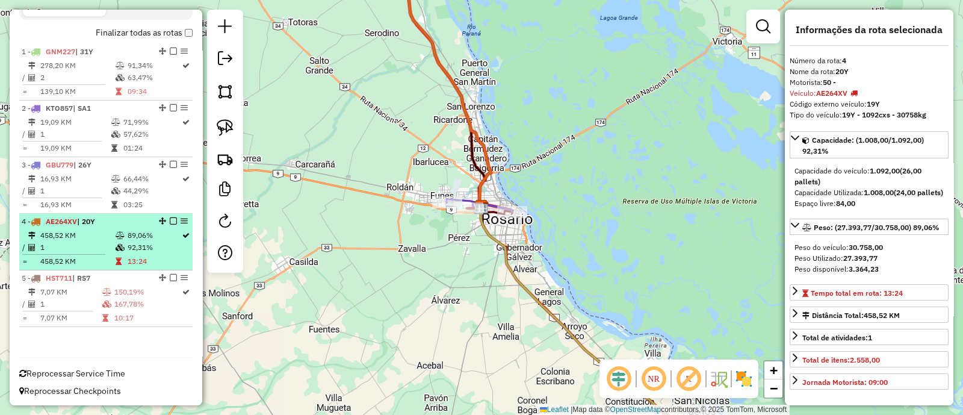
click at [139, 253] on table "458,52 KM 89,06% / 1 92,31% = 458,52 KM 13:24" at bounding box center [106, 248] width 169 height 38
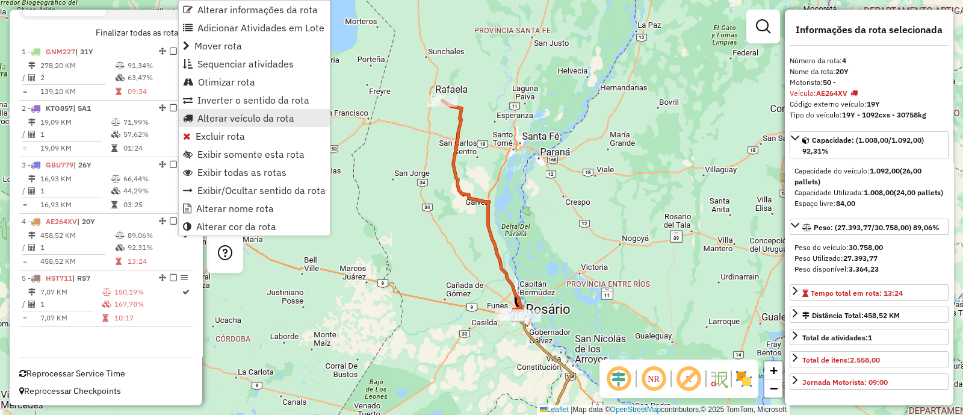
click at [223, 117] on span "Alterar veículo da rota" at bounding box center [245, 118] width 97 height 10
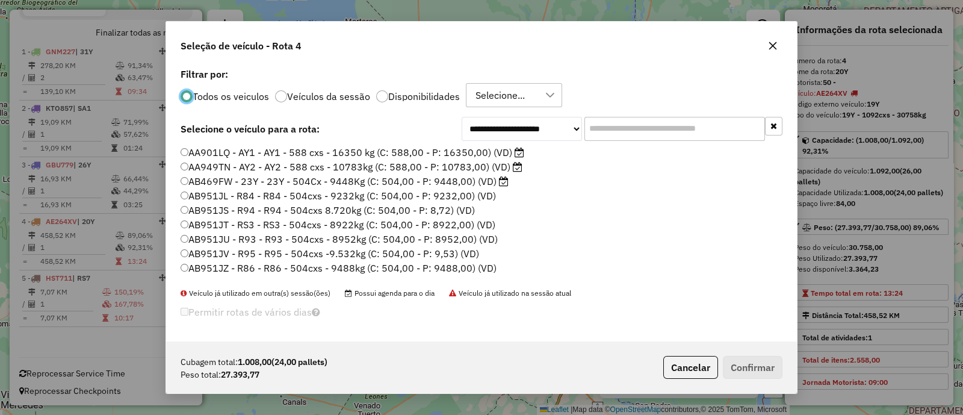
scroll to position [6, 4]
click at [620, 129] on input "text" at bounding box center [674, 129] width 181 height 24
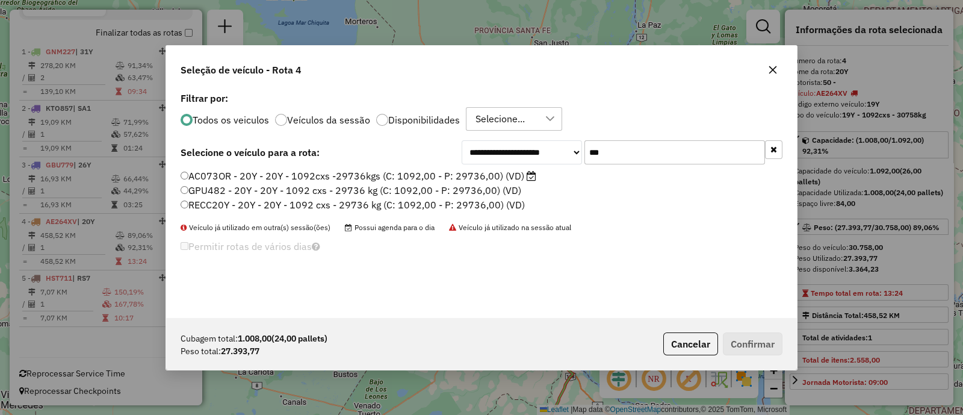
type input "***"
click at [518, 173] on label "AC073OR - 20Y - 20Y - 1092cxs -29736kgs (C: 1092,00 - P: 29736,00) (VD)" at bounding box center [359, 176] width 356 height 14
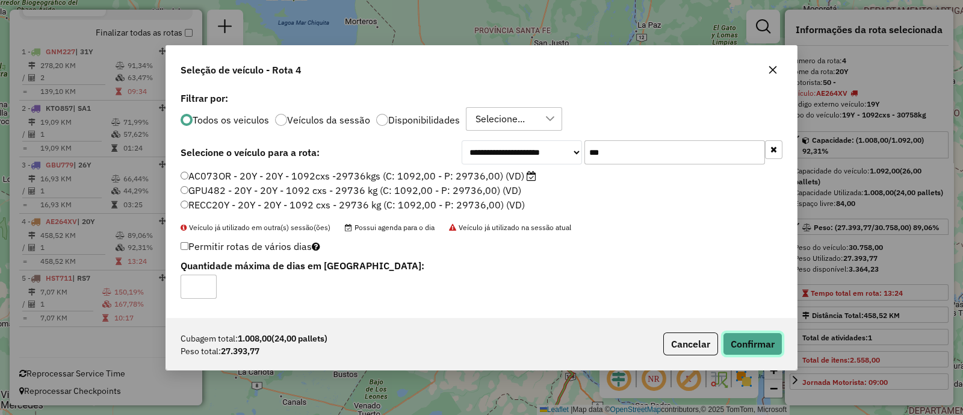
click at [757, 345] on button "Confirmar" at bounding box center [753, 343] width 60 height 23
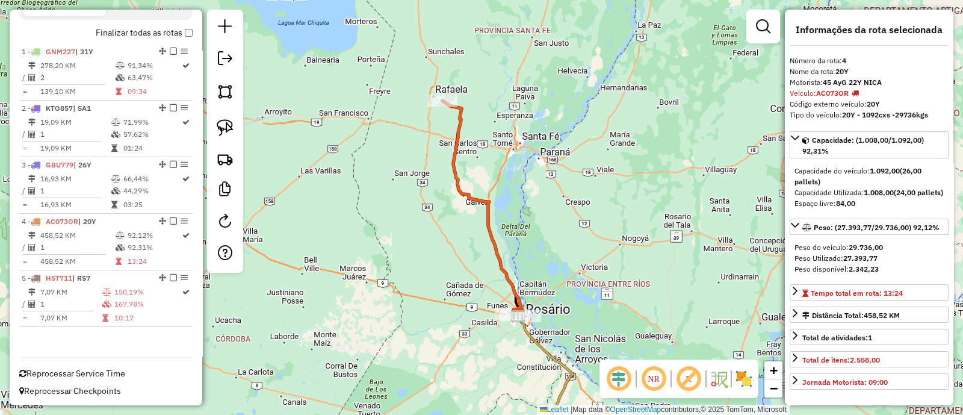
click at [475, 202] on icon at bounding box center [481, 208] width 78 height 214
click at [475, 192] on icon at bounding box center [481, 208] width 78 height 214
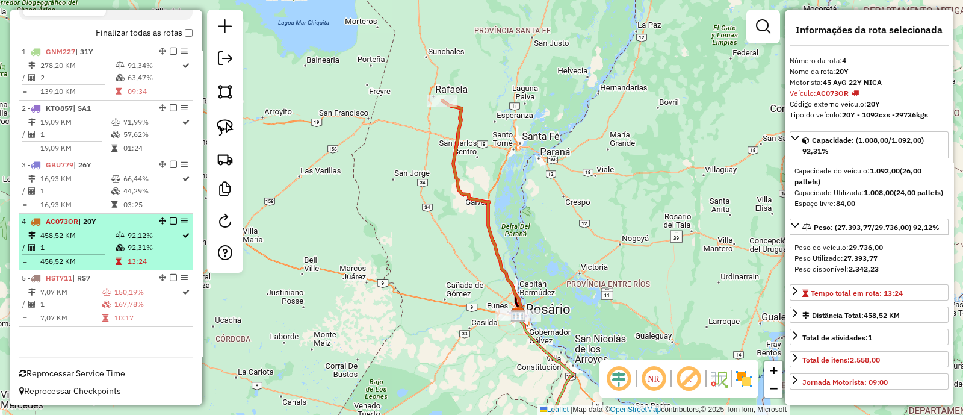
click at [170, 218] on em at bounding box center [173, 220] width 7 height 7
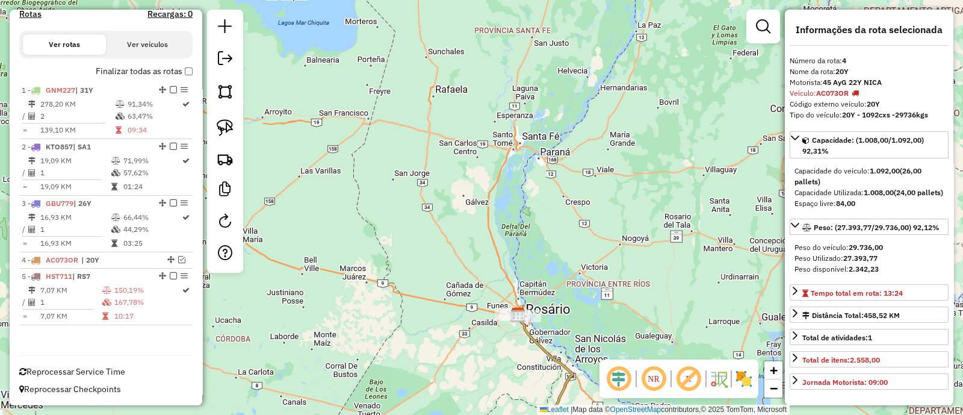
scroll to position [378, 0]
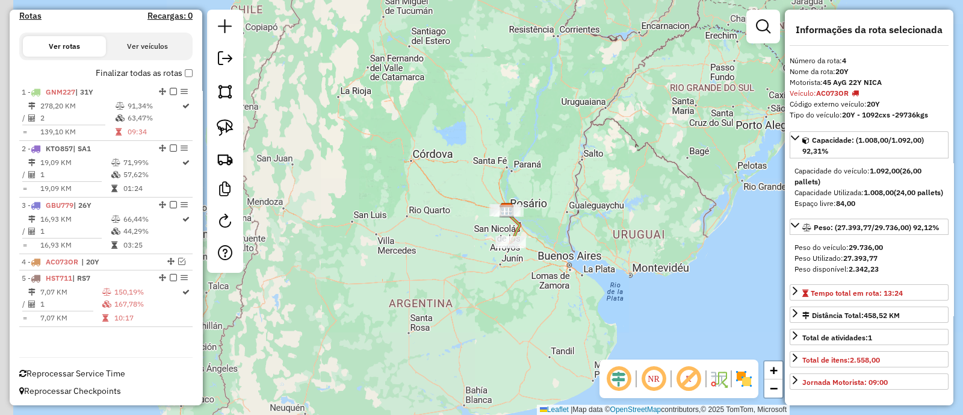
drag, startPoint x: 620, startPoint y: 199, endPoint x: 646, endPoint y: 75, distance: 127.4
click at [646, 76] on div "Janela de atendimento Grade de atendimento Capacidade Transportadoras Veículos …" at bounding box center [481, 207] width 963 height 415
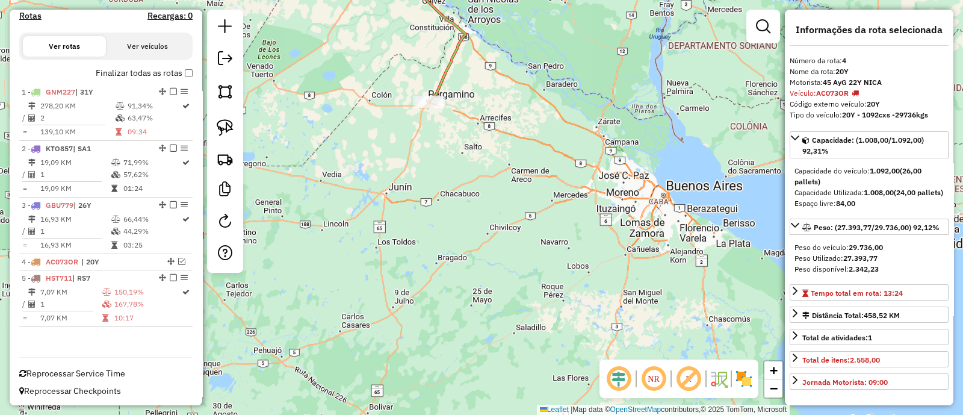
click at [451, 64] on icon at bounding box center [438, 38] width 55 height 126
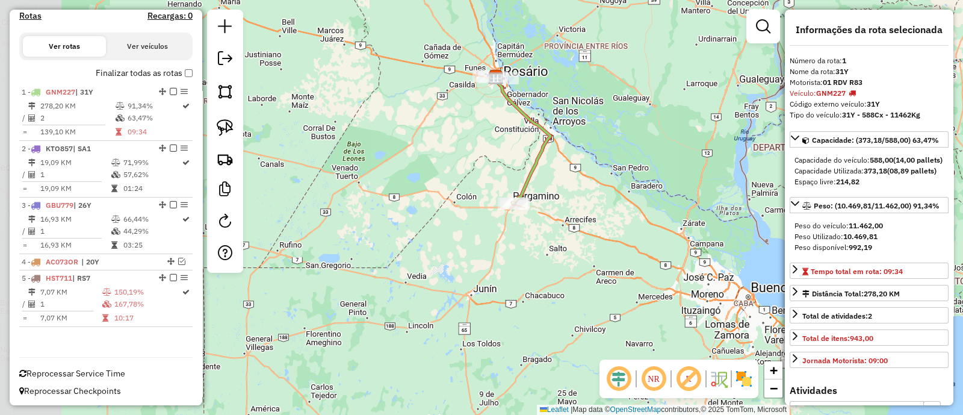
drag, startPoint x: 484, startPoint y: 91, endPoint x: 569, endPoint y: 194, distance: 132.9
click at [569, 194] on div "Janela de atendimento Grade de atendimento Capacidade Transportadoras Veículos …" at bounding box center [481, 207] width 963 height 415
click at [743, 384] on img at bounding box center [743, 378] width 19 height 19
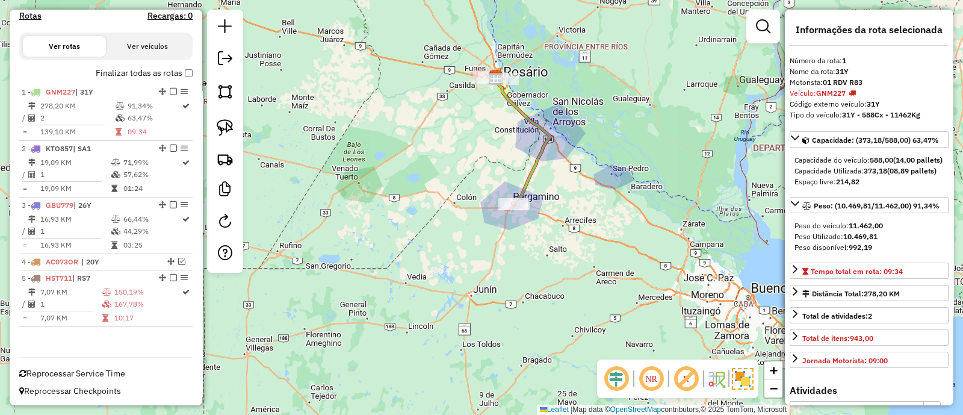
click at [527, 178] on icon at bounding box center [523, 141] width 55 height 126
drag, startPoint x: 530, startPoint y: 190, endPoint x: 508, endPoint y: 249, distance: 63.6
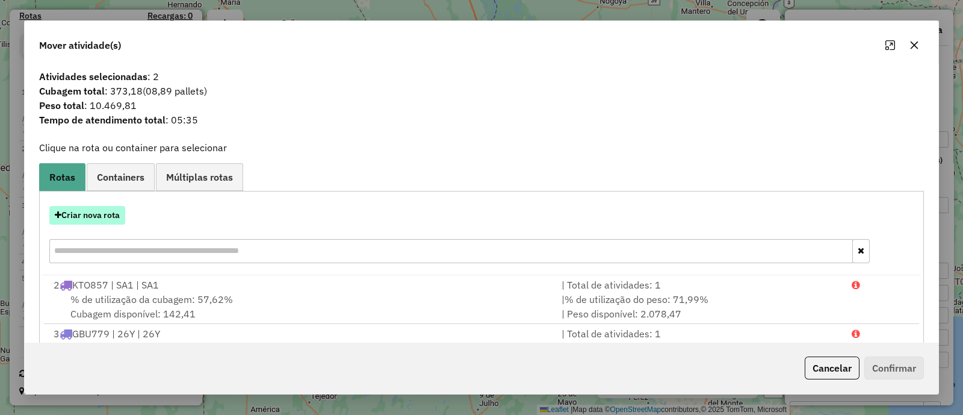
click at [86, 214] on button "Criar nova rota" at bounding box center [87, 215] width 76 height 19
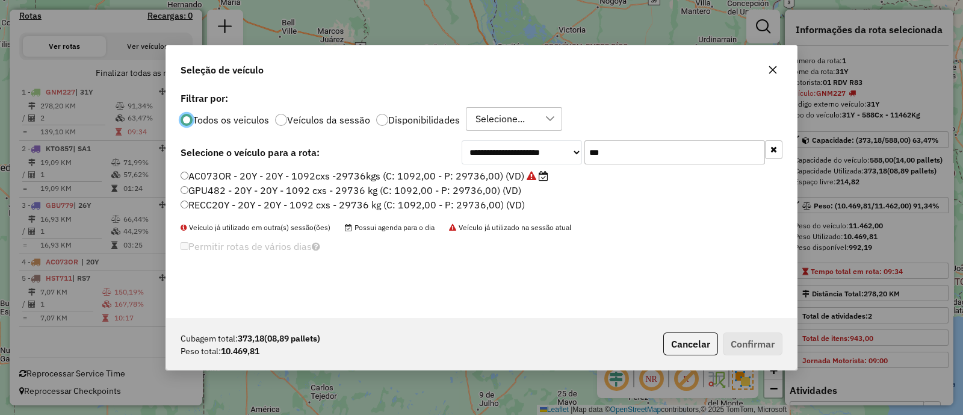
scroll to position [6, 4]
drag, startPoint x: 646, startPoint y: 146, endPoint x: 484, endPoint y: 146, distance: 161.9
click at [484, 146] on div "**********" at bounding box center [622, 152] width 321 height 24
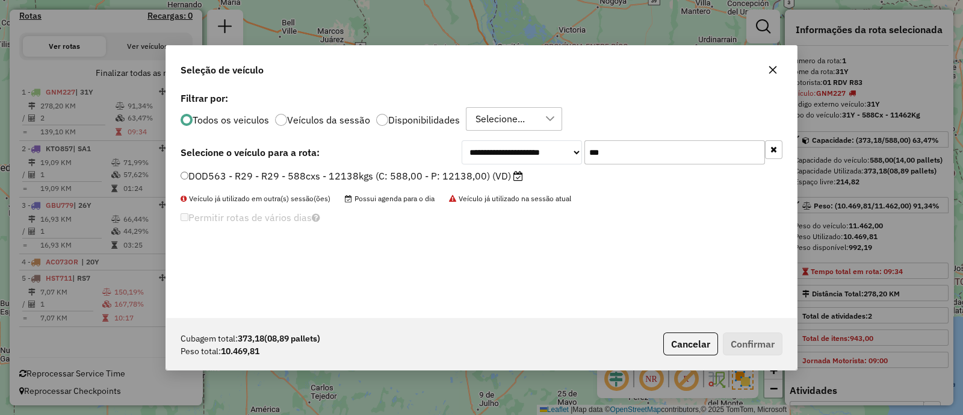
type input "***"
click at [503, 172] on label "DOD563 - R29 - R29 - 588cxs - 12138kgs (C: 588,00 - P: 12138,00) (VD)" at bounding box center [352, 176] width 342 height 14
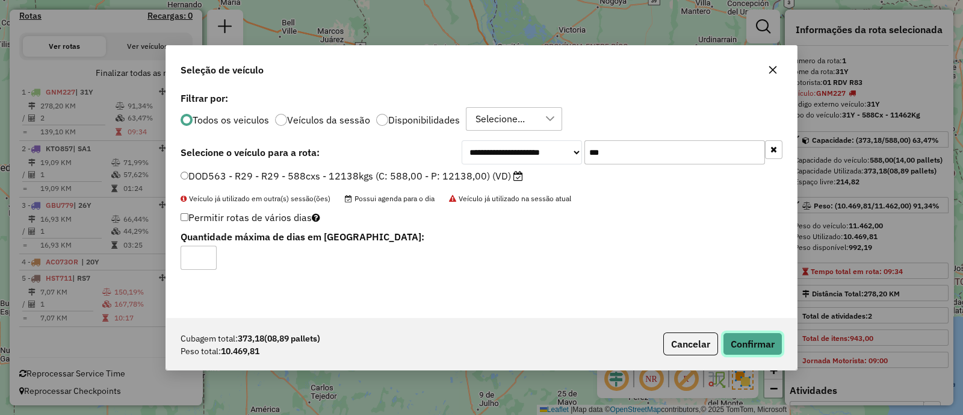
click at [761, 341] on button "Confirmar" at bounding box center [753, 343] width 60 height 23
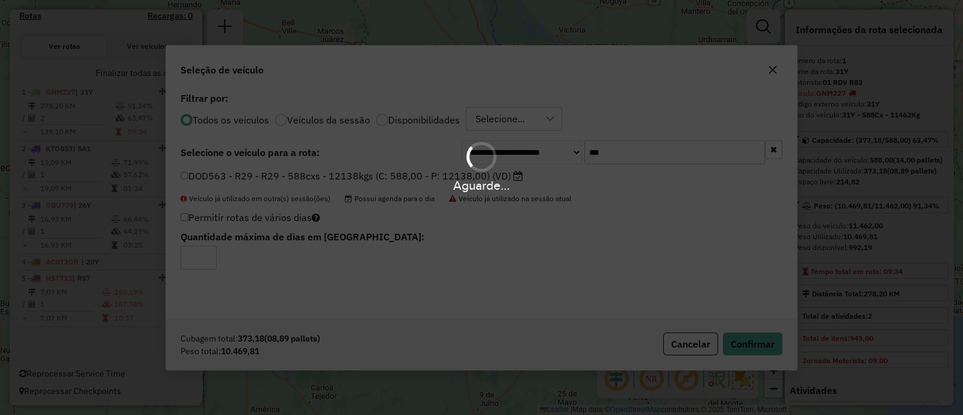
scroll to position [389, 0]
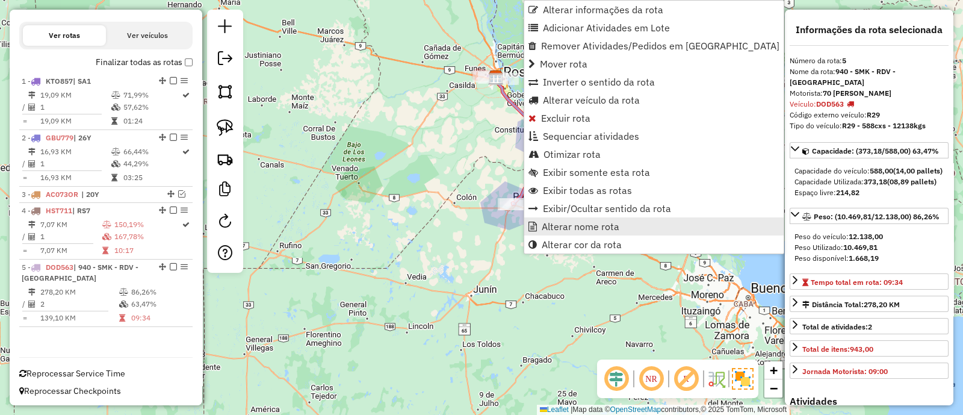
click at [574, 226] on span "Alterar nome rota" at bounding box center [581, 226] width 78 height 10
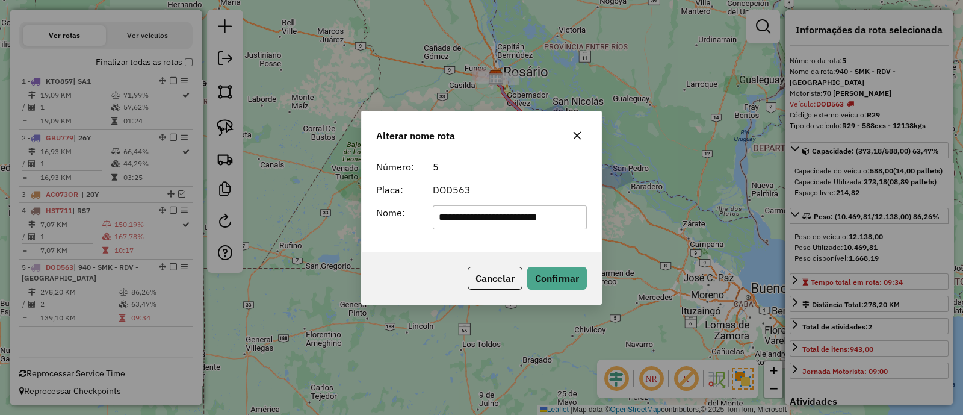
drag, startPoint x: 572, startPoint y: 209, endPoint x: 123, endPoint y: 209, distance: 448.4
click at [123, 209] on div "**********" at bounding box center [481, 207] width 963 height 415
type input "*"
type input "***"
click at [566, 274] on button "Confirmar" at bounding box center [557, 278] width 60 height 23
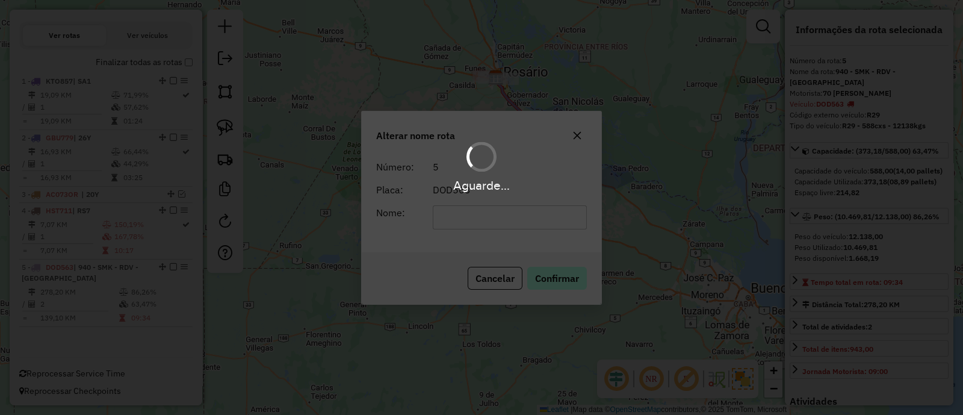
scroll to position [378, 0]
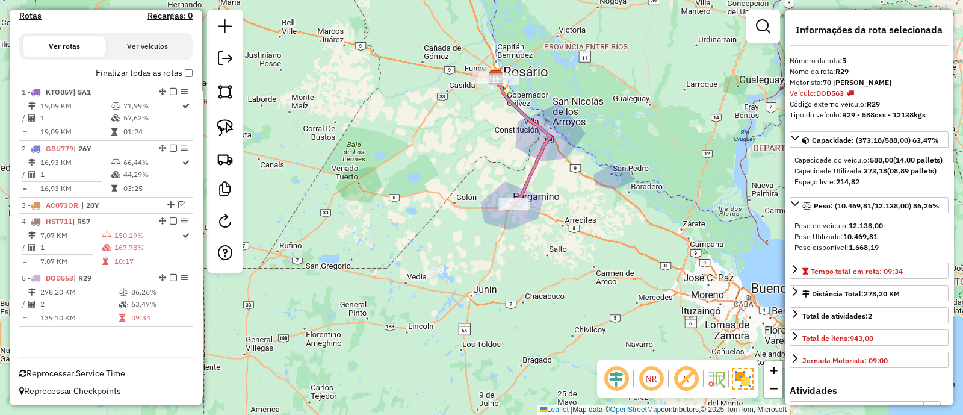
click at [169, 76] on label "Finalizar todas as rotas" at bounding box center [144, 73] width 97 height 13
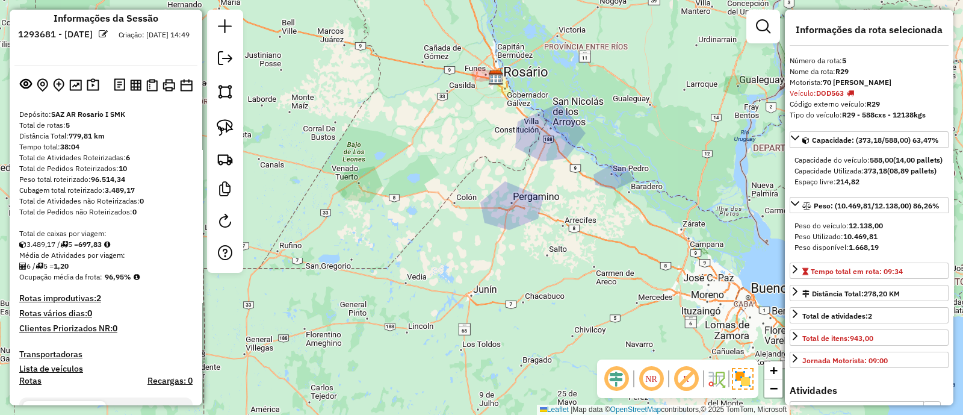
scroll to position [0, 0]
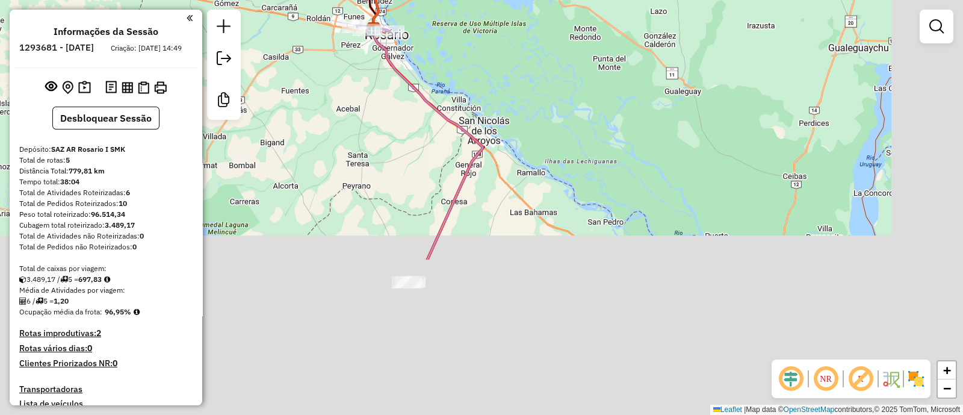
drag, startPoint x: 663, startPoint y: 338, endPoint x: 417, endPoint y: 91, distance: 348.5
click at [419, 95] on div "Janela de atendimento Grade de atendimento Capacidade Transportadoras Veículos …" at bounding box center [481, 207] width 963 height 415
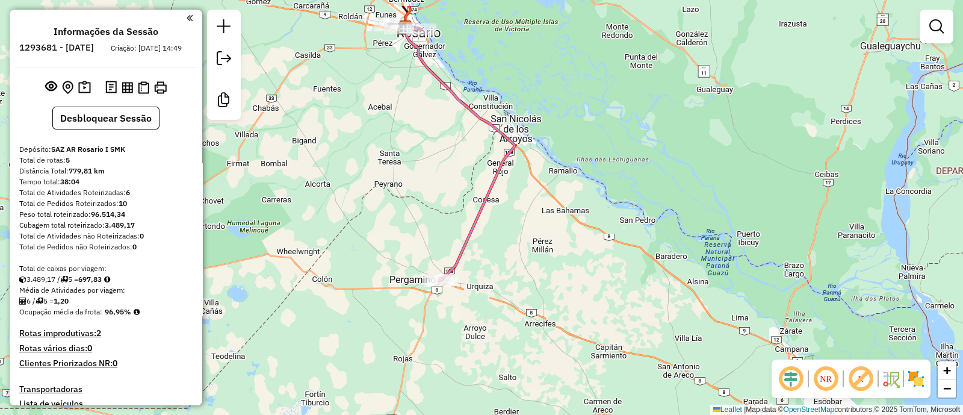
drag, startPoint x: 349, startPoint y: 216, endPoint x: 410, endPoint y: 262, distance: 76.6
click at [410, 262] on div "Janela de atendimento Grade de atendimento Capacidade Transportadoras Veículos …" at bounding box center [481, 207] width 963 height 415
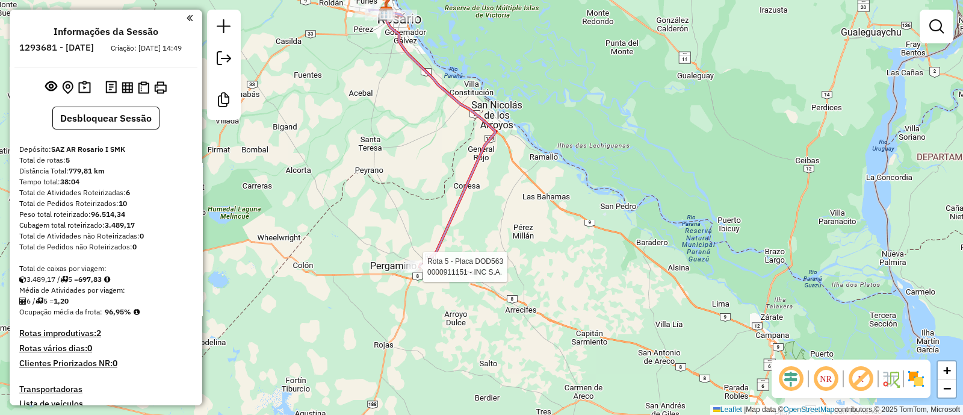
drag, startPoint x: 440, startPoint y: 274, endPoint x: 379, endPoint y: 227, distance: 76.4
click at [379, 227] on div "Rota 5 - Placa DOD563 0000911151 - INC S.A. Janela de atendimento Grade de aten…" at bounding box center [481, 207] width 963 height 415
click at [436, 227] on div "Rota 5 - Placa DOD563 0000911151 - INC S.A. Janela de atendimento Grade de aten…" at bounding box center [481, 207] width 963 height 415
click at [441, 234] on icon at bounding box center [441, 140] width 110 height 253
select select "**********"
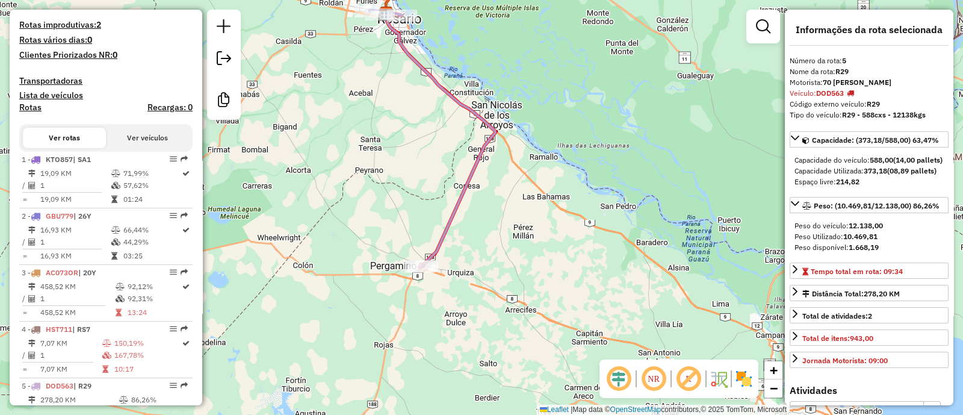
scroll to position [367, 0]
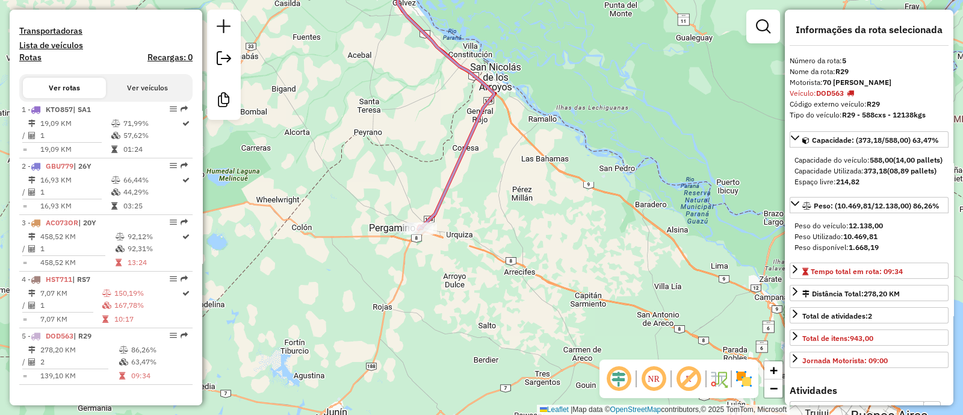
drag, startPoint x: 385, startPoint y: 252, endPoint x: 384, endPoint y: 213, distance: 38.5
click at [384, 213] on div "Janela de atendimento Grade de atendimento Capacidade Transportadoras Veículos …" at bounding box center [481, 207] width 963 height 415
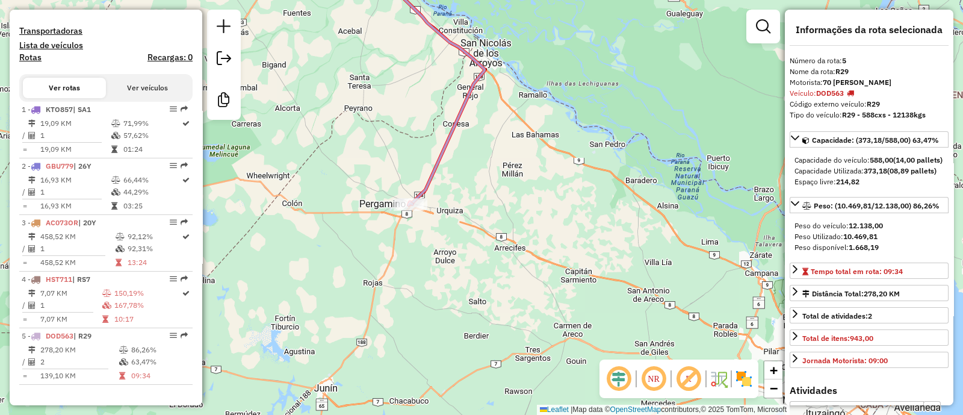
drag, startPoint x: 395, startPoint y: 229, endPoint x: 368, endPoint y: 182, distance: 53.7
click at [368, 182] on div "Janela de atendimento Grade de atendimento Capacidade Transportadoras Veículos …" at bounding box center [481, 207] width 963 height 415
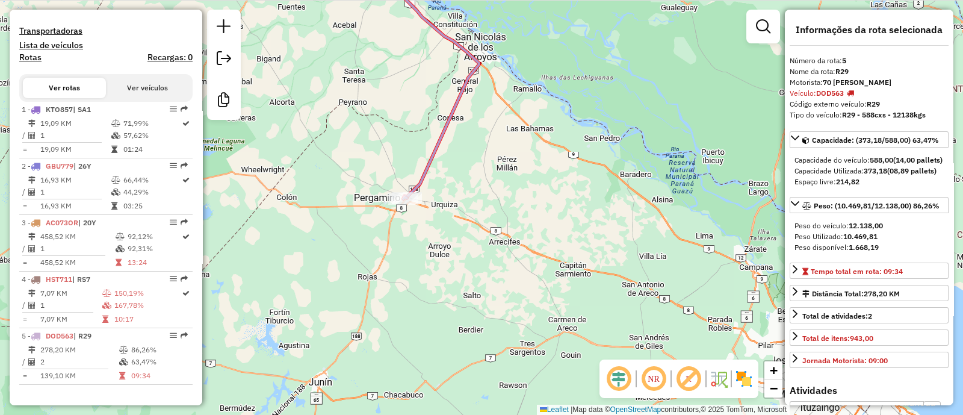
click at [421, 185] on icon at bounding box center [426, 78] width 105 height 240
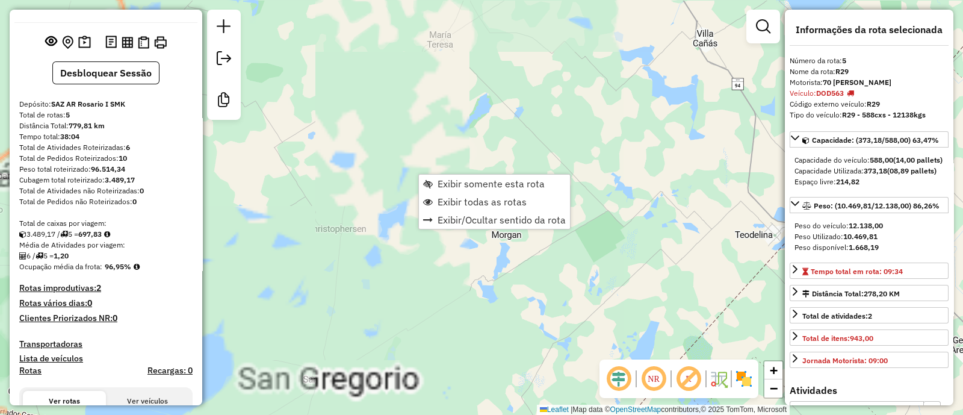
scroll to position [0, 0]
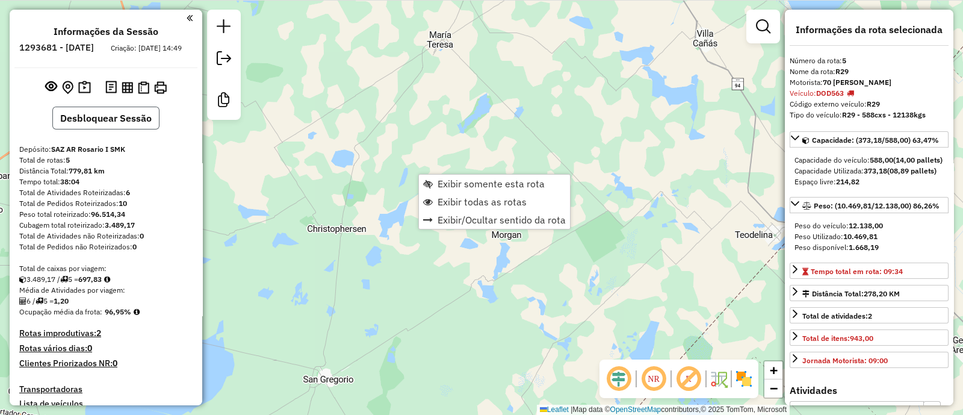
click at [147, 125] on button "Desbloquear Sessão" at bounding box center [105, 118] width 107 height 23
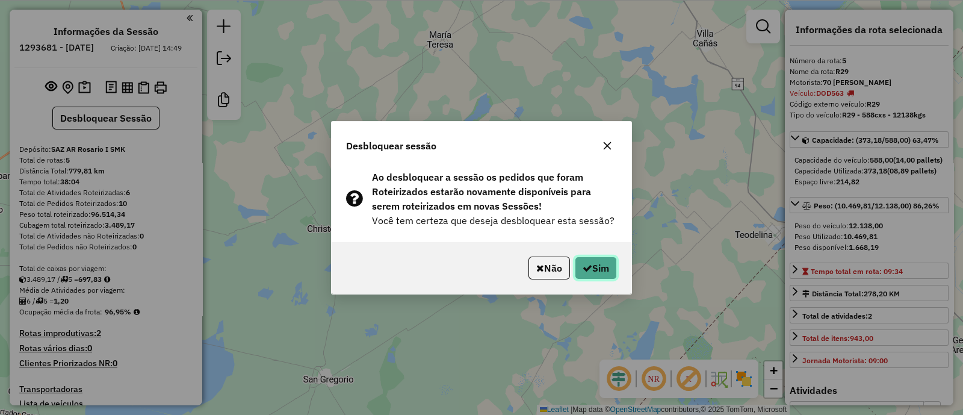
click at [608, 266] on button "Sim" at bounding box center [596, 267] width 42 height 23
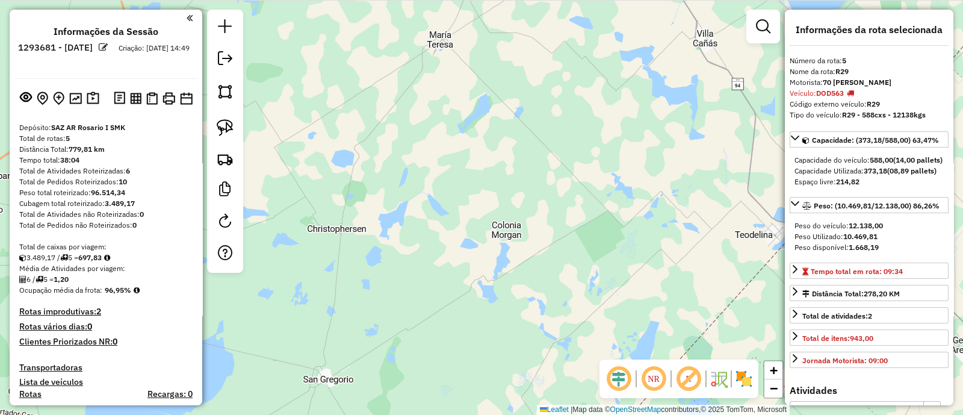
scroll to position [418, 0]
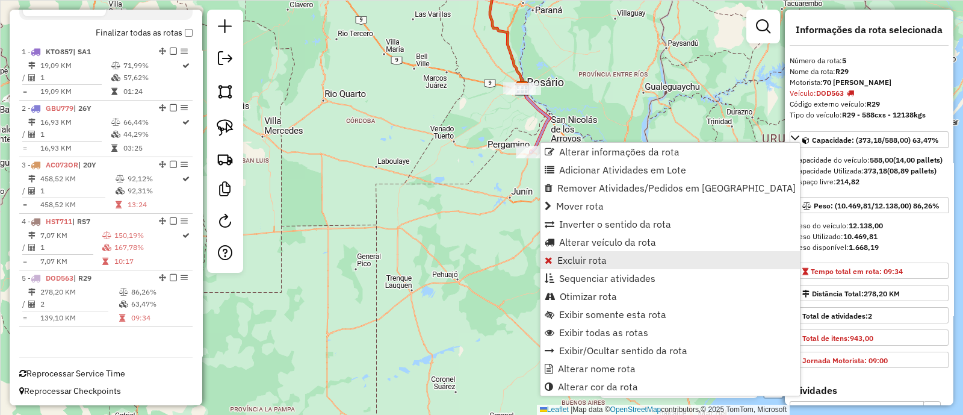
click at [581, 256] on span "Excluir rota" at bounding box center [581, 260] width 49 height 10
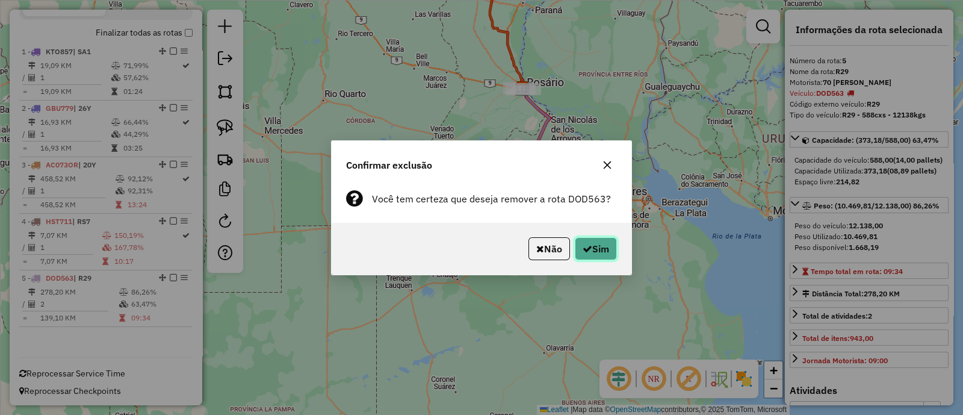
click at [577, 241] on button "Sim" at bounding box center [596, 248] width 42 height 23
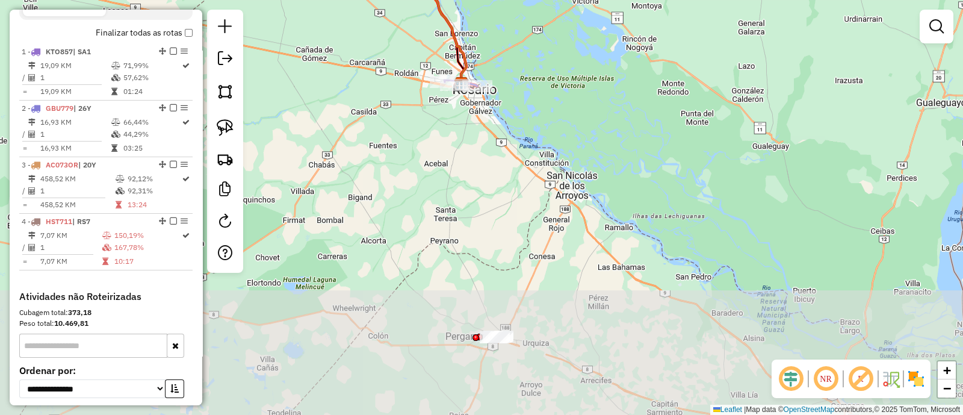
drag, startPoint x: 419, startPoint y: 207, endPoint x: 476, endPoint y: 76, distance: 142.3
click at [476, 78] on div "Janela de atendimento Grade de atendimento Capacidade Transportadoras Veículos …" at bounding box center [481, 207] width 963 height 415
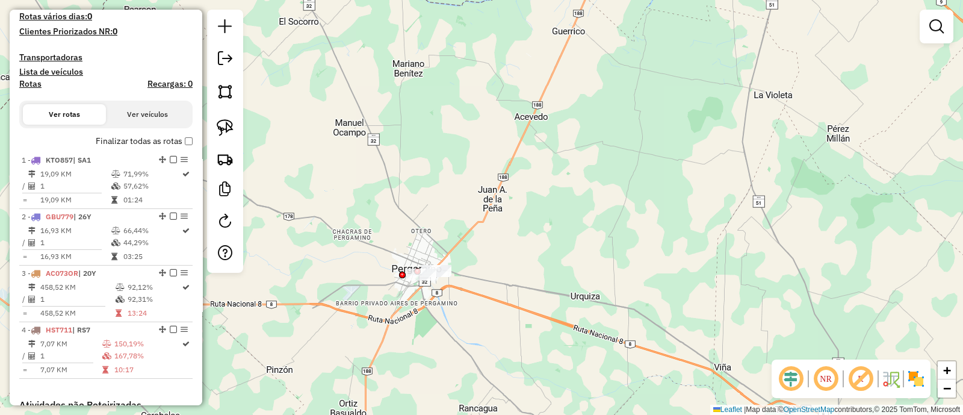
scroll to position [193, 0]
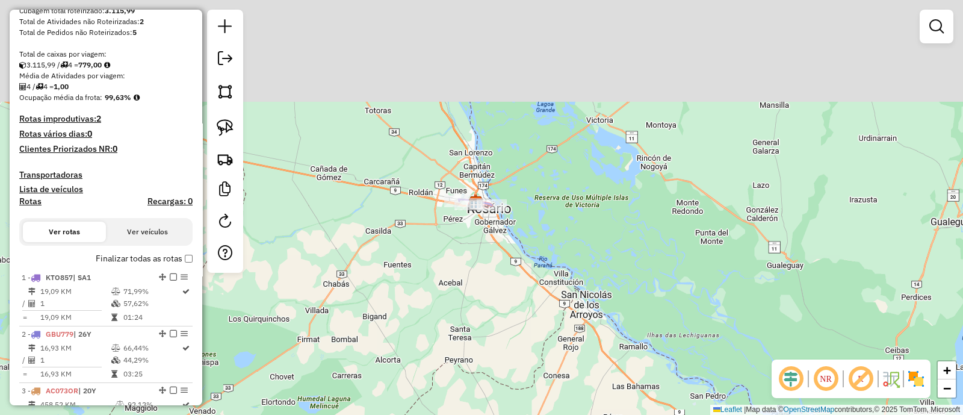
drag, startPoint x: 484, startPoint y: 165, endPoint x: 555, endPoint y: 406, distance: 250.8
click at [555, 406] on div "Janela de atendimento Grade de atendimento Capacidade Transportadoras Veículos …" at bounding box center [481, 207] width 963 height 415
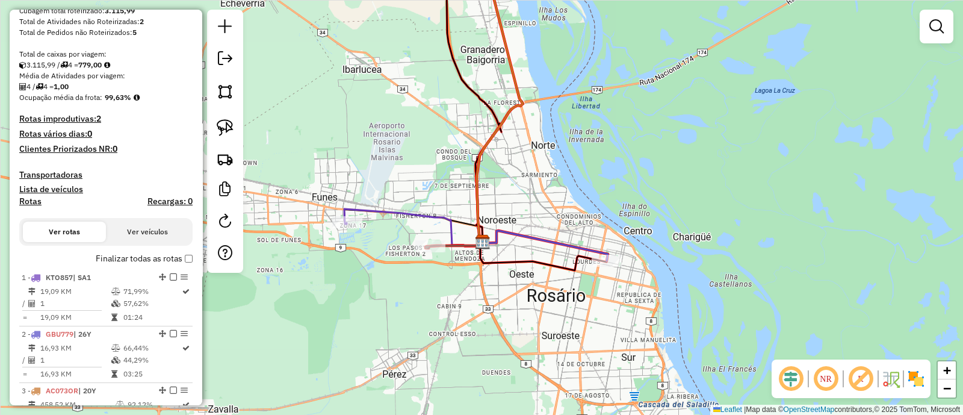
click at [518, 236] on icon at bounding box center [545, 246] width 125 height 30
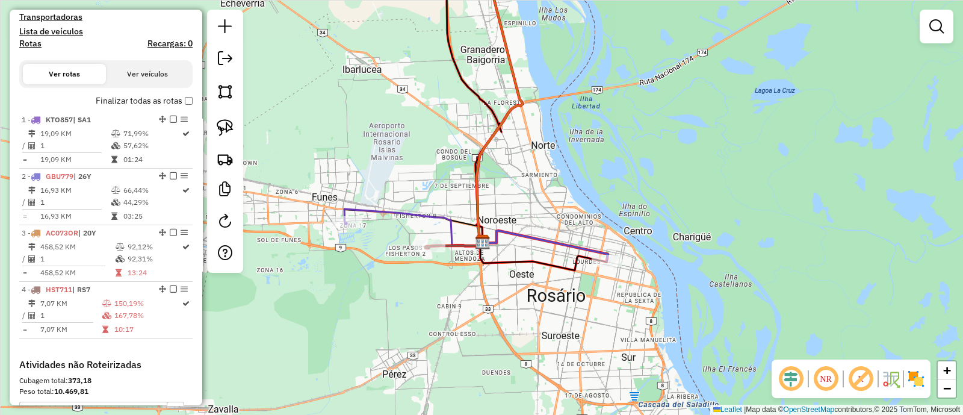
select select "**********"
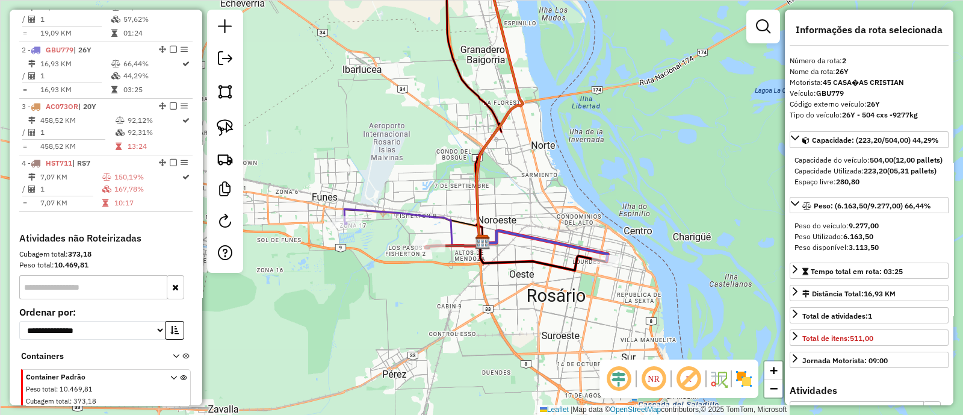
scroll to position [508, 0]
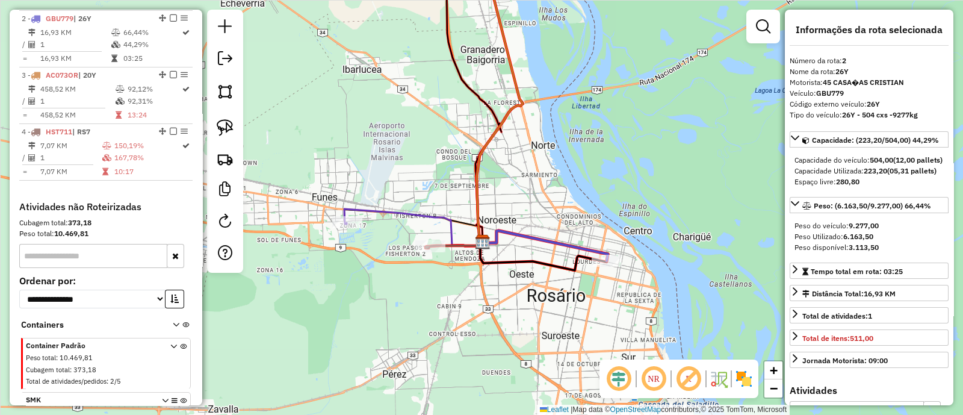
click at [394, 212] on icon at bounding box center [413, 227] width 138 height 37
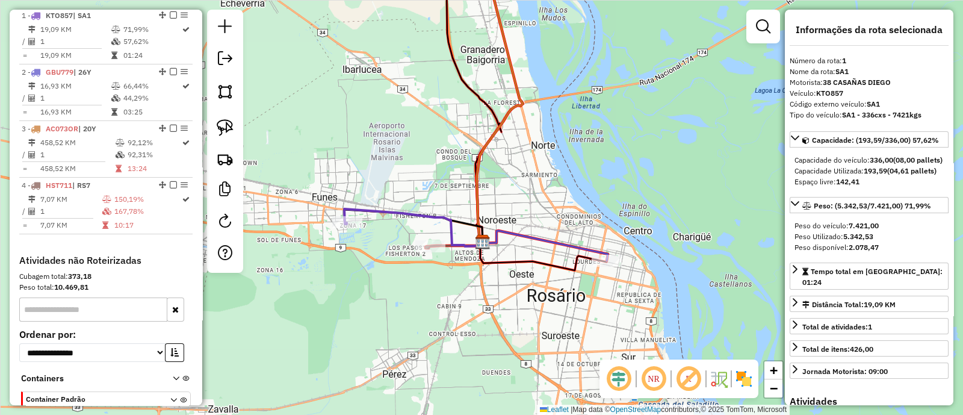
scroll to position [451, 0]
click at [395, 214] on icon at bounding box center [413, 227] width 138 height 37
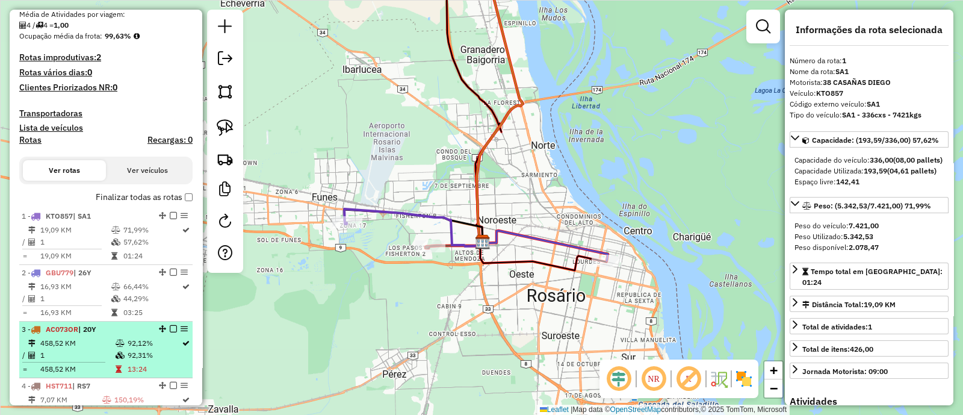
scroll to position [0, 0]
